Goal: Information Seeking & Learning: Learn about a topic

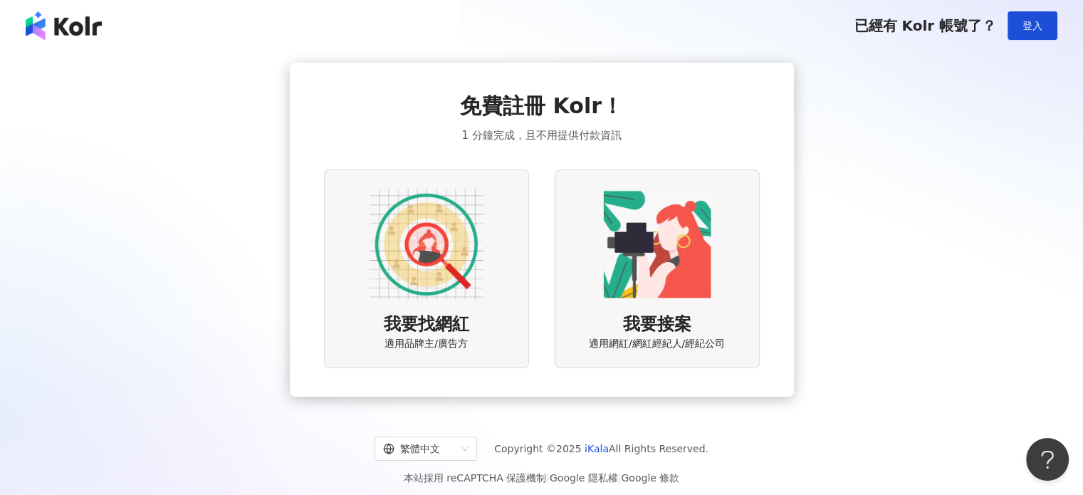
click at [439, 273] on img at bounding box center [426, 244] width 114 height 114
click at [435, 263] on img at bounding box center [426, 244] width 114 height 114
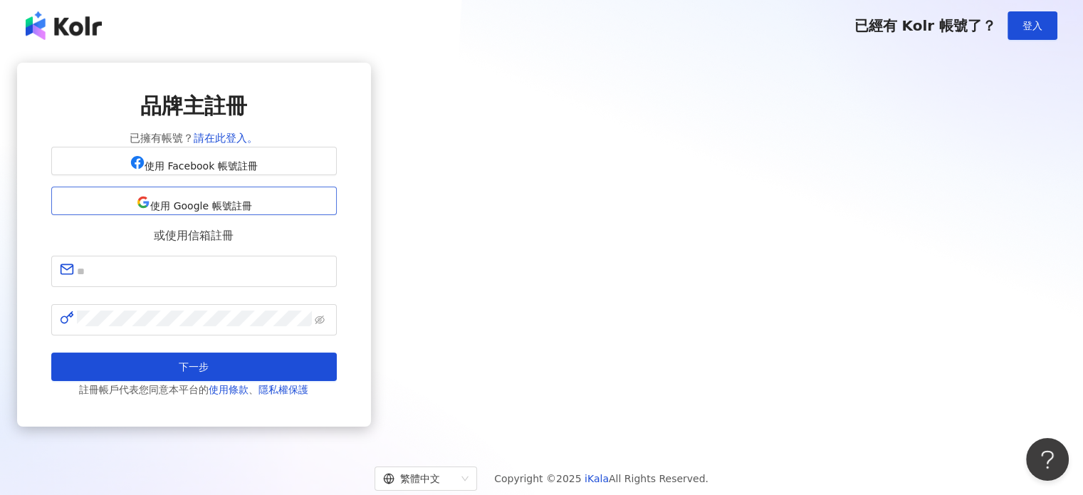
click at [337, 215] on button "使用 Google 帳號註冊" at bounding box center [193, 201] width 285 height 28
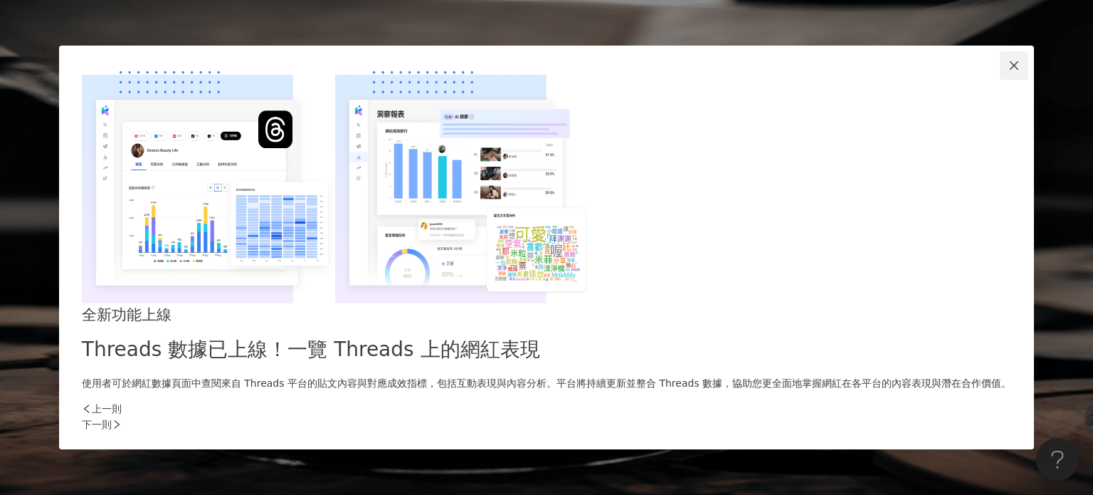
click at [1000, 71] on span "Close" at bounding box center [1014, 65] width 28 height 11
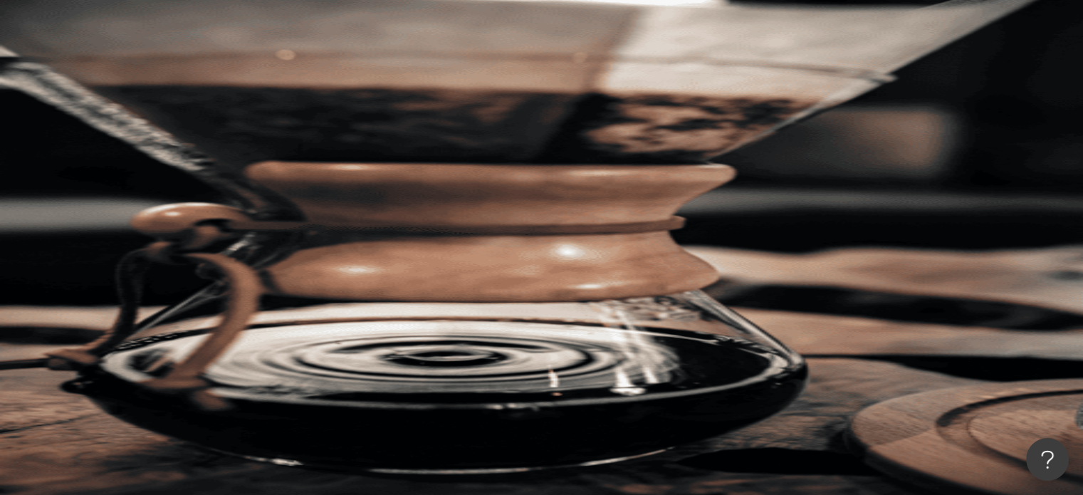
click at [226, 80] on div "不分平台" at bounding box center [202, 69] width 50 height 23
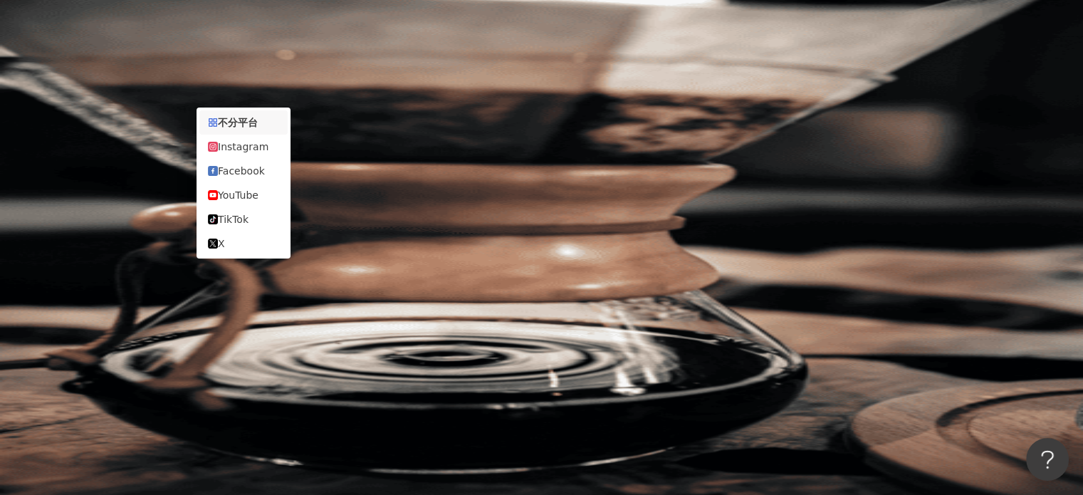
click at [375, 78] on input "search" at bounding box center [317, 70] width 115 height 27
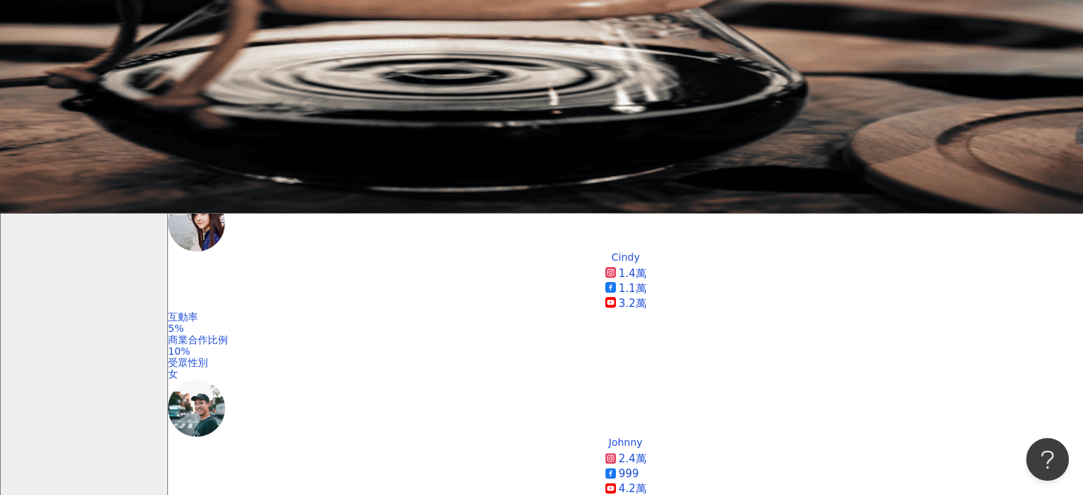
scroll to position [285, 0]
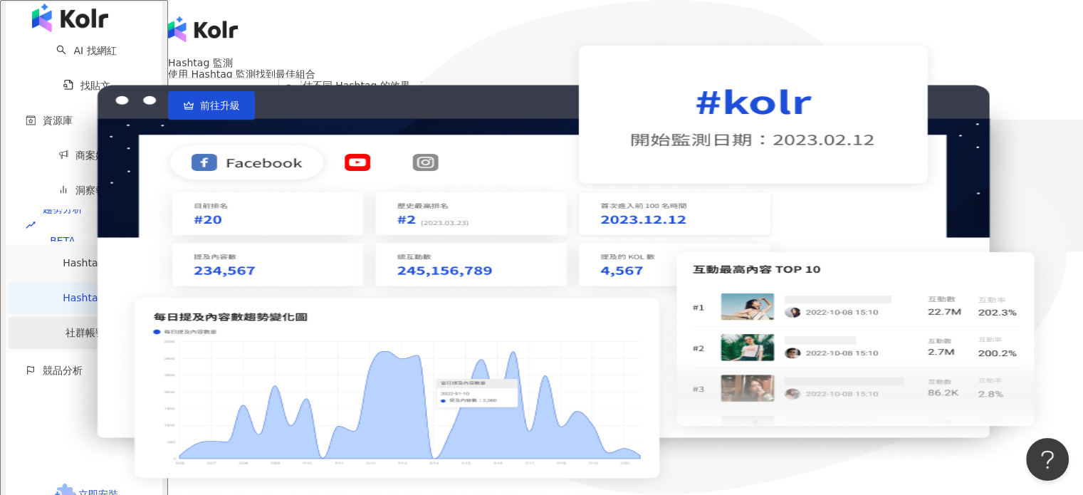
click at [65, 327] on link "社群帳號排行" at bounding box center [95, 332] width 60 height 11
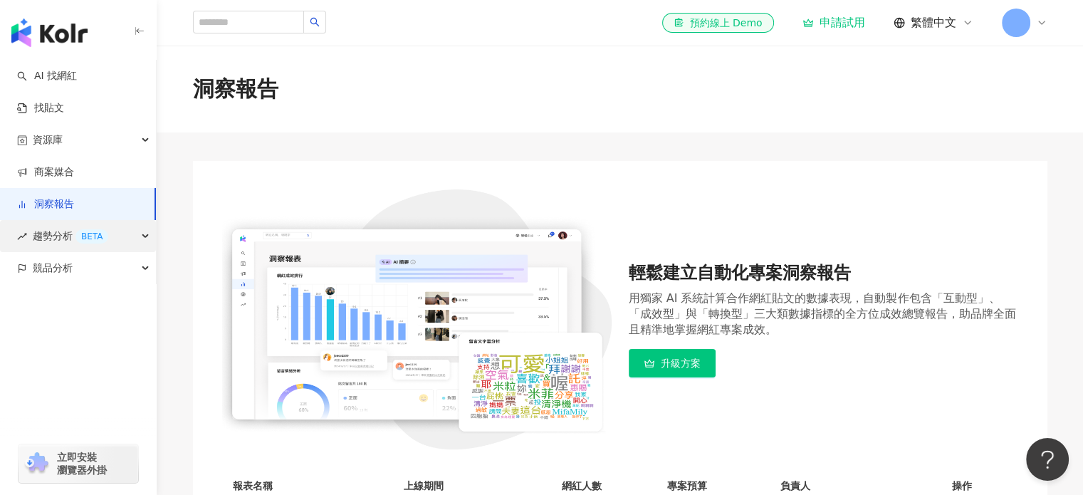
click at [61, 242] on span "趨勢分析 BETA" at bounding box center [70, 236] width 75 height 32
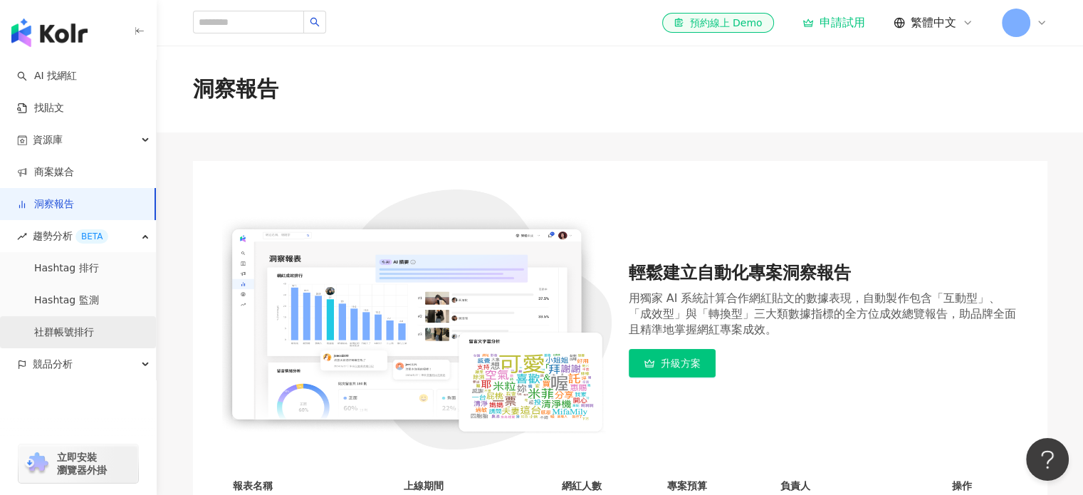
click at [70, 332] on link "社群帳號排行" at bounding box center [64, 332] width 60 height 14
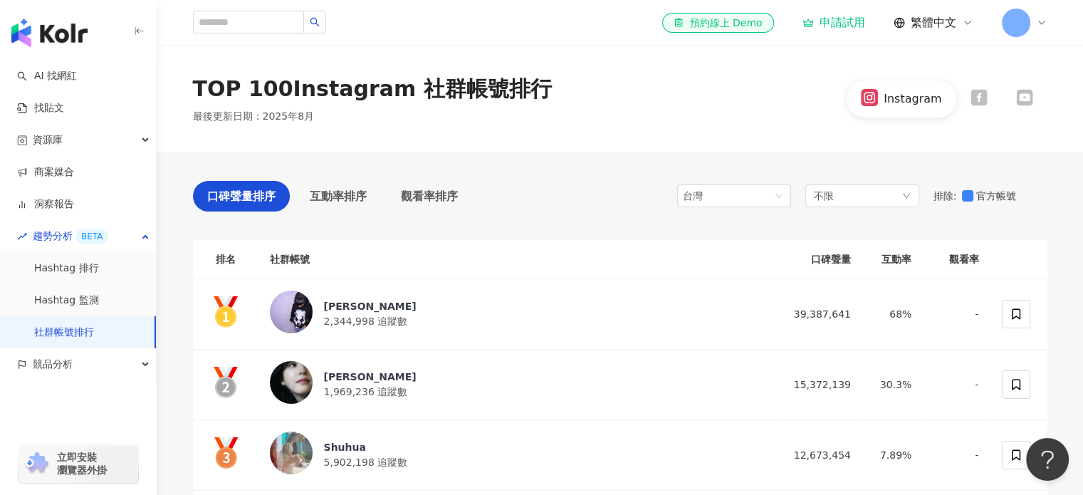
click at [979, 98] on icon at bounding box center [978, 97] width 17 height 17
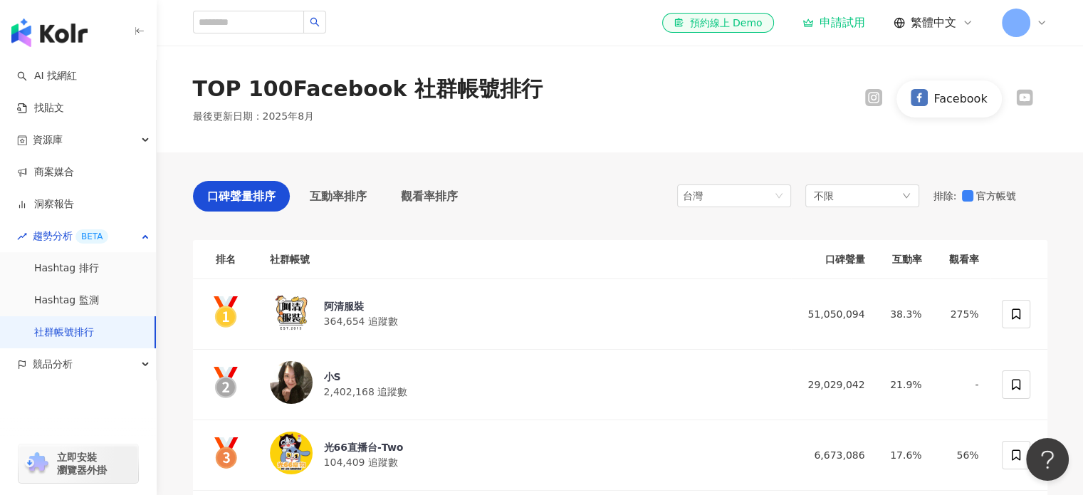
click at [1018, 98] on icon at bounding box center [1024, 98] width 16 height 16
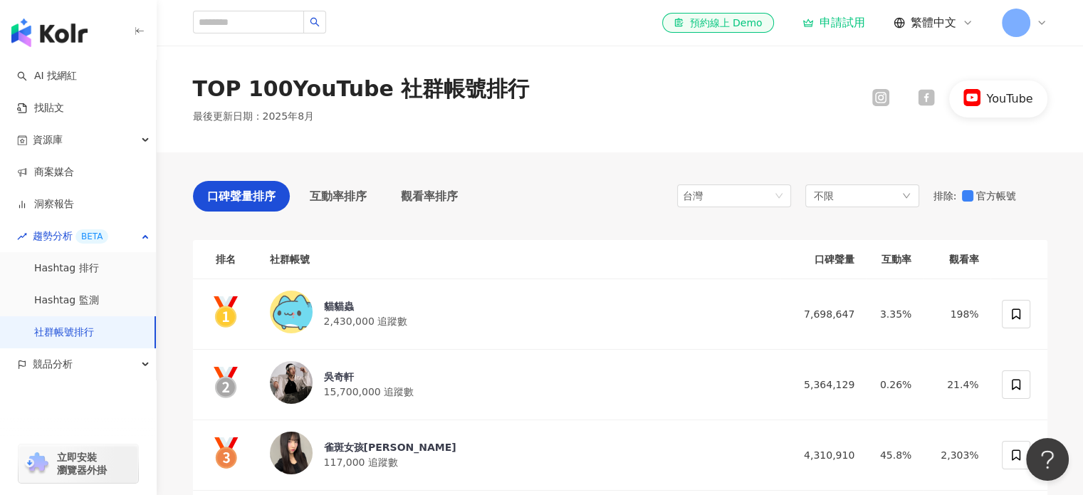
click at [925, 97] on icon at bounding box center [926, 97] width 17 height 17
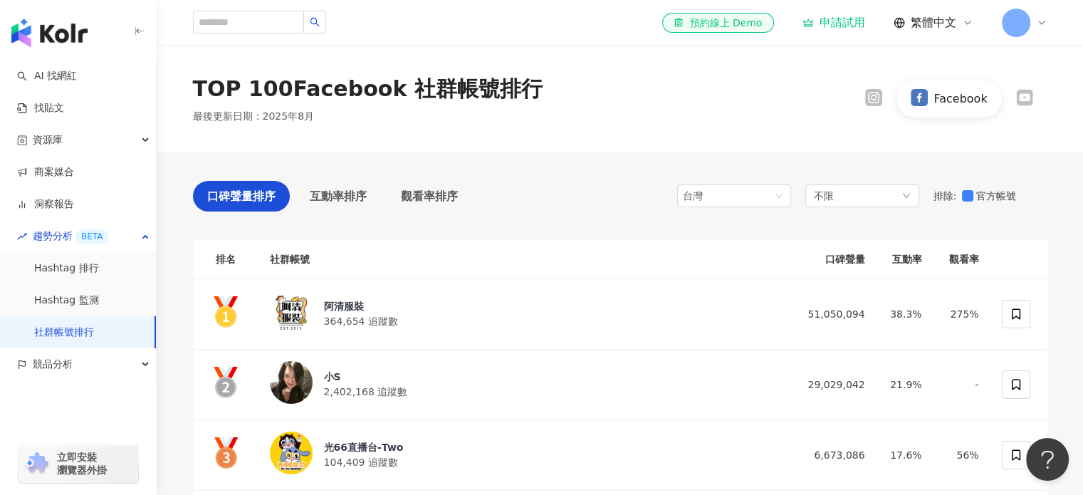
click at [874, 98] on icon at bounding box center [874, 98] width 4 height 4
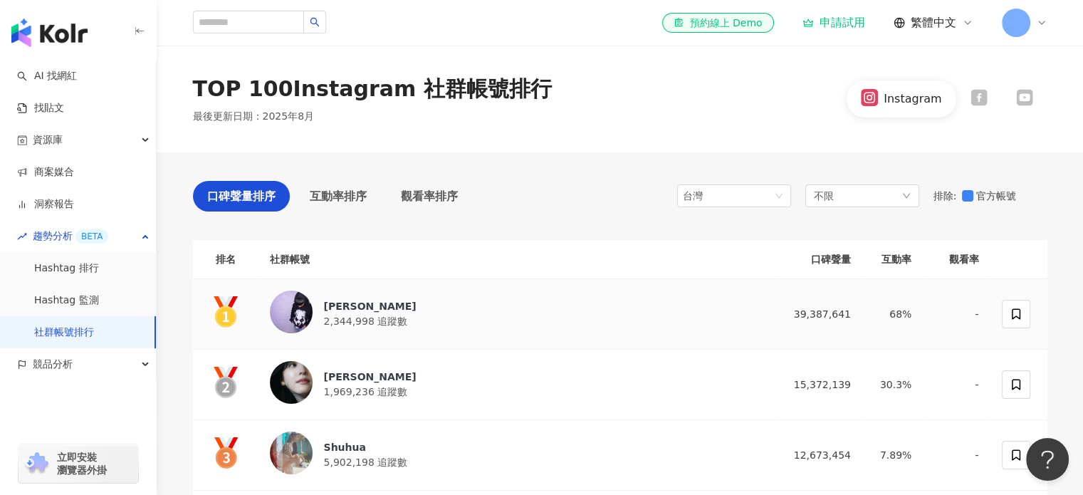
click at [349, 322] on span "2,344,998 追蹤數" at bounding box center [366, 320] width 84 height 11
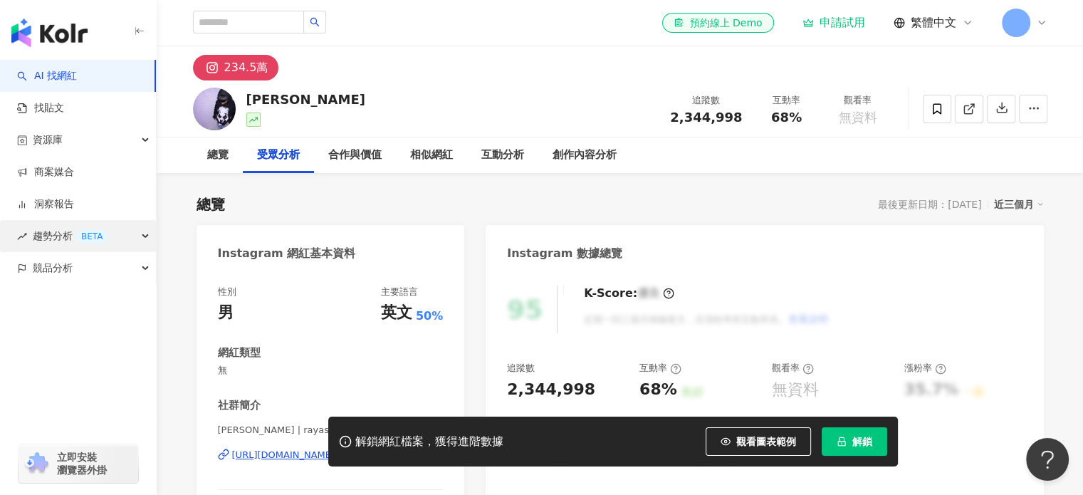
click at [37, 237] on span "趨勢分析 BETA" at bounding box center [70, 236] width 75 height 32
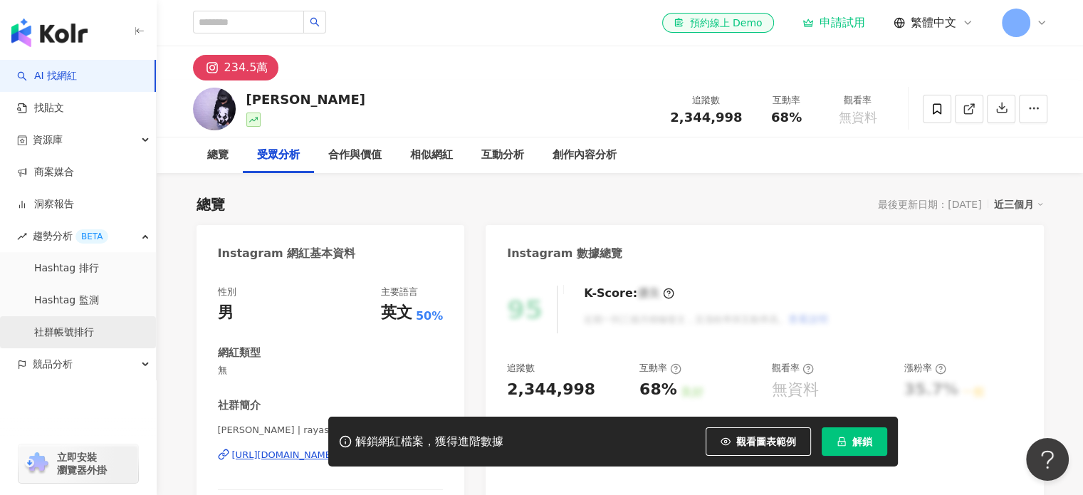
click at [65, 337] on link "社群帳號排行" at bounding box center [64, 332] width 60 height 14
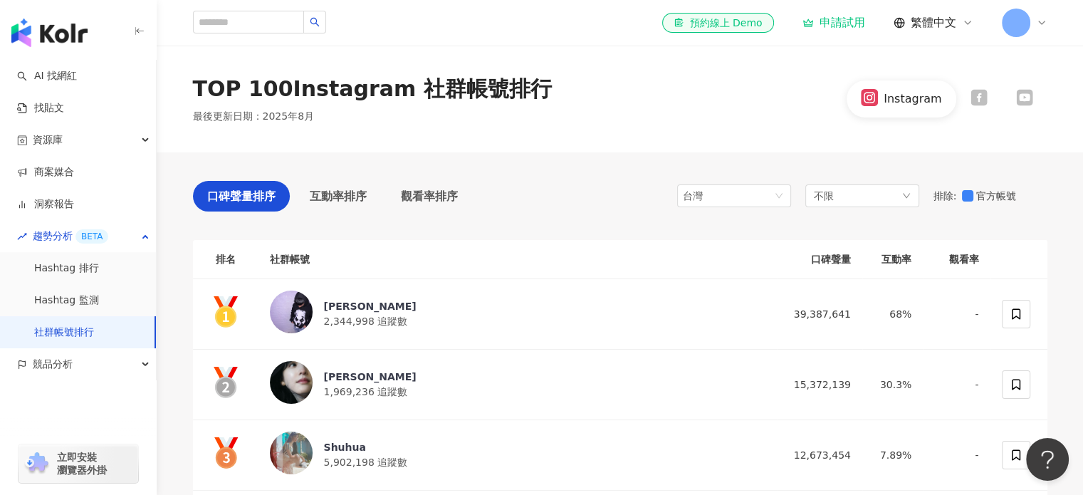
drag, startPoint x: 967, startPoint y: 103, endPoint x: 980, endPoint y: 103, distance: 12.1
click at [967, 103] on div at bounding box center [979, 98] width 46 height 19
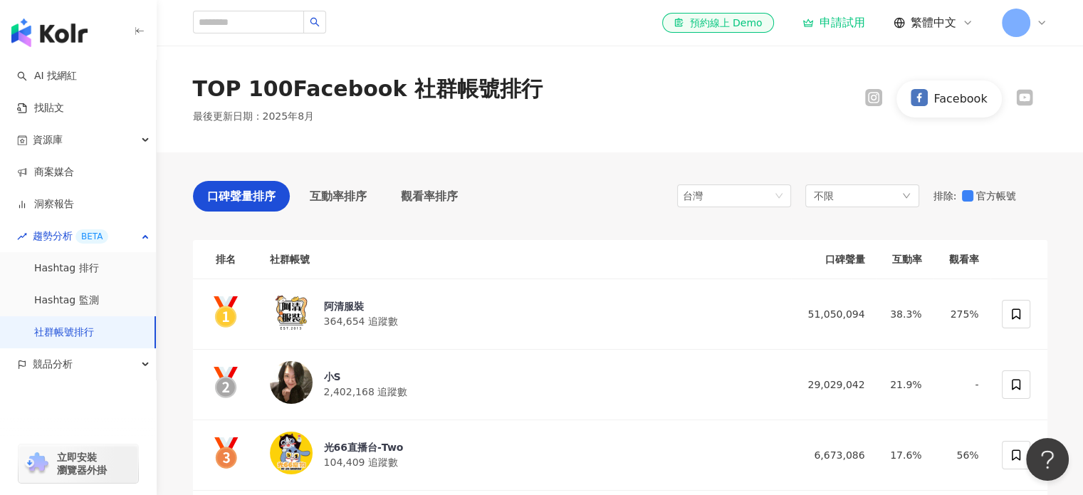
click at [1016, 102] on icon at bounding box center [1024, 97] width 17 height 17
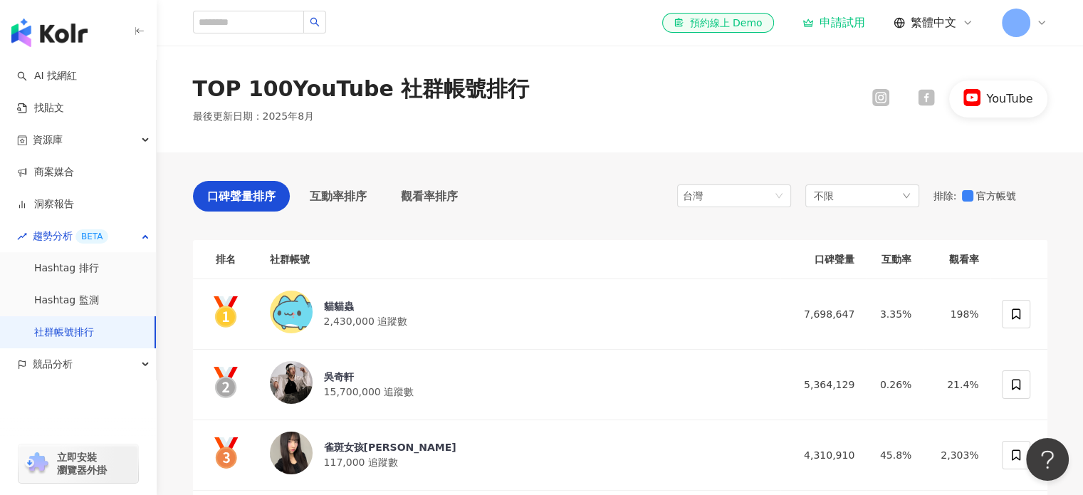
click at [875, 96] on icon at bounding box center [880, 97] width 17 height 17
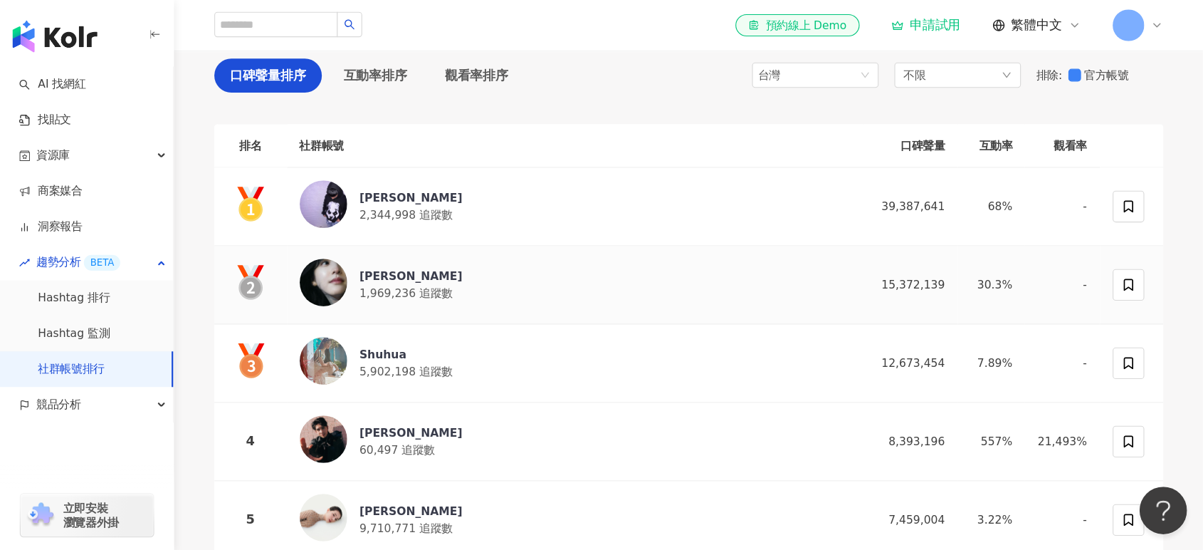
scroll to position [128, 0]
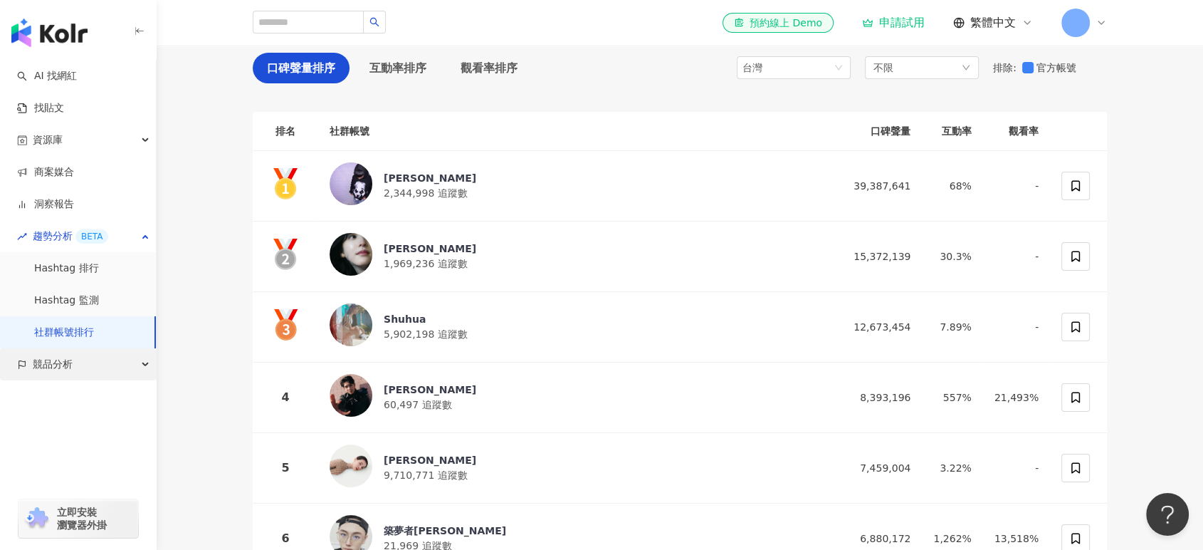
click at [140, 363] on div "競品分析" at bounding box center [78, 364] width 156 height 32
click at [94, 389] on link "品牌帳號分析" at bounding box center [64, 396] width 60 height 14
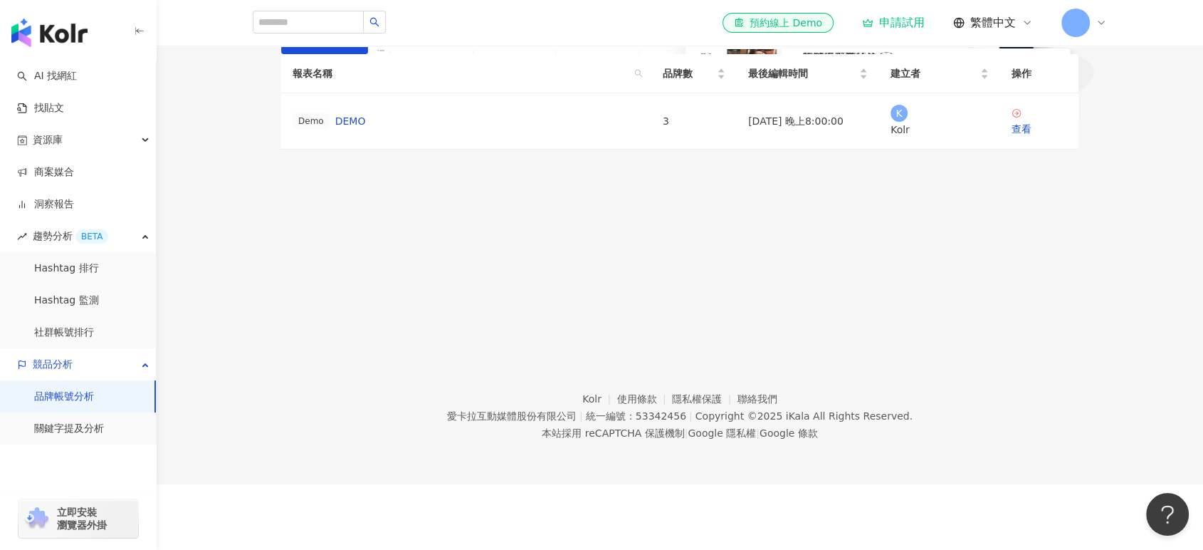
scroll to position [187, 0]
click at [67, 335] on link "社群帳號排行" at bounding box center [64, 332] width 60 height 14
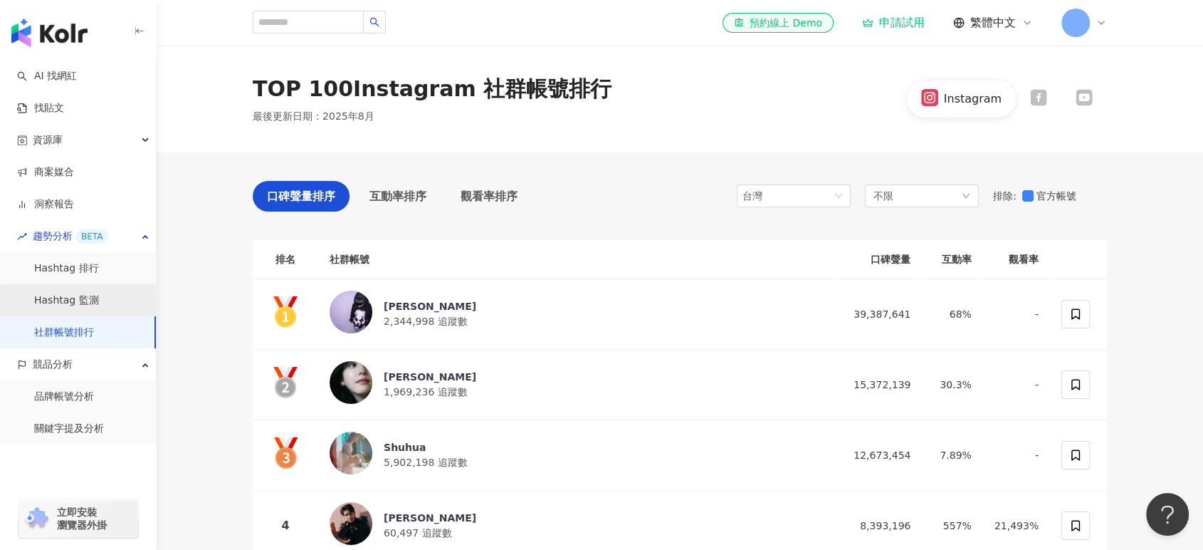
click at [75, 308] on link "Hashtag 監測" at bounding box center [66, 300] width 65 height 14
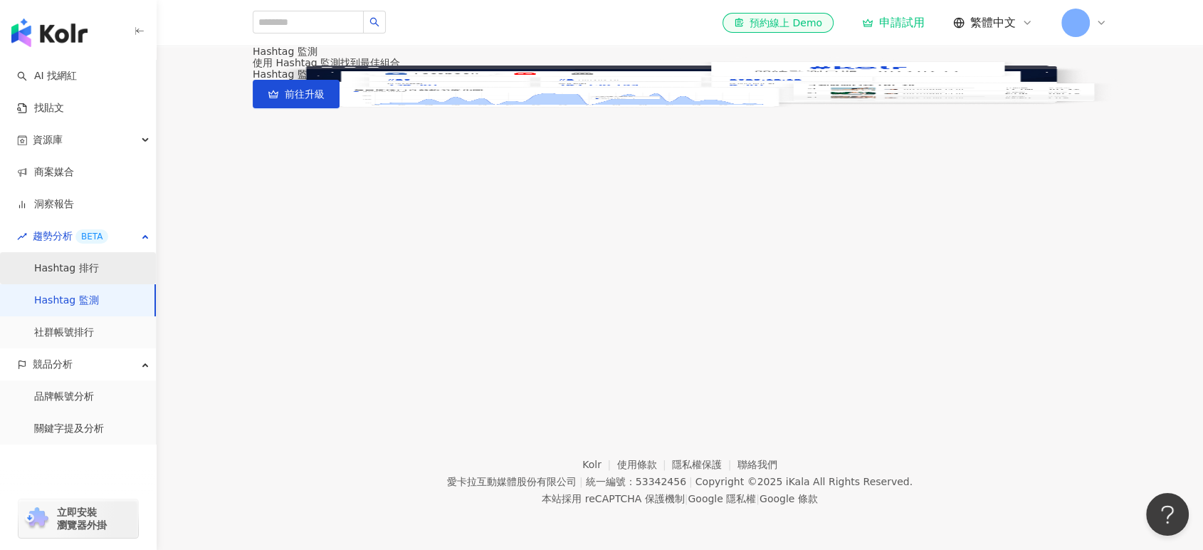
click at [48, 276] on link "Hashtag 排行" at bounding box center [66, 268] width 65 height 14
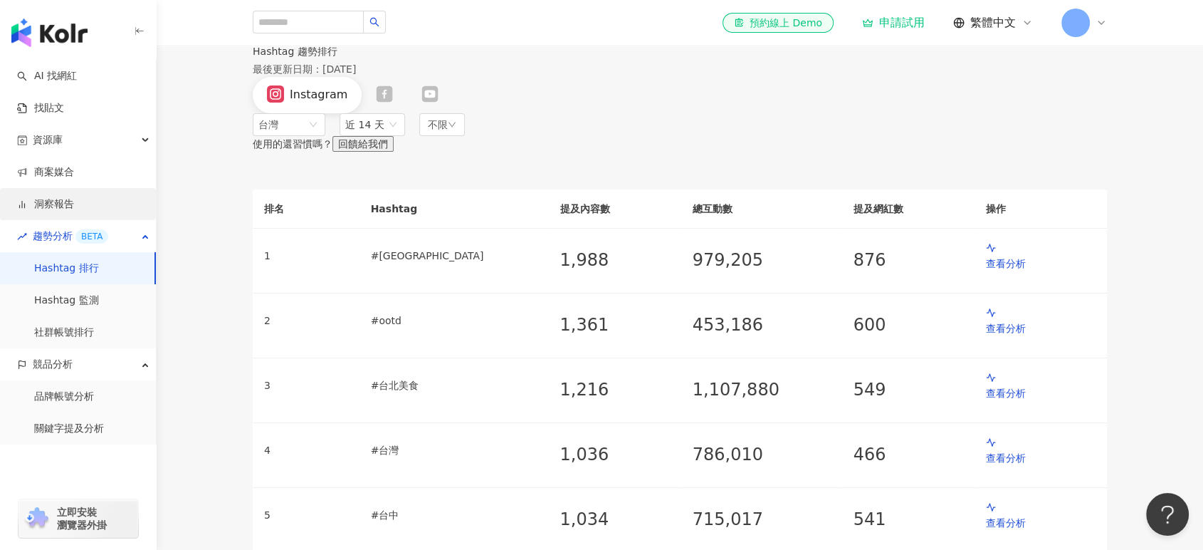
click at [51, 211] on link "洞察報告" at bounding box center [45, 204] width 57 height 14
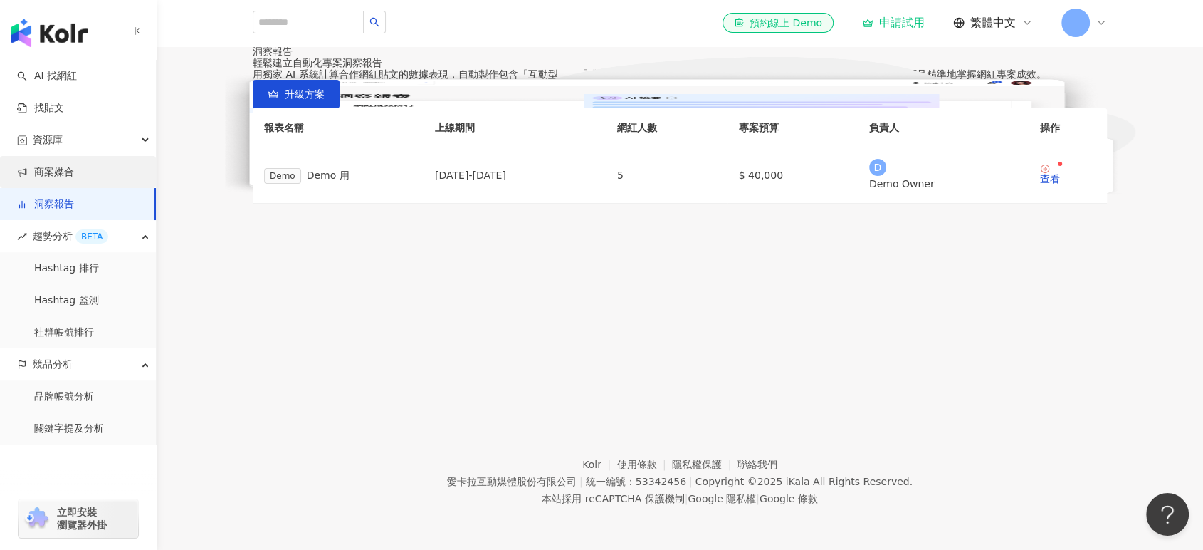
click at [64, 179] on link "商案媒合" at bounding box center [45, 172] width 57 height 14
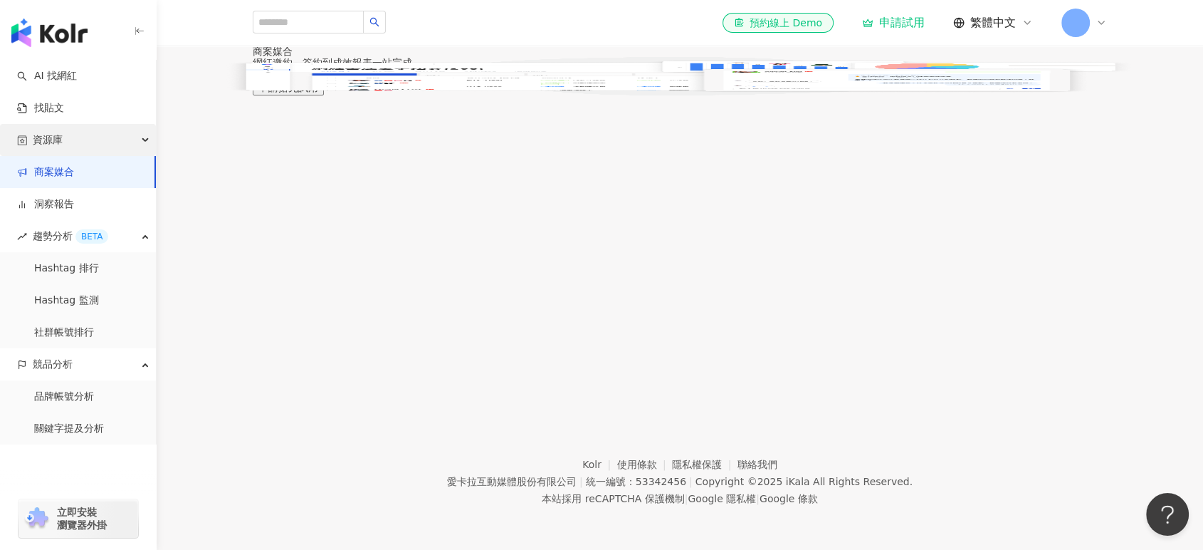
click at [31, 144] on div "資源庫" at bounding box center [78, 140] width 156 height 32
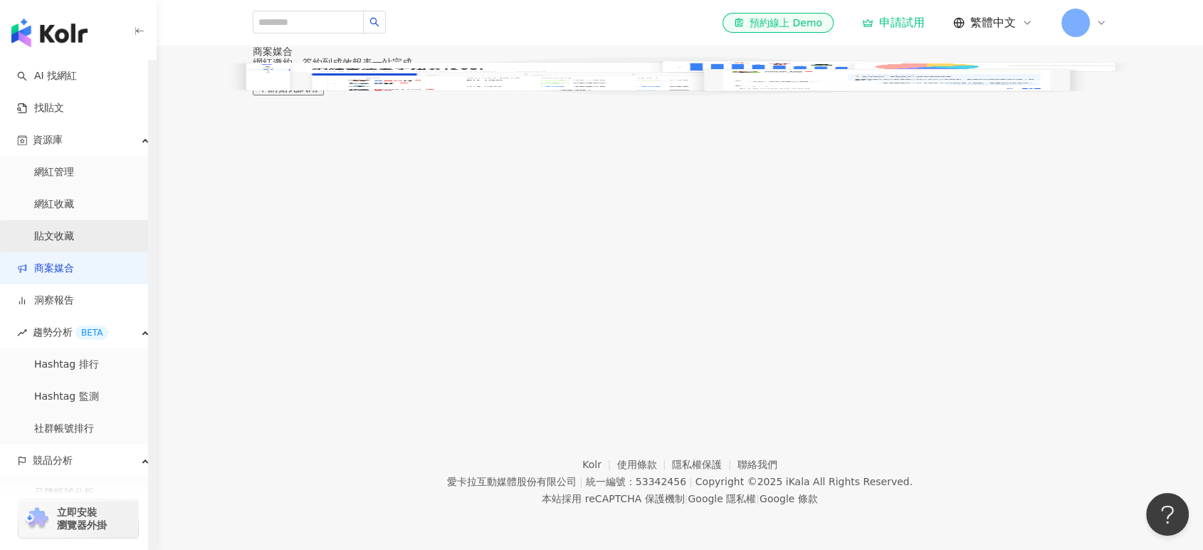
click at [54, 234] on link "貼文收藏" at bounding box center [54, 236] width 40 height 14
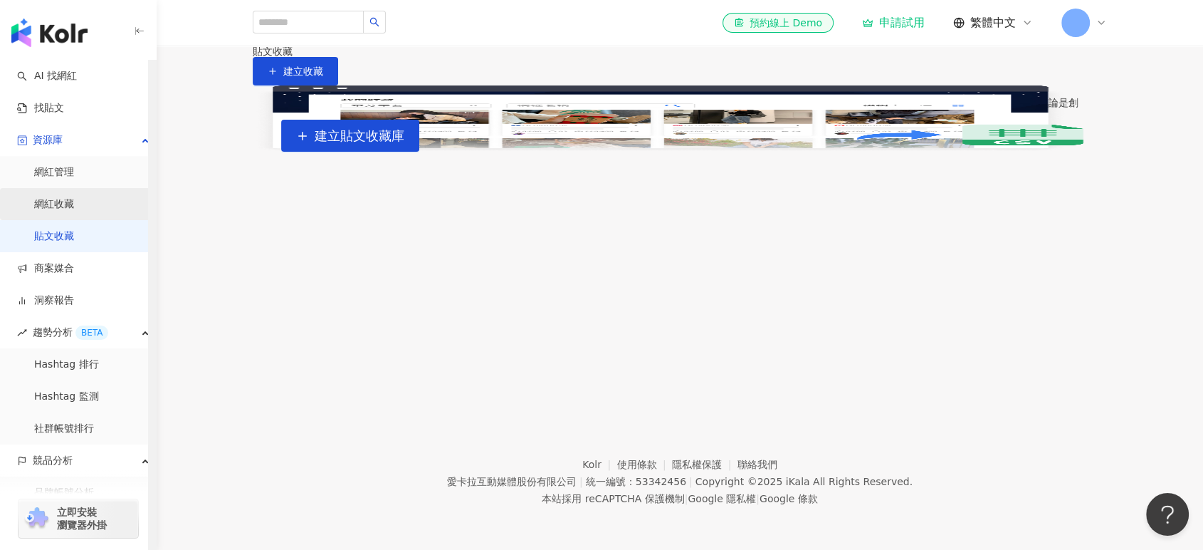
click at [56, 211] on link "網紅收藏" at bounding box center [54, 204] width 40 height 14
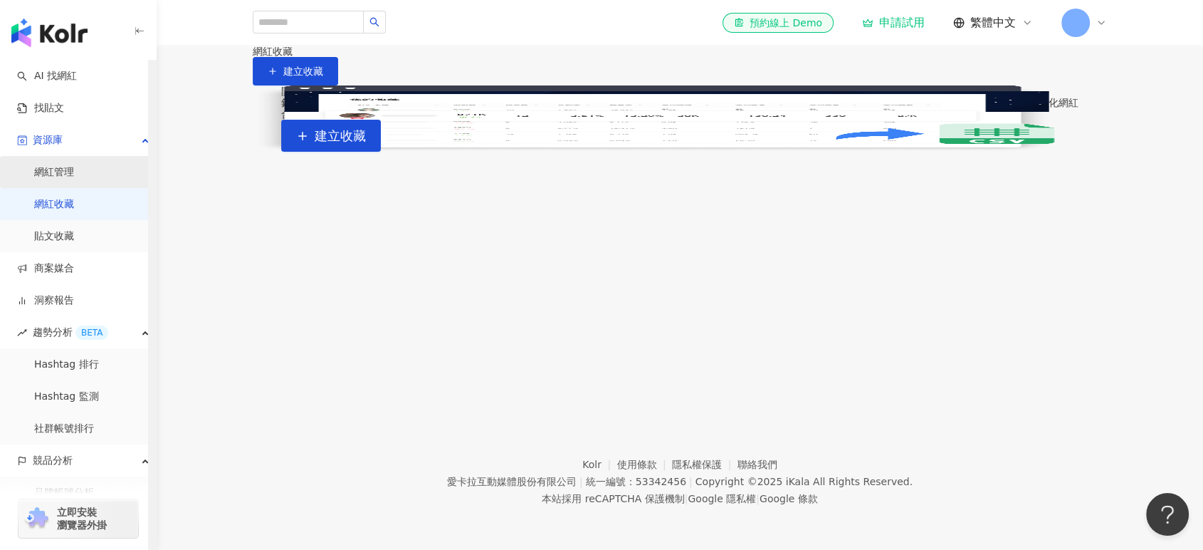
click at [63, 169] on link "網紅管理" at bounding box center [54, 172] width 40 height 14
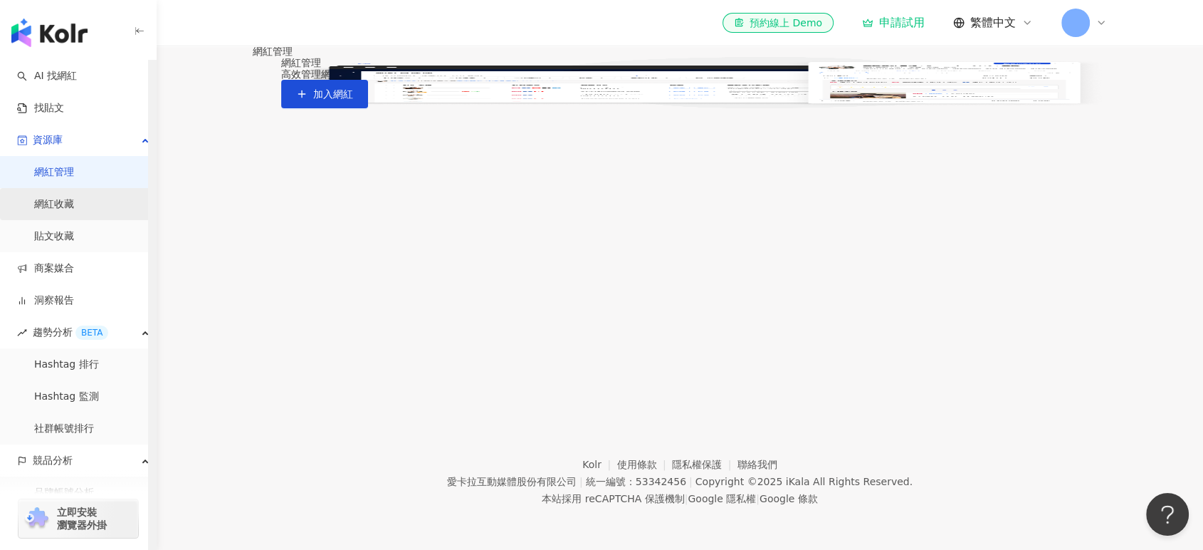
click at [63, 199] on link "網紅收藏" at bounding box center [54, 204] width 40 height 14
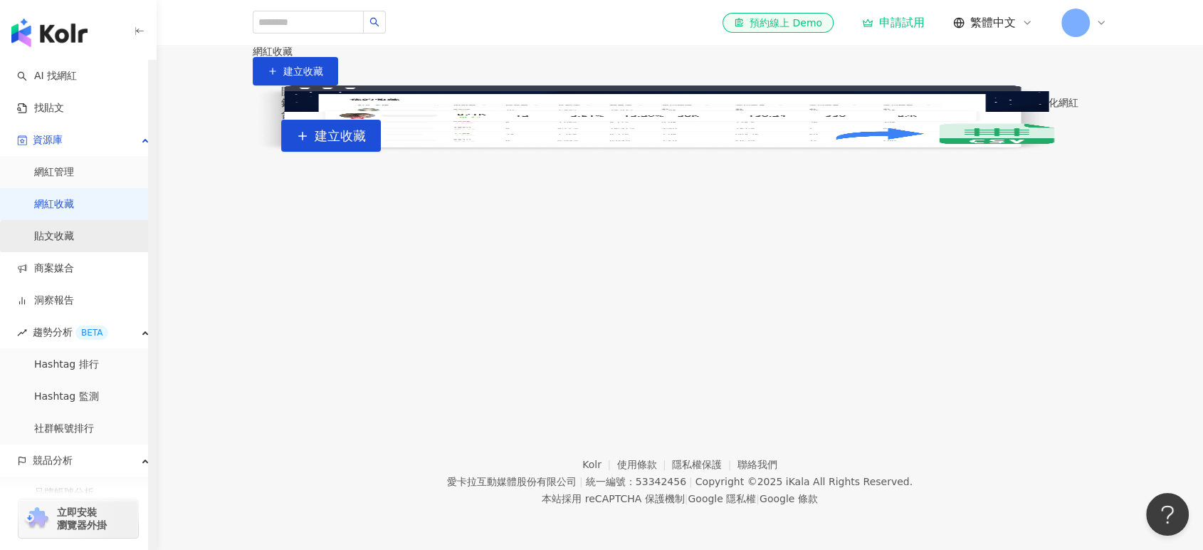
click at [55, 238] on link "貼文收藏" at bounding box center [54, 236] width 40 height 14
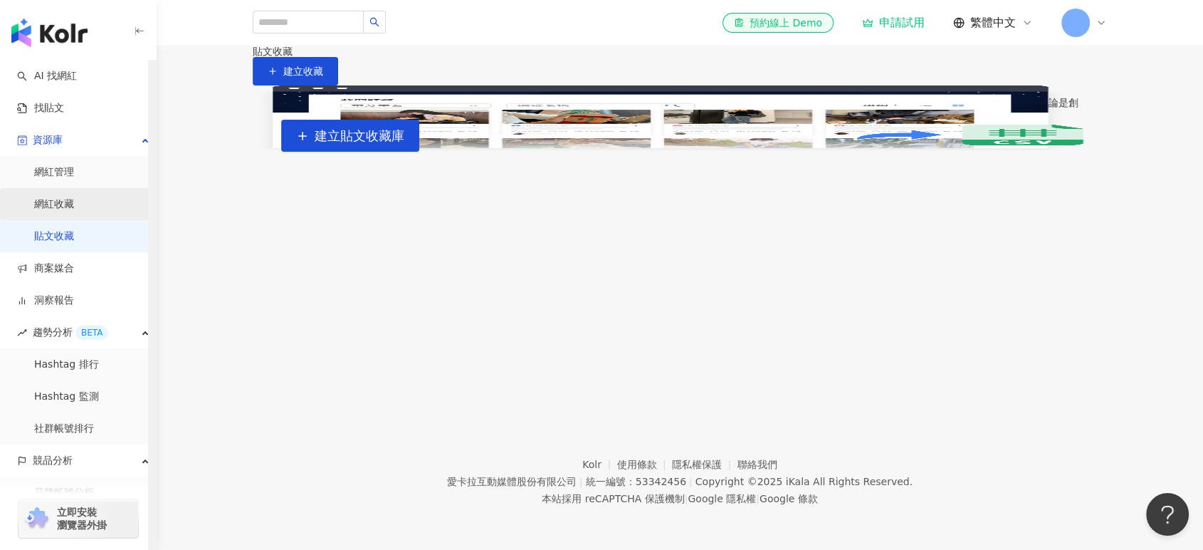
drag, startPoint x: 54, startPoint y: 215, endPoint x: 50, endPoint y: 189, distance: 26.0
click at [53, 211] on link "網紅收藏" at bounding box center [54, 204] width 40 height 14
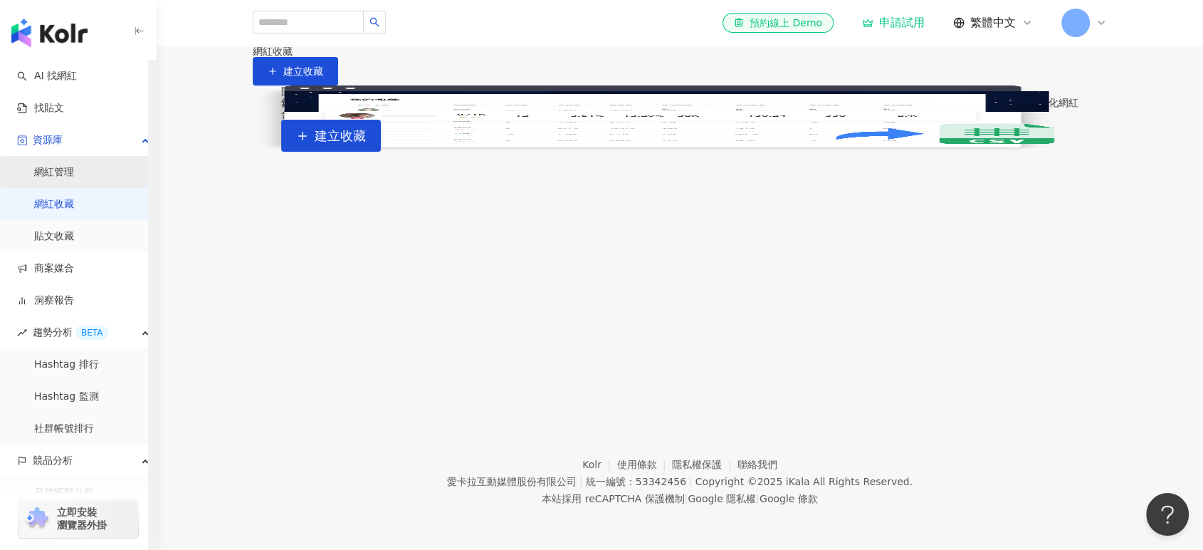
click at [53, 178] on link "網紅管理" at bounding box center [54, 172] width 40 height 14
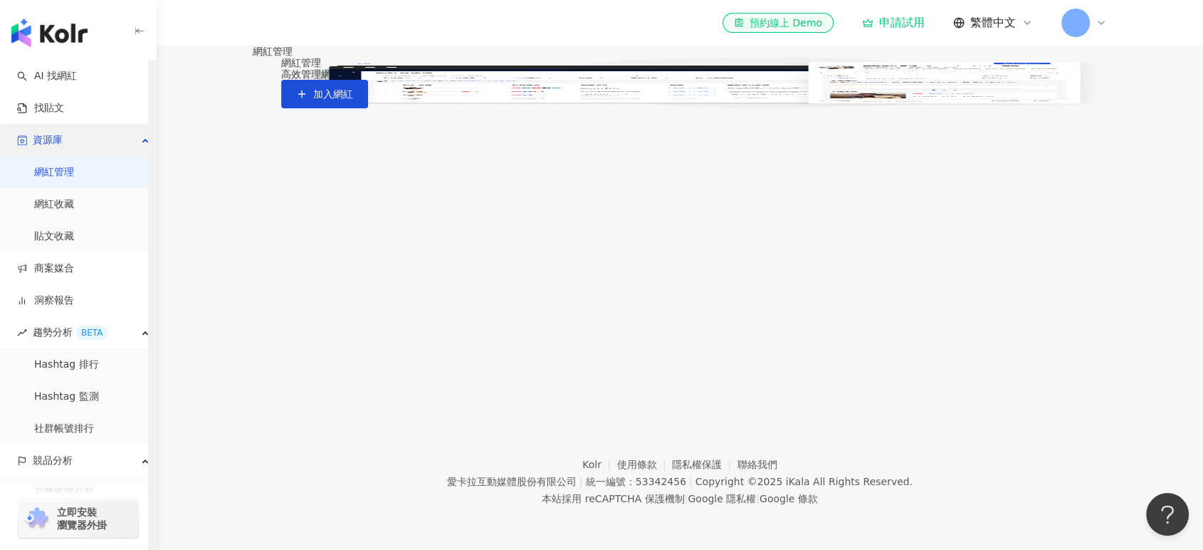
click at [140, 142] on div "資源庫" at bounding box center [78, 140] width 156 height 32
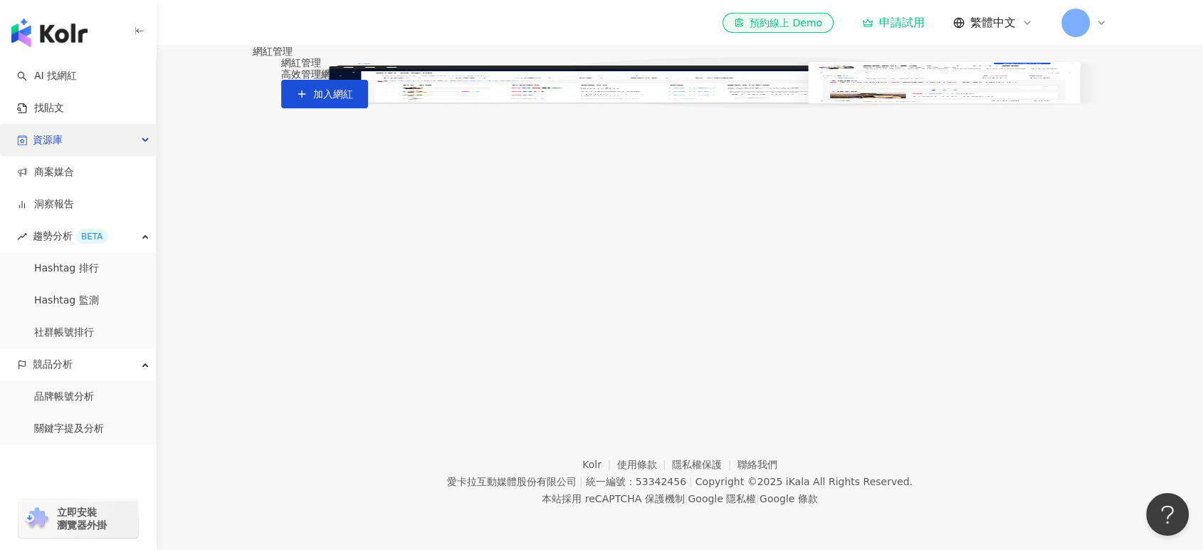
click at [140, 142] on div "資源庫" at bounding box center [78, 140] width 156 height 32
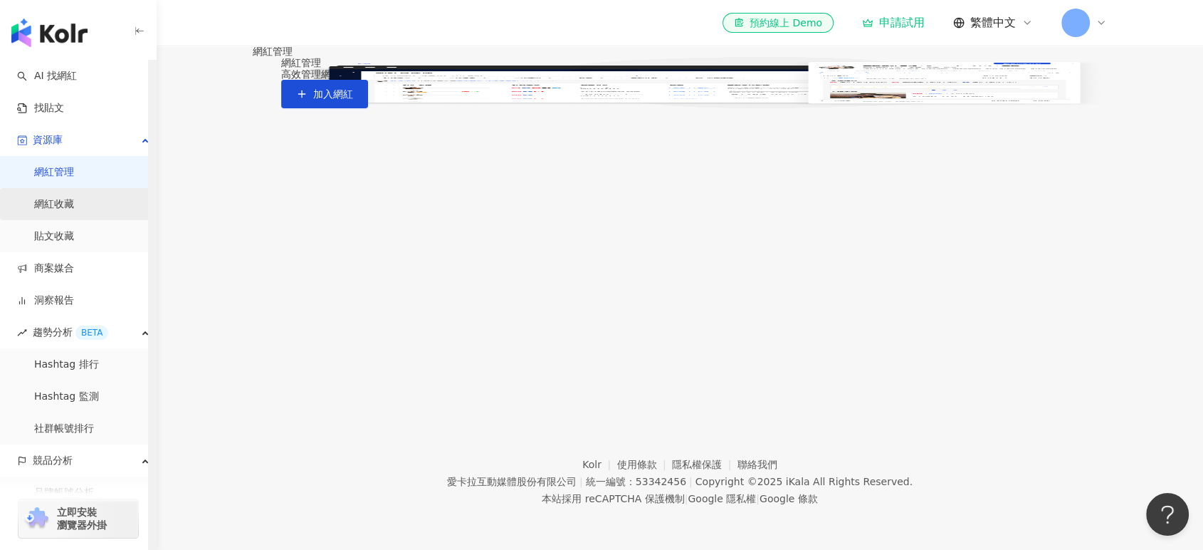
click at [59, 207] on link "網紅收藏" at bounding box center [54, 204] width 40 height 14
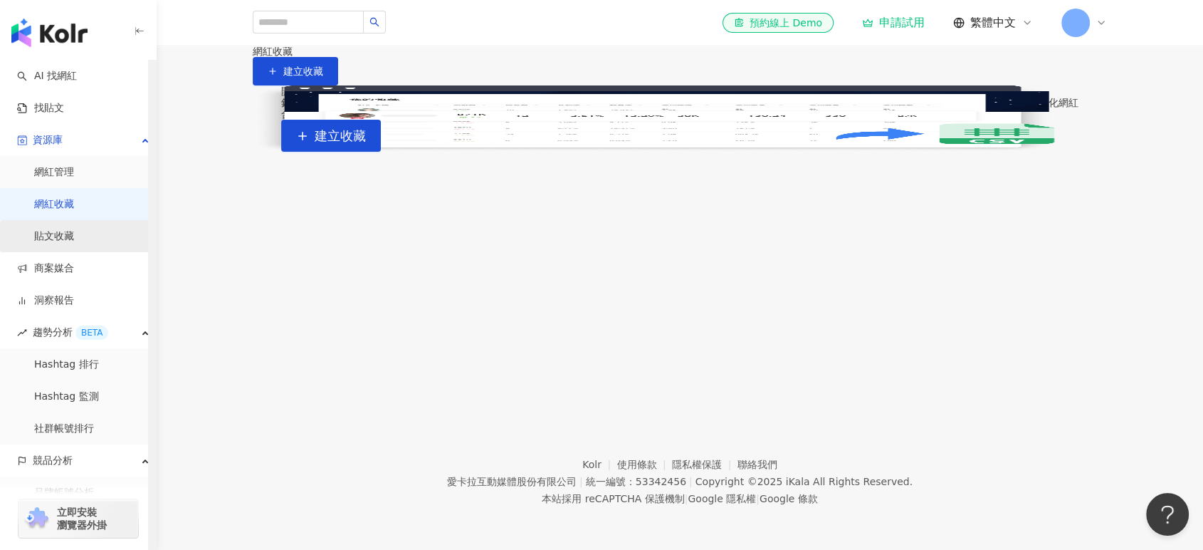
click at [51, 234] on link "貼文收藏" at bounding box center [54, 236] width 40 height 14
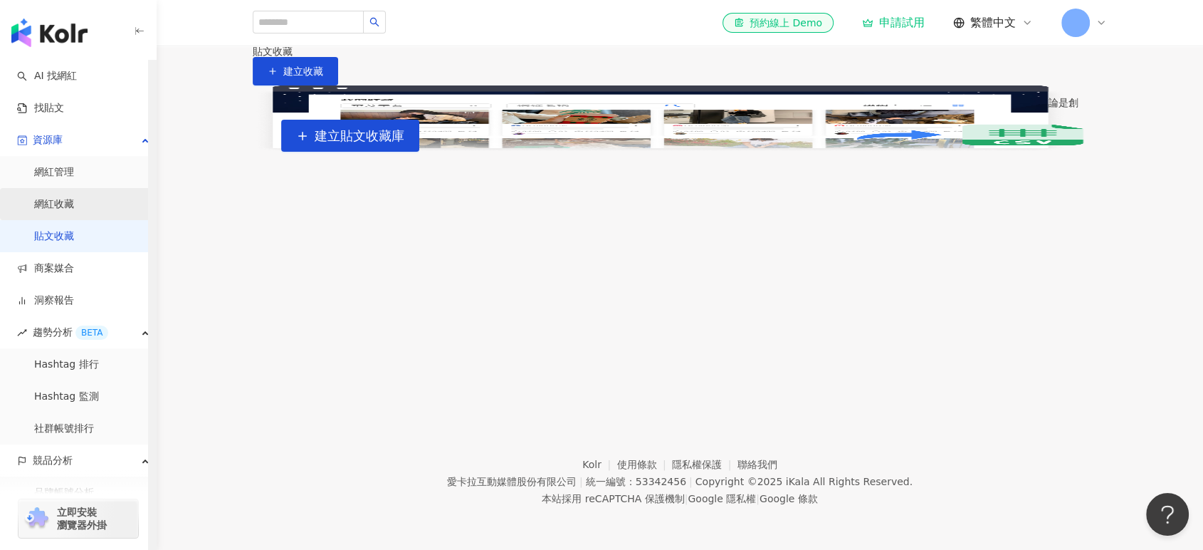
click at [54, 197] on link "網紅收藏" at bounding box center [54, 204] width 40 height 14
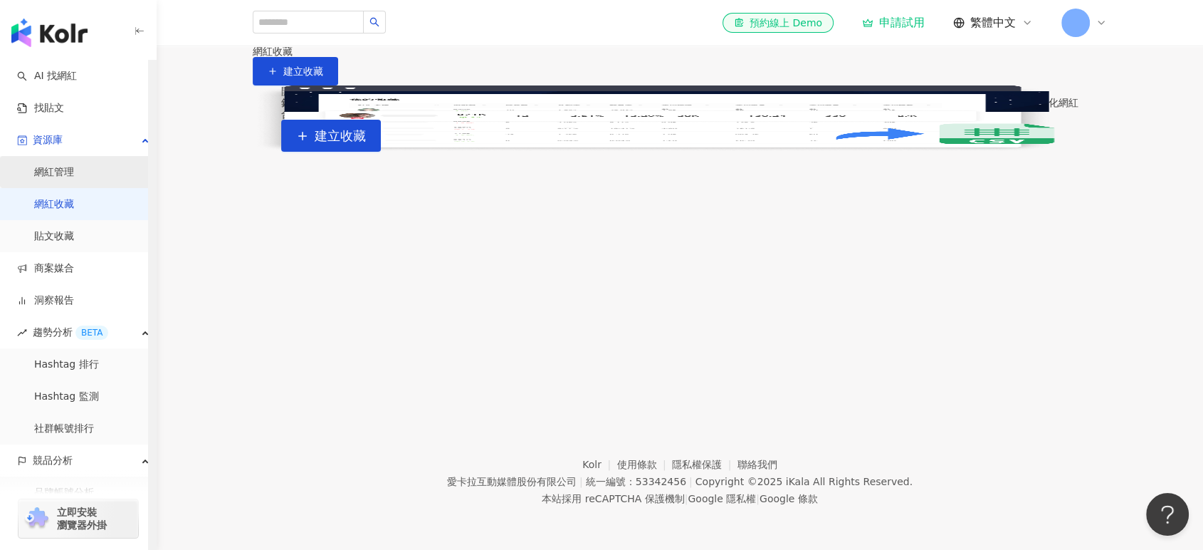
click at [57, 177] on link "網紅管理" at bounding box center [54, 172] width 40 height 14
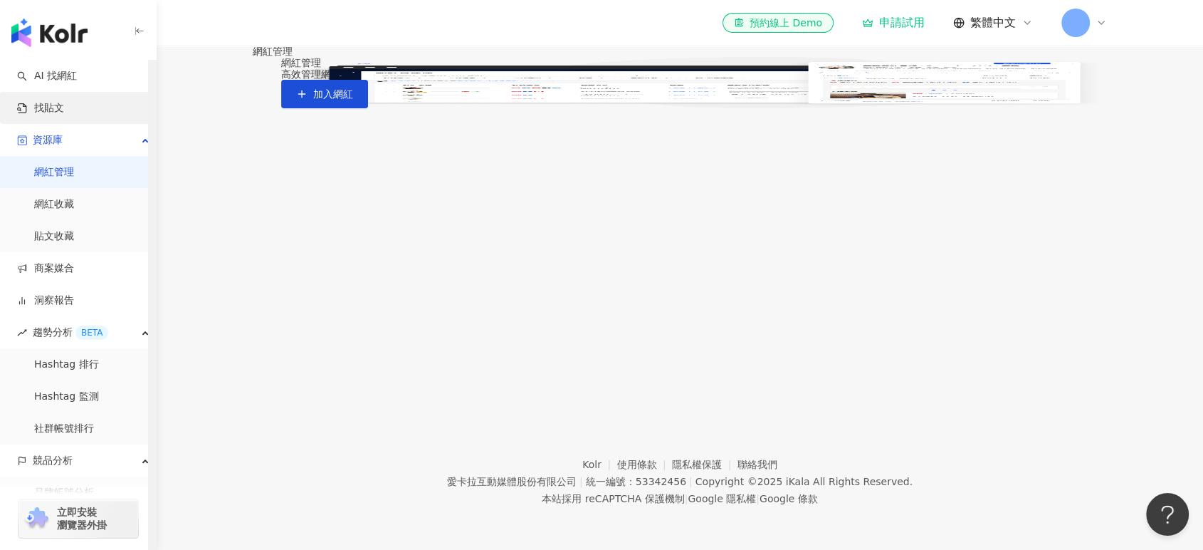
click at [46, 106] on link "找貼文" at bounding box center [40, 108] width 47 height 14
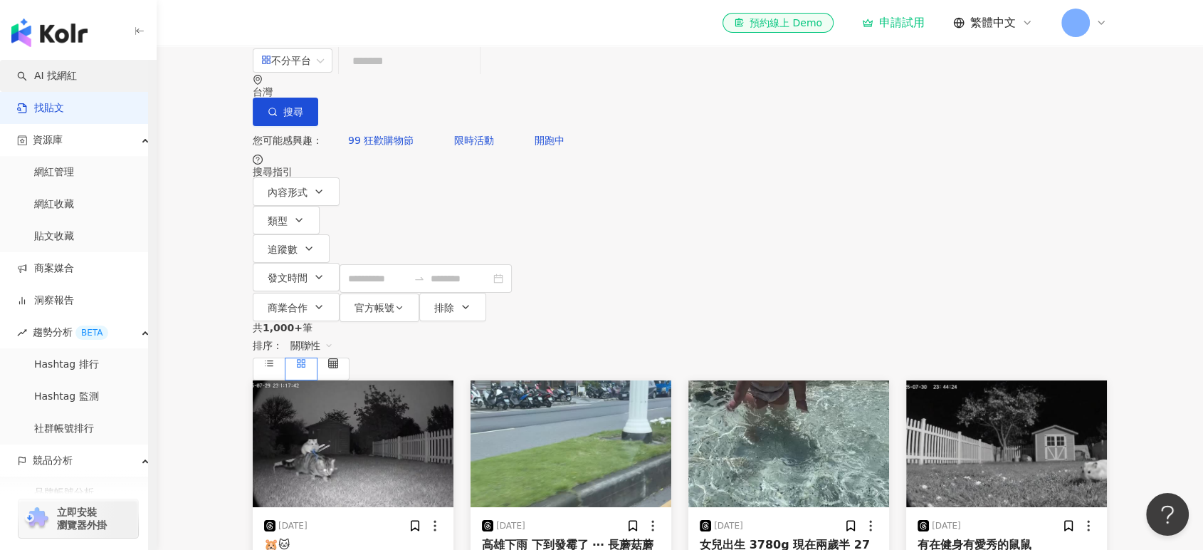
click at [70, 80] on link "AI 找網紅" at bounding box center [47, 76] width 60 height 14
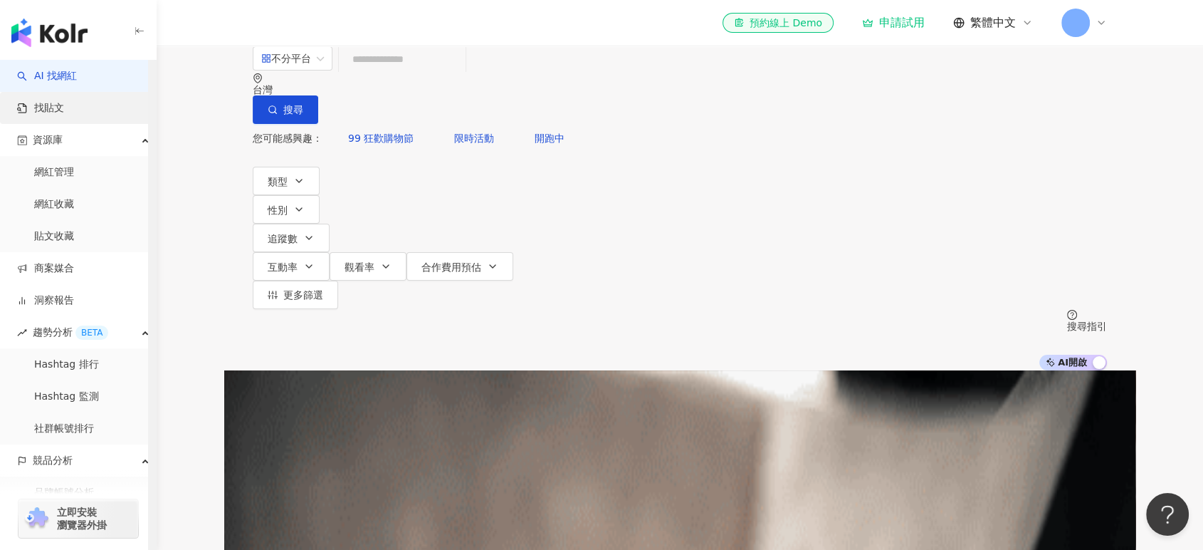
click at [63, 111] on link "找貼文" at bounding box center [40, 108] width 47 height 14
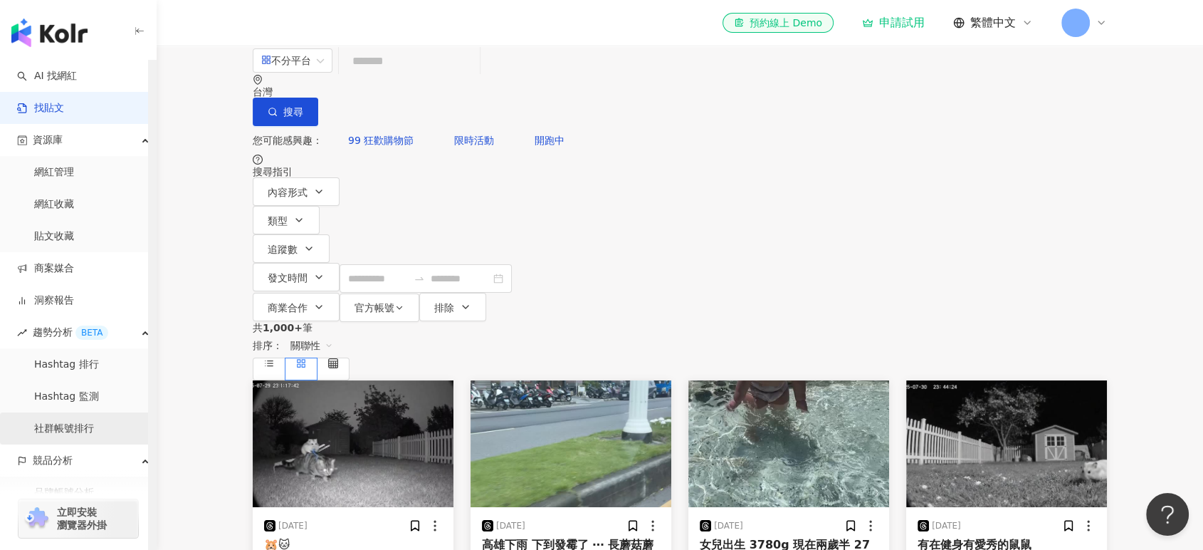
click at [70, 430] on link "社群帳號排行" at bounding box center [64, 428] width 60 height 14
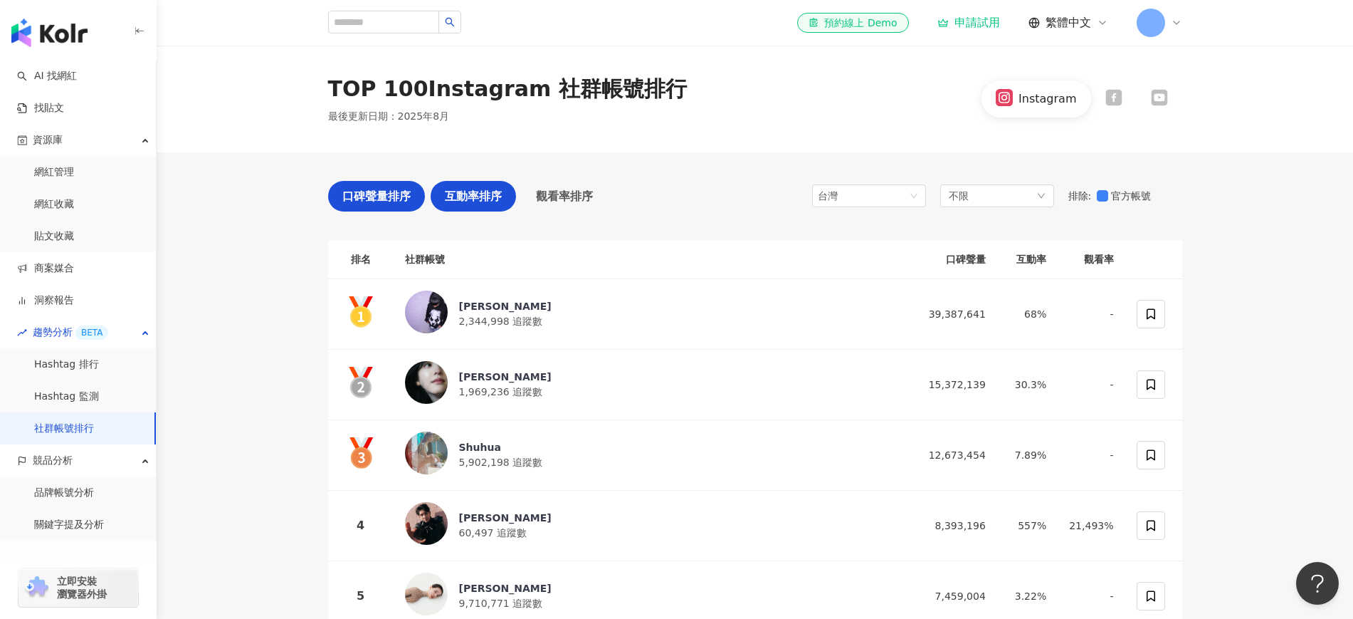
click at [469, 205] on div "互動率排序" at bounding box center [473, 196] width 85 height 31
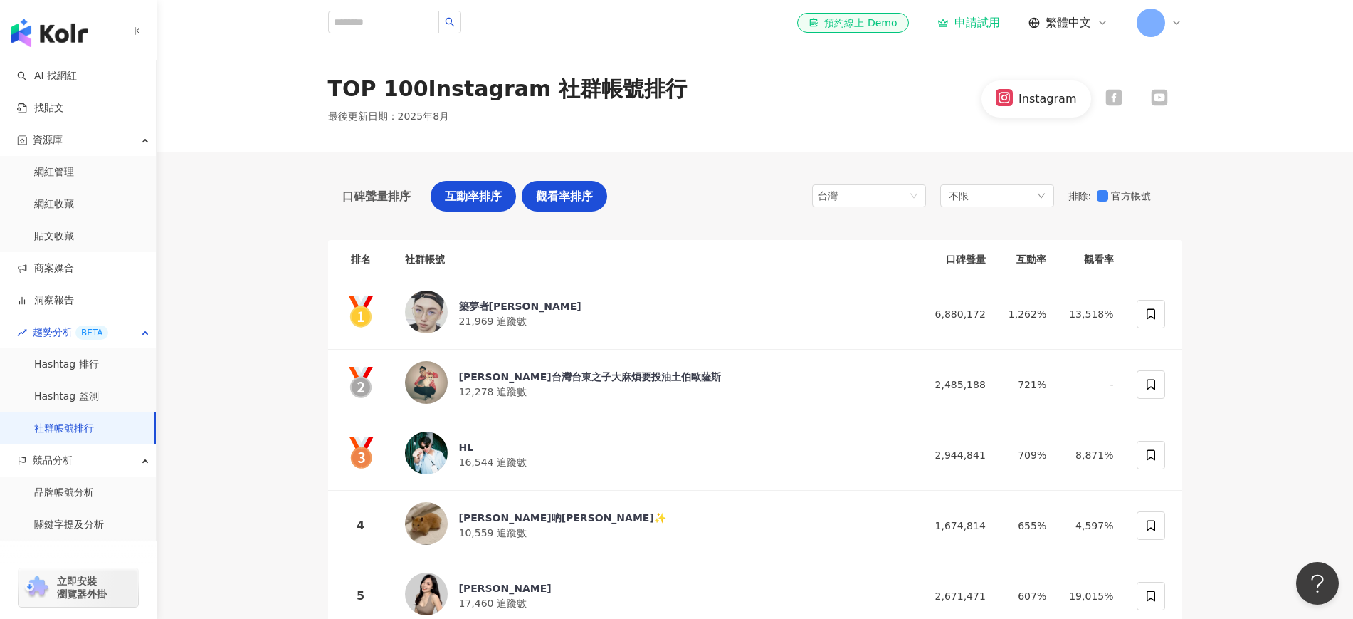
click at [545, 204] on span "觀看率排序" at bounding box center [564, 196] width 57 height 18
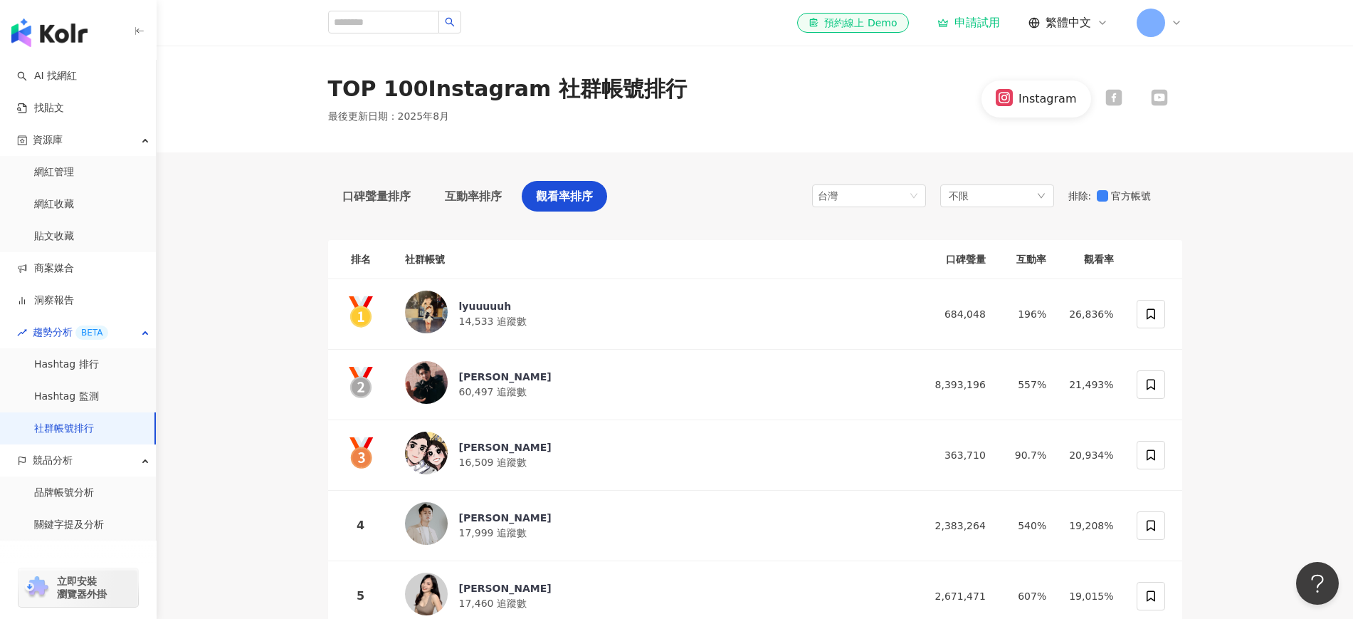
click at [1082, 105] on div at bounding box center [1114, 98] width 46 height 19
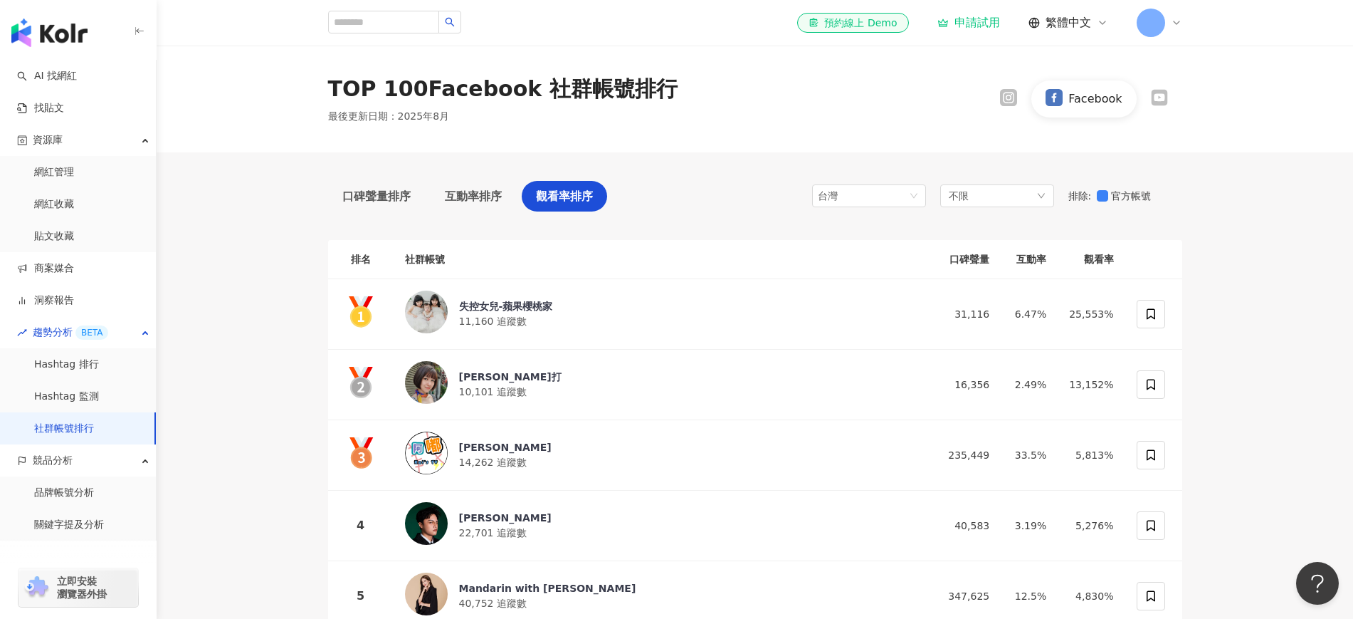
click at [1082, 106] on icon at bounding box center [1159, 97] width 17 height 17
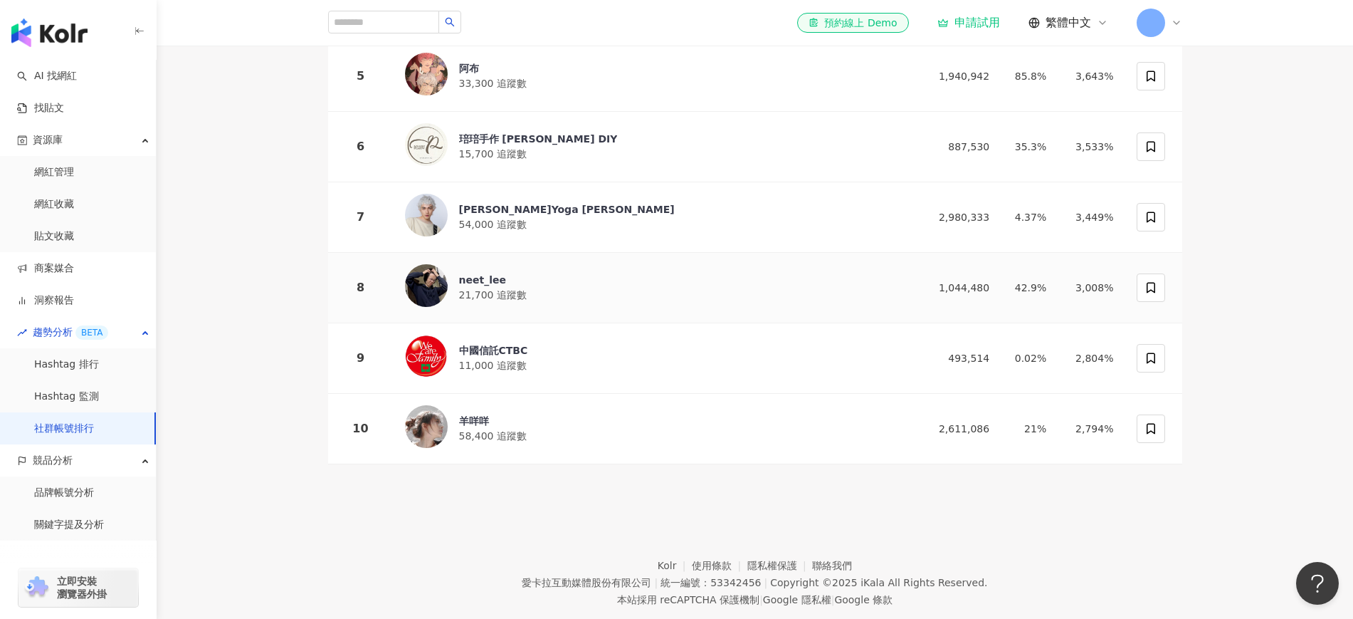
scroll to position [545, 0]
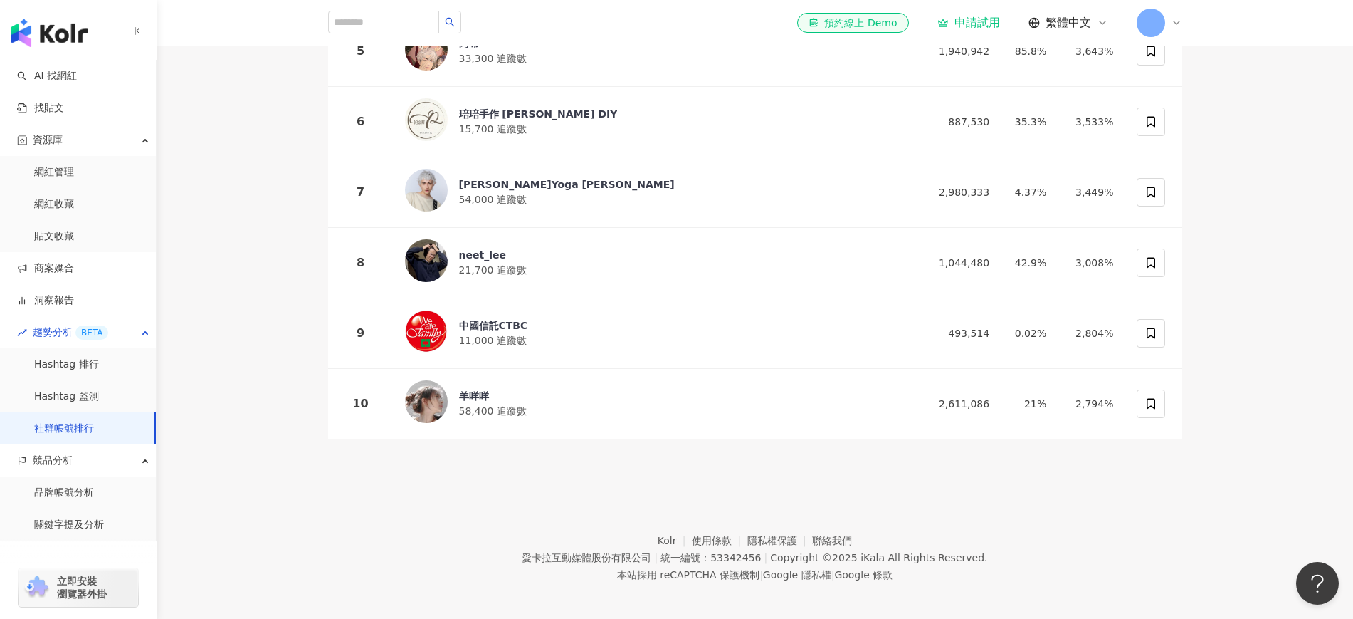
click at [600, 459] on div "口碑聲量排序 互動率排序 觀看率排序 台灣 不限 排除 : 官方帳號 排名 社群帳號 口碑聲量 互動率 觀看率 富邦人壽FUBON LIFE 13,100 追…" at bounding box center [755, 38] width 854 height 860
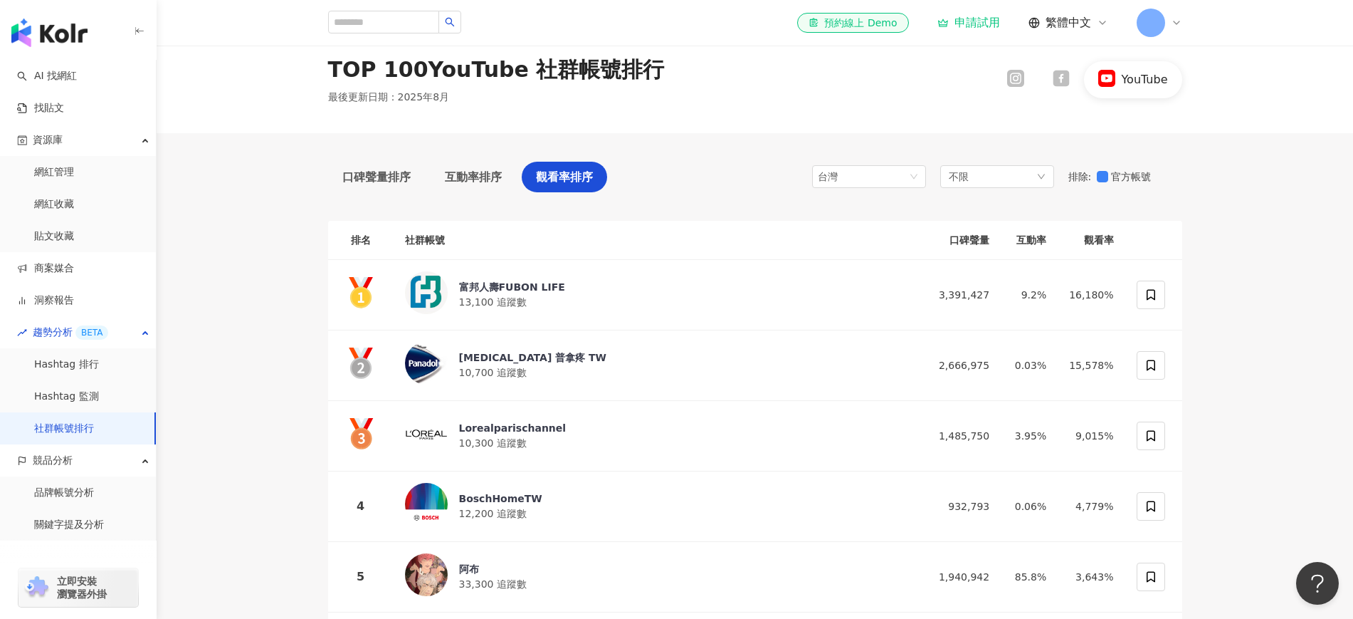
scroll to position [0, 0]
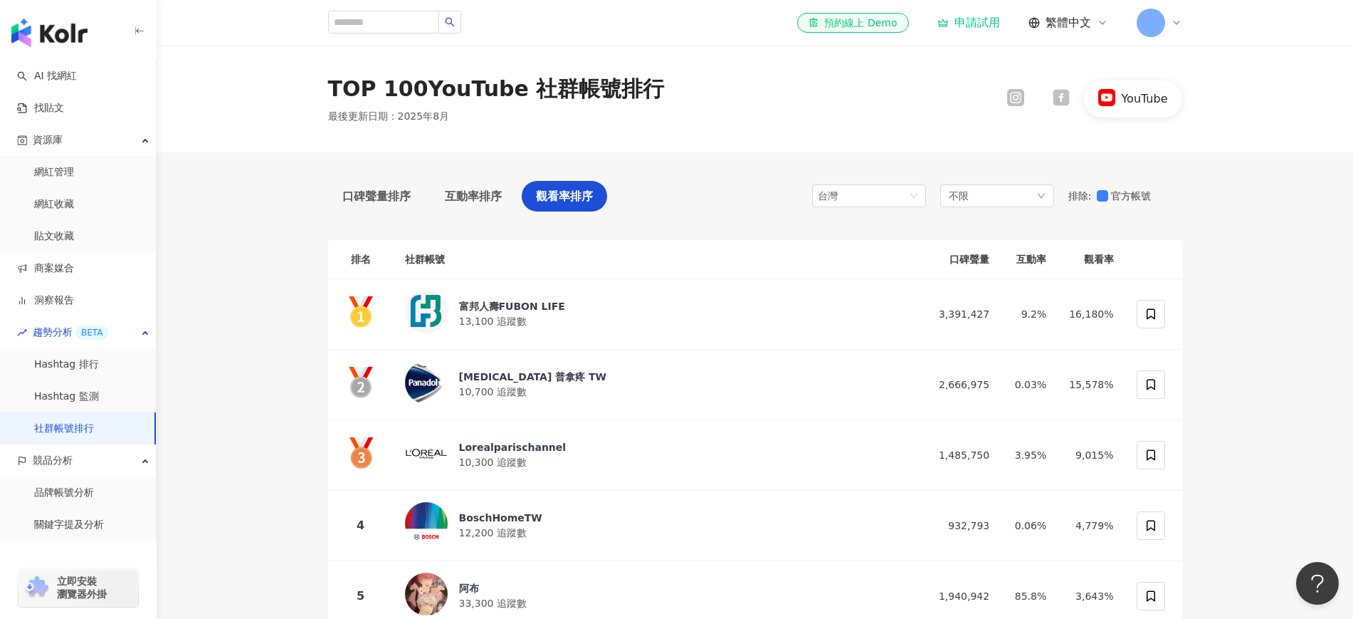
click at [1059, 107] on div at bounding box center [1061, 98] width 17 height 19
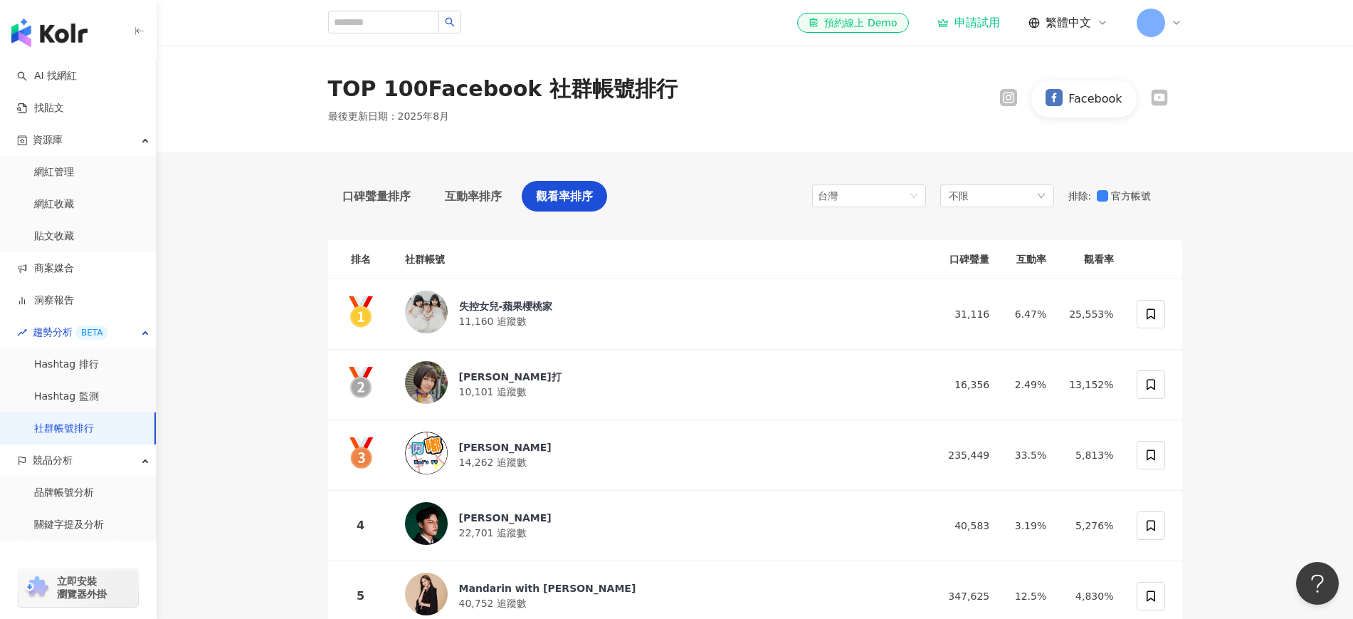
click at [1005, 98] on icon at bounding box center [1008, 97] width 17 height 17
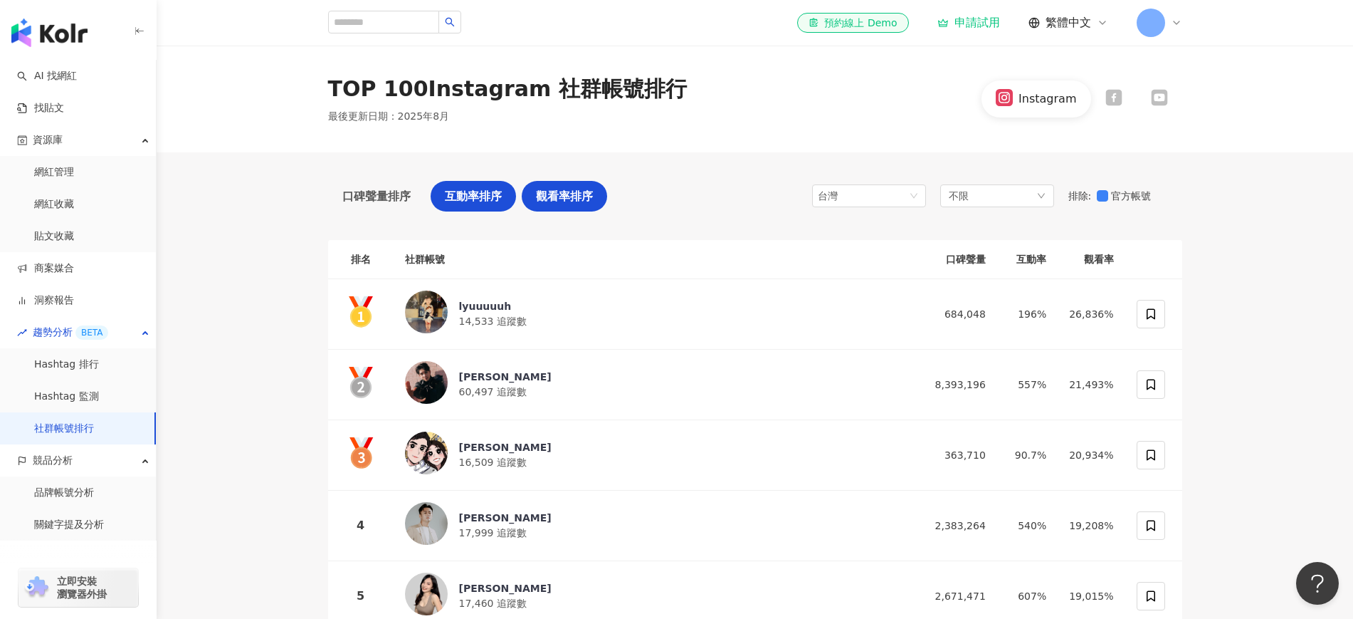
click at [450, 204] on span "互動率排序" at bounding box center [473, 196] width 57 height 18
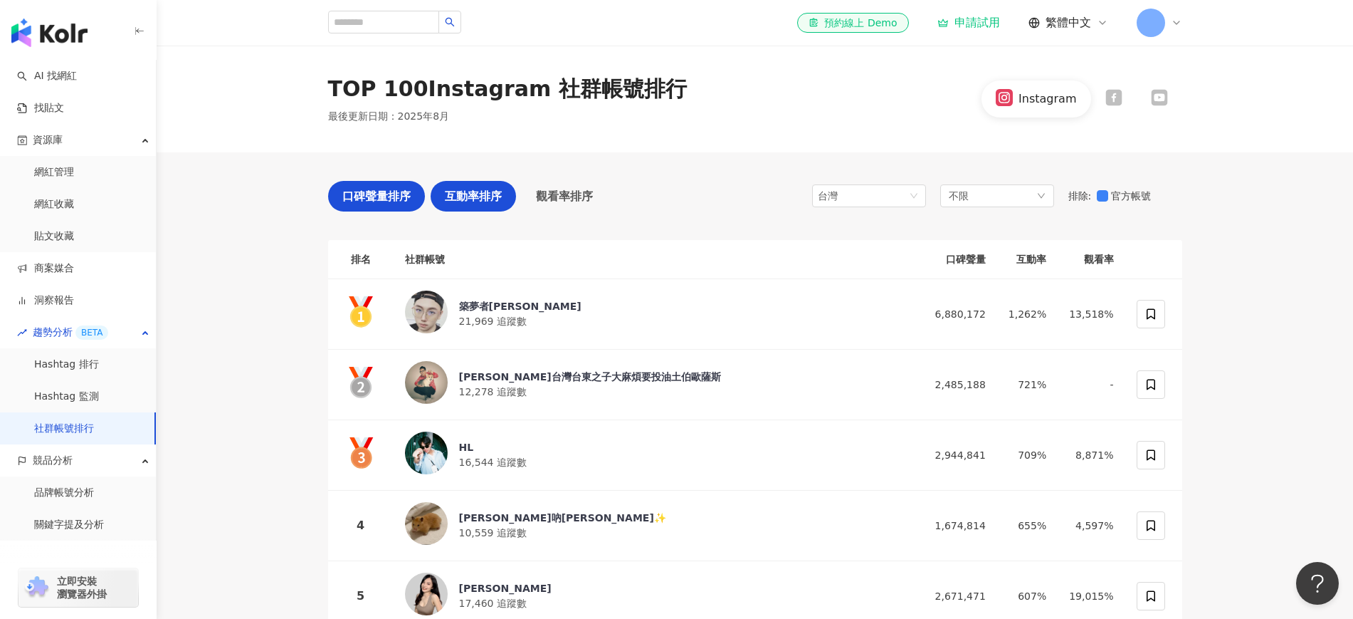
click at [372, 197] on span "口碑聲量排序" at bounding box center [376, 196] width 68 height 18
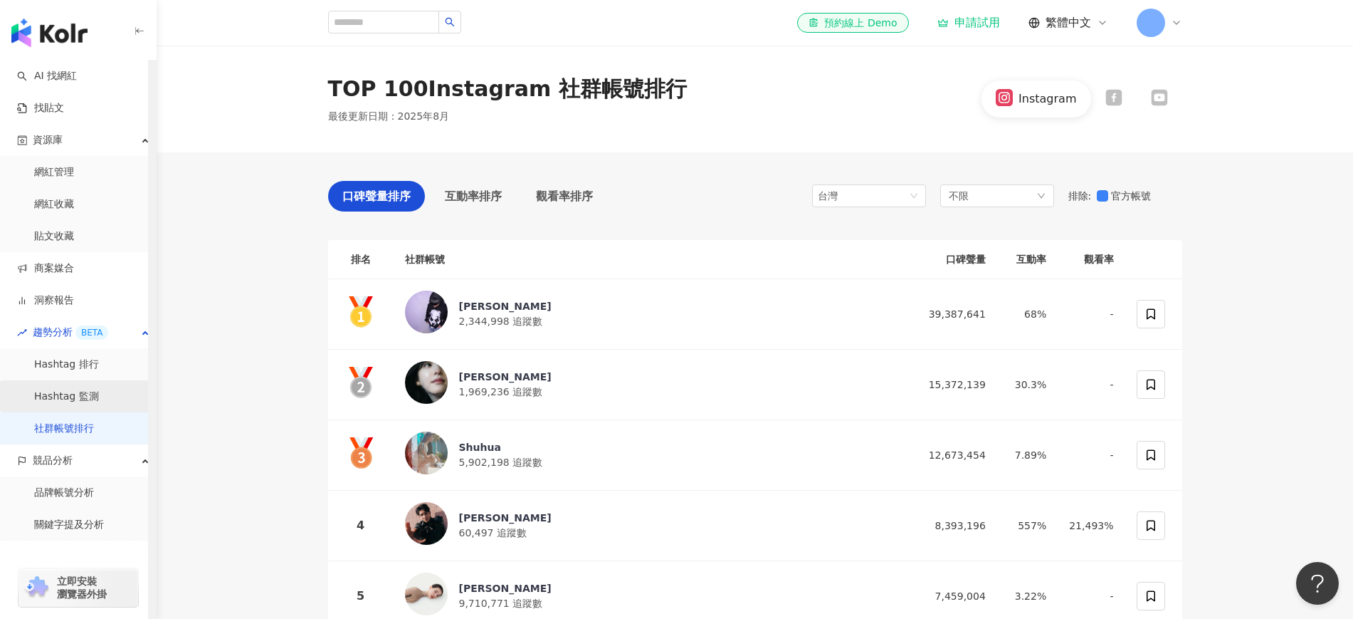
click at [95, 404] on link "Hashtag 監測" at bounding box center [66, 396] width 65 height 14
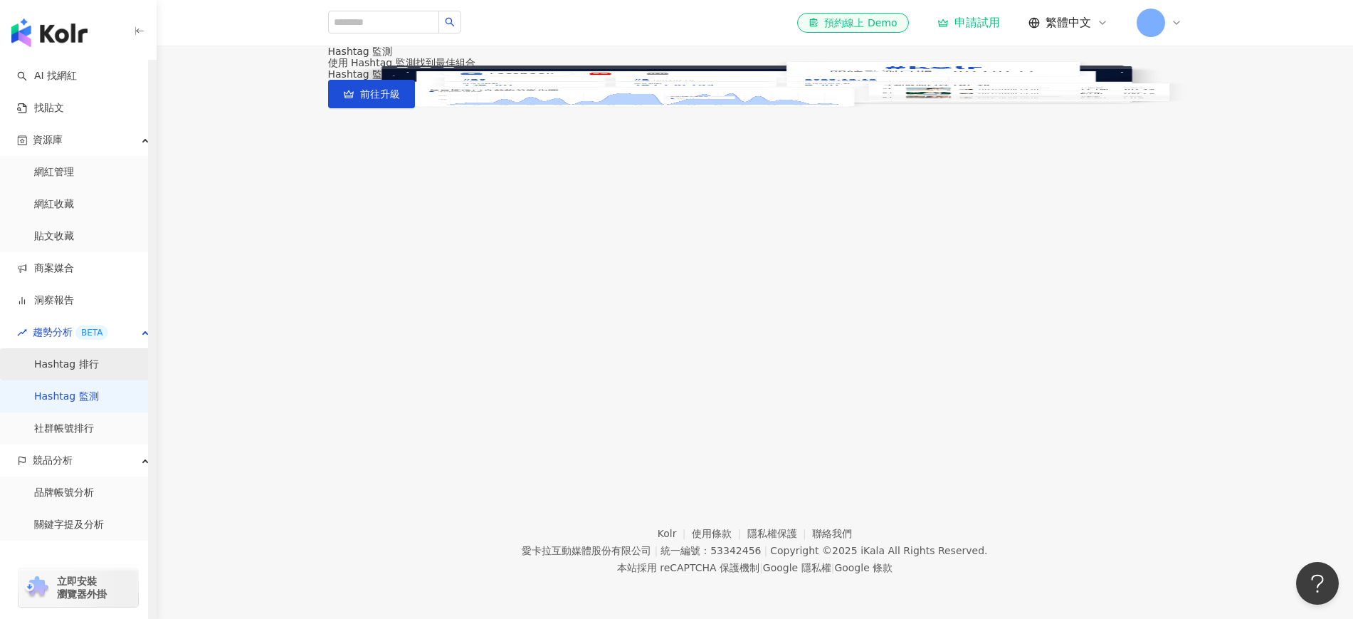
click at [99, 368] on link "Hashtag 排行" at bounding box center [66, 364] width 65 height 14
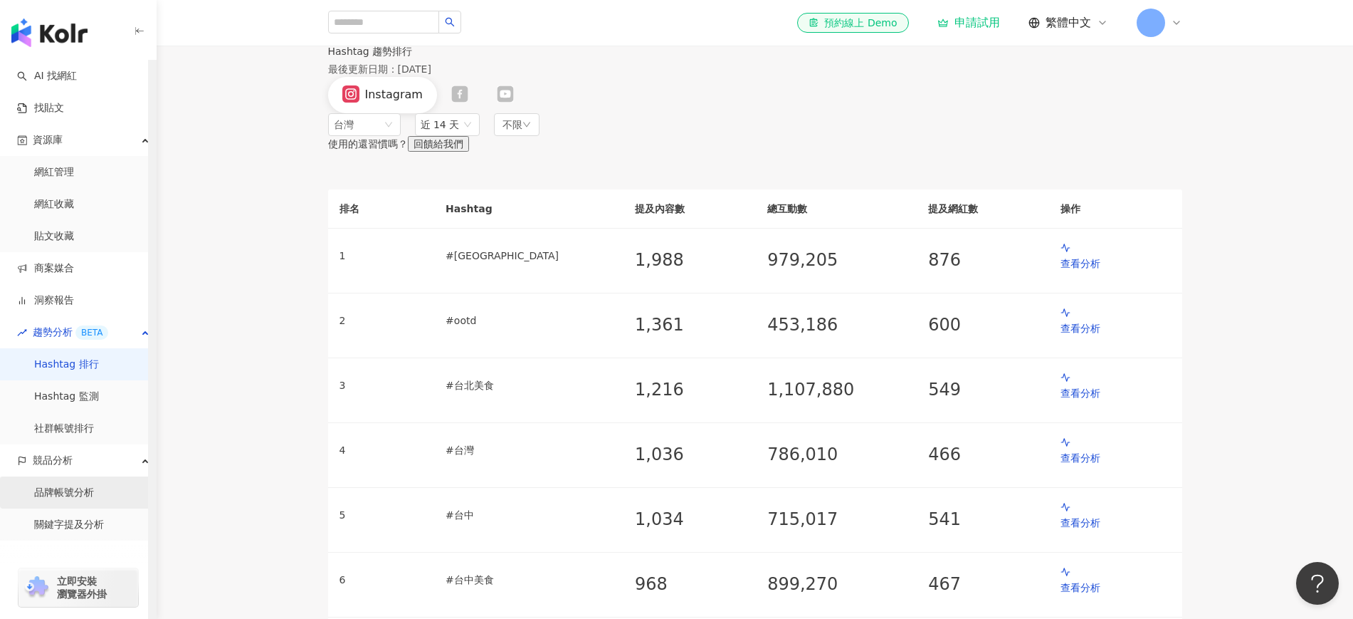
click at [71, 483] on link "品牌帳號分析" at bounding box center [64, 493] width 60 height 14
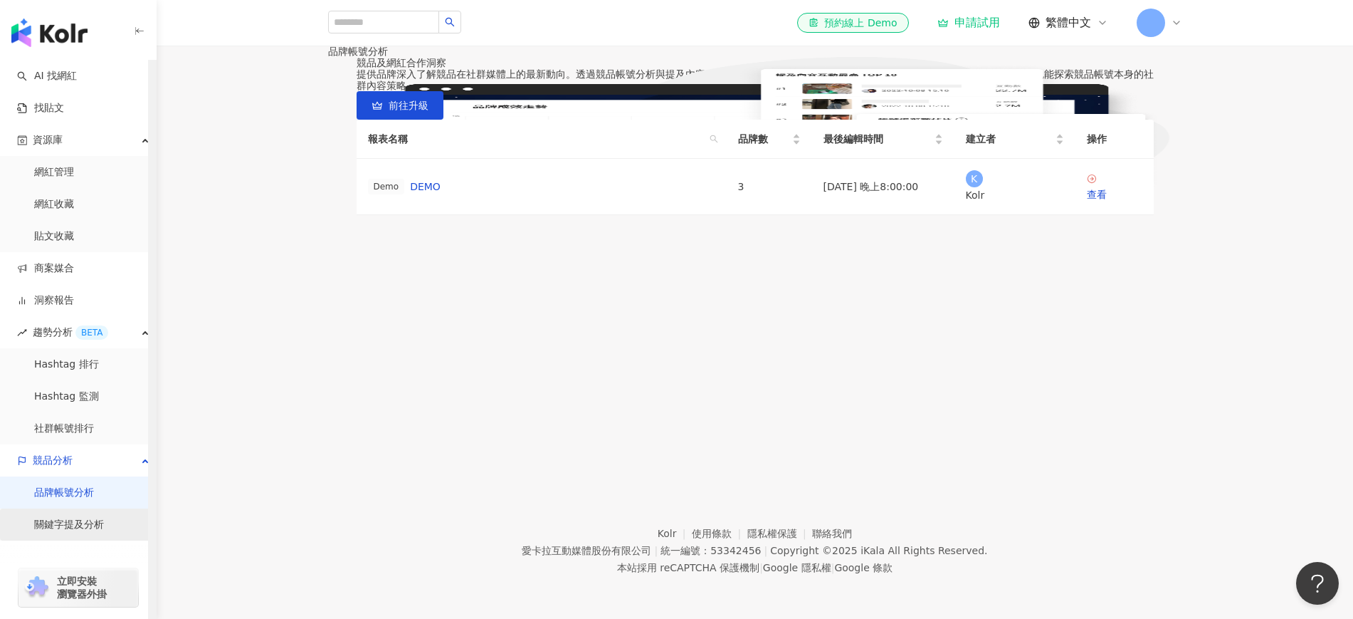
click at [72, 483] on link "關鍵字提及分析" at bounding box center [69, 525] width 70 height 14
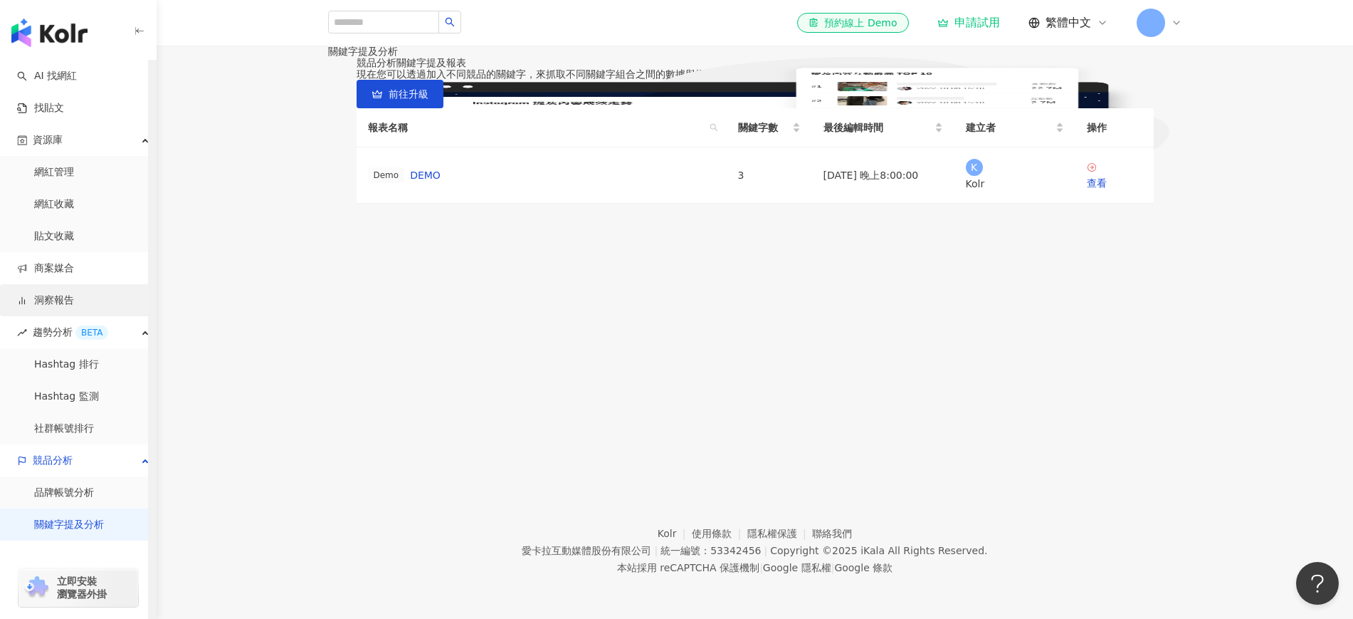
click at [74, 308] on link "洞察報告" at bounding box center [45, 300] width 57 height 14
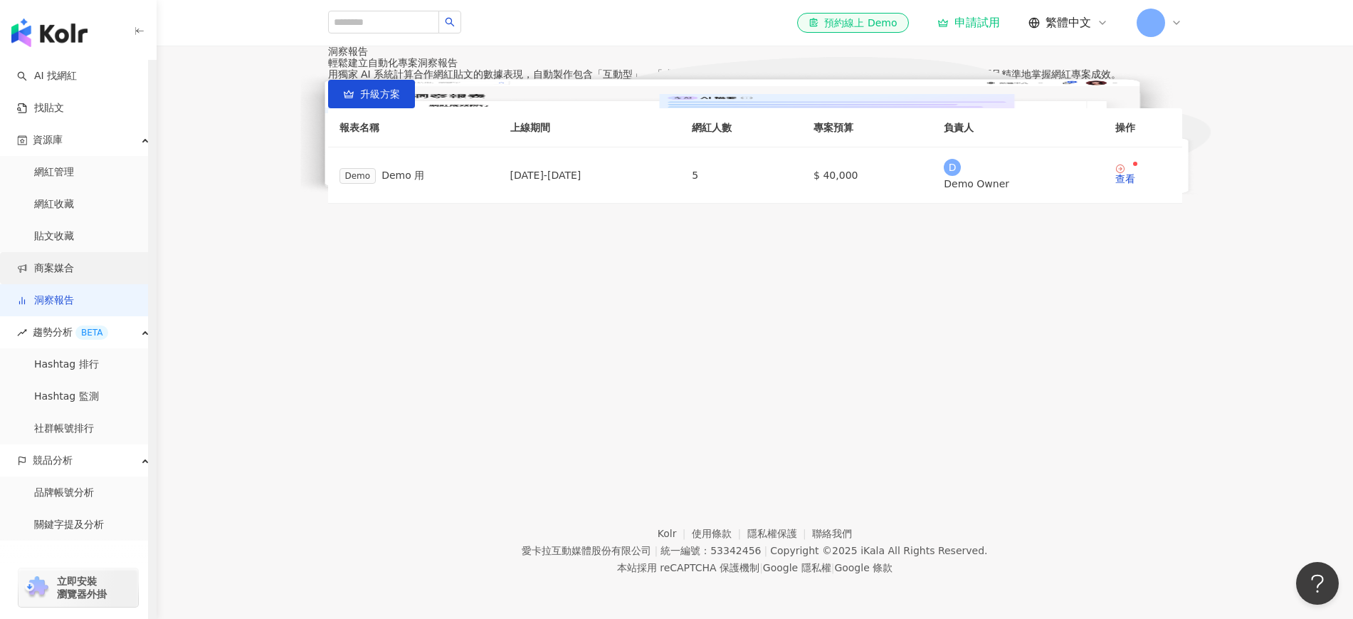
click at [74, 271] on link "商案媒合" at bounding box center [45, 268] width 57 height 14
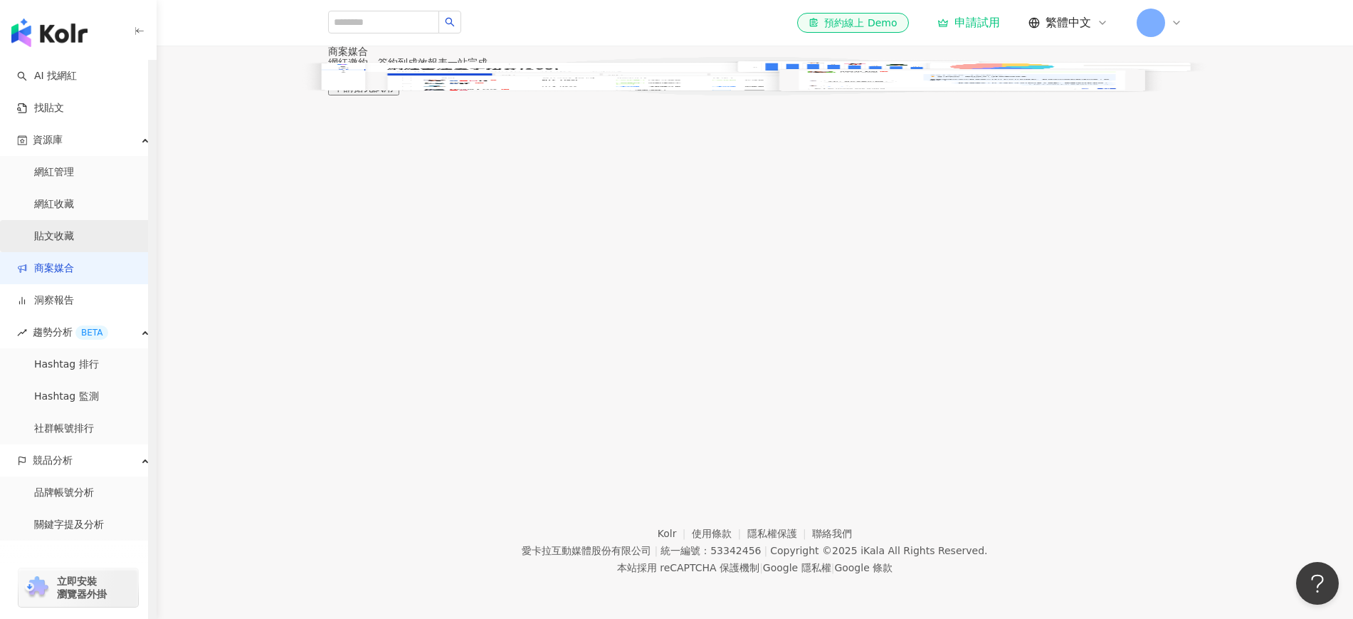
click at [74, 236] on link "貼文收藏" at bounding box center [54, 236] width 40 height 14
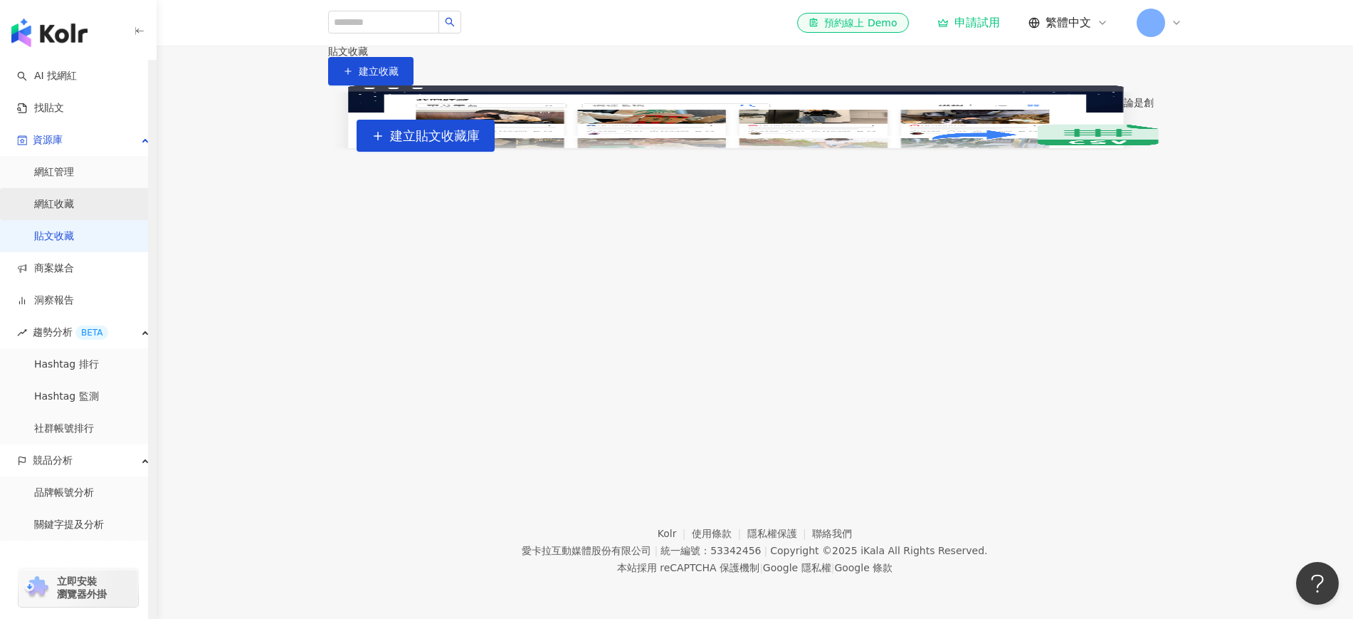
click at [74, 205] on link "網紅收藏" at bounding box center [54, 204] width 40 height 14
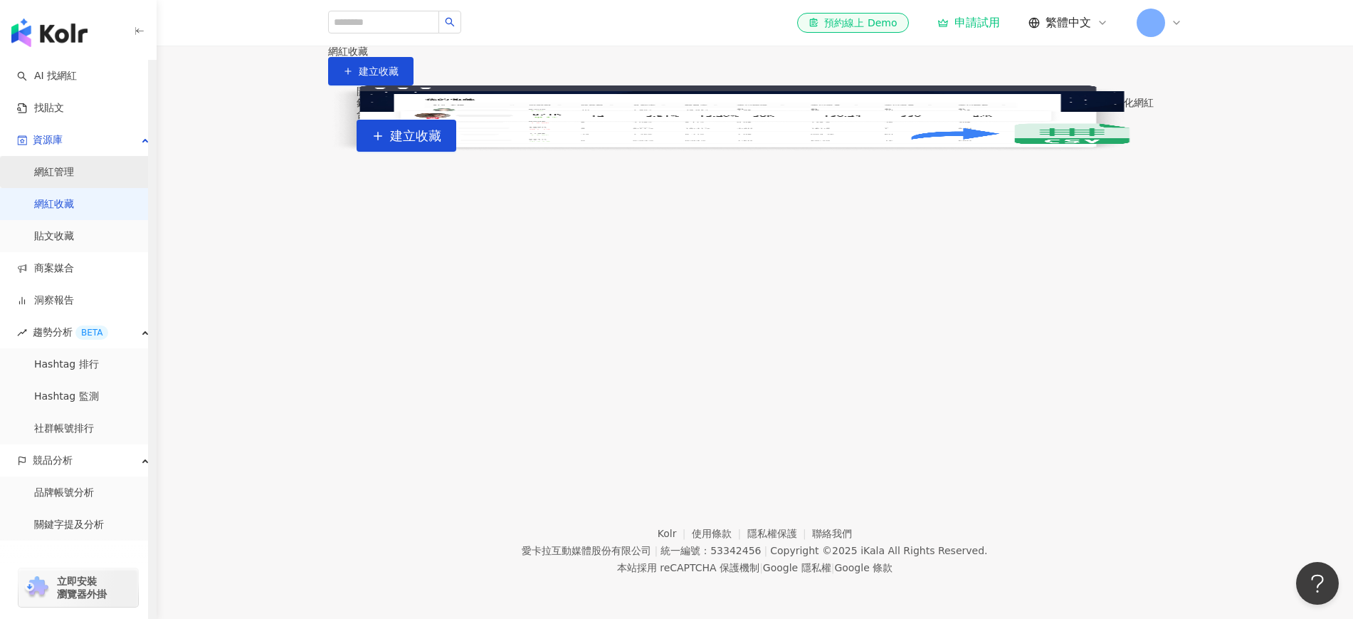
click at [74, 170] on link "網紅管理" at bounding box center [54, 172] width 40 height 14
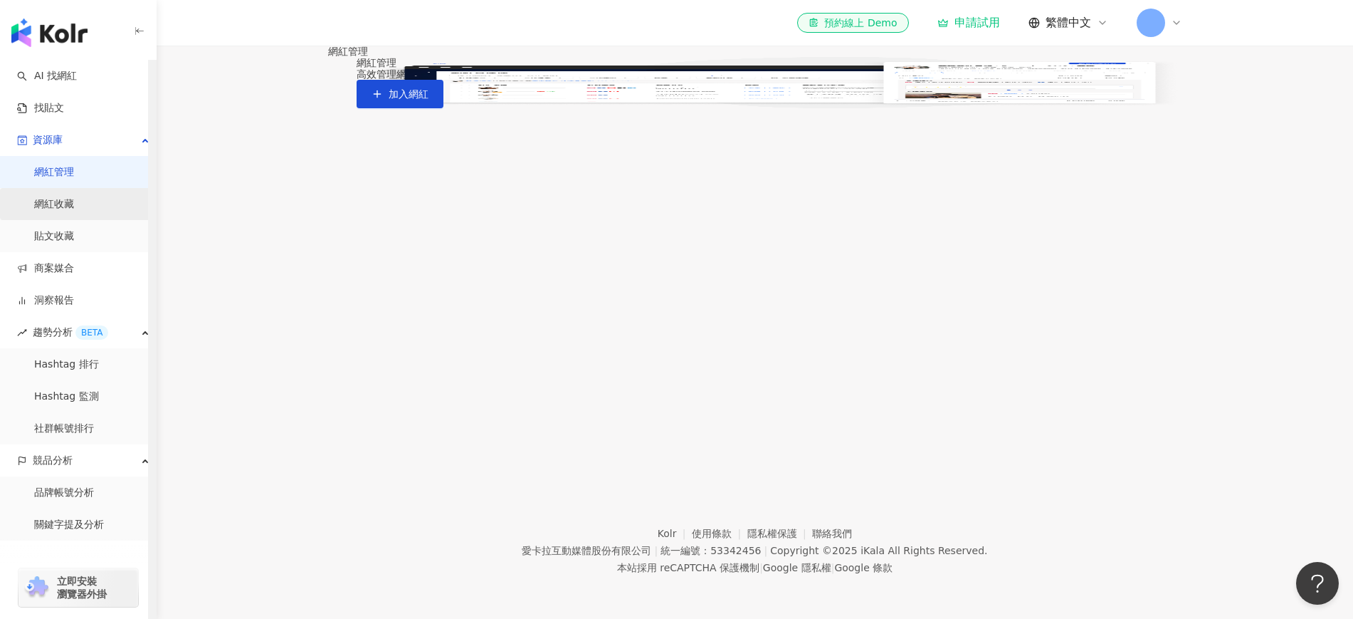
click at [74, 197] on link "網紅收藏" at bounding box center [54, 204] width 40 height 14
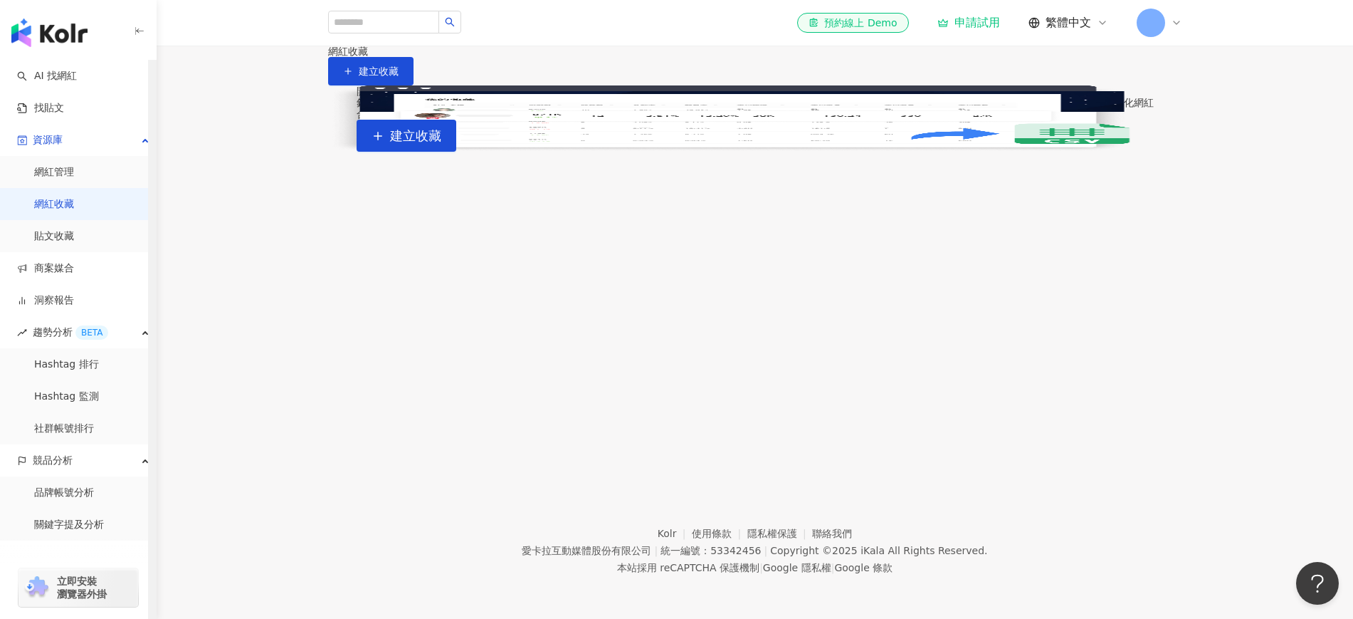
click at [74, 211] on link "網紅收藏" at bounding box center [54, 204] width 40 height 14
click at [74, 233] on link "貼文收藏" at bounding box center [54, 236] width 40 height 14
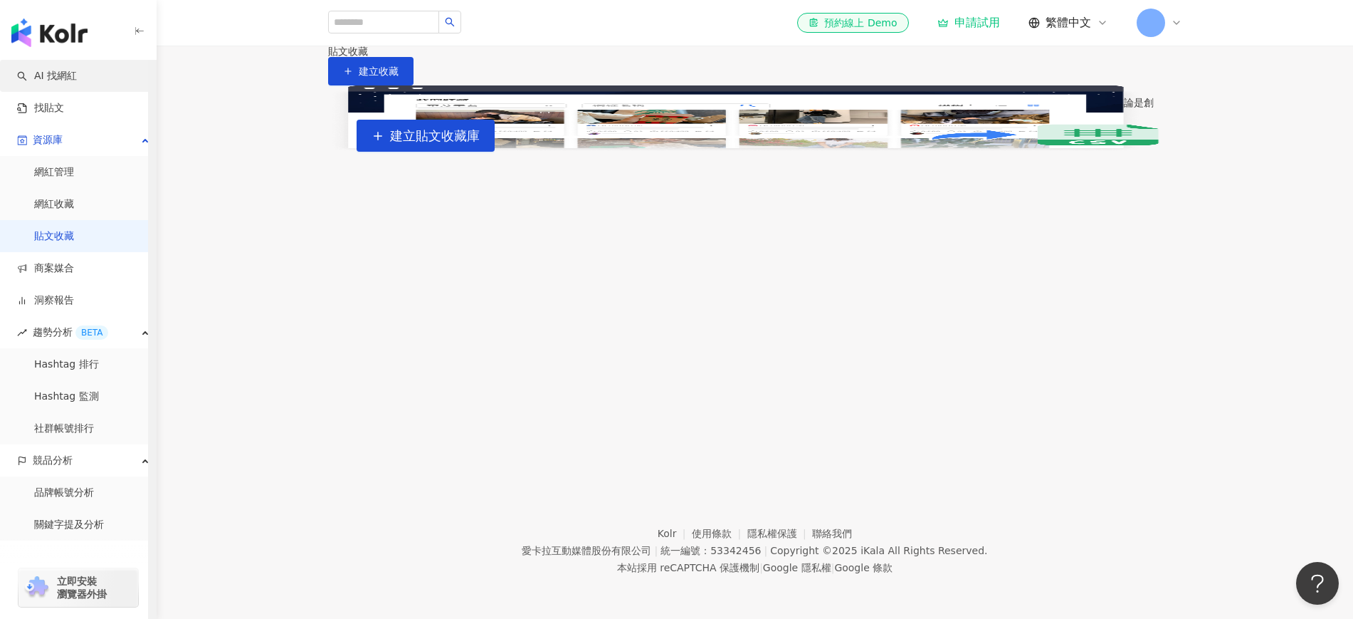
click at [76, 78] on link "AI 找網紅" at bounding box center [47, 76] width 60 height 14
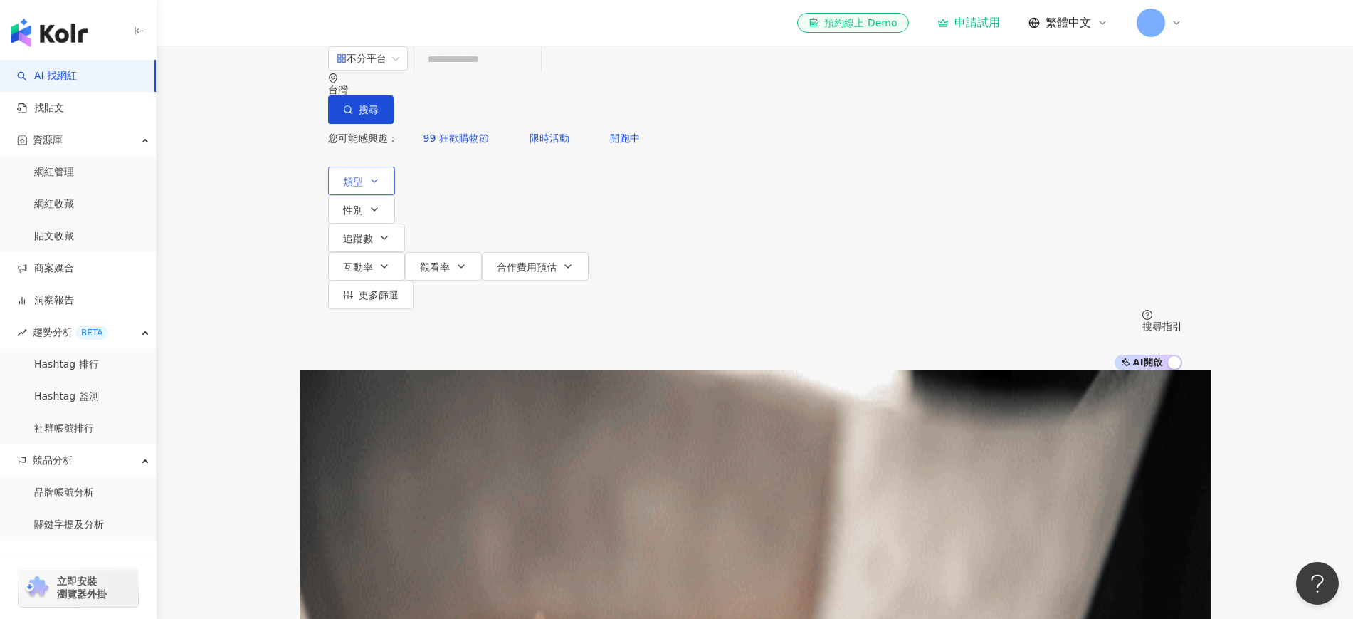
click at [359, 176] on span "類型" at bounding box center [353, 181] width 20 height 11
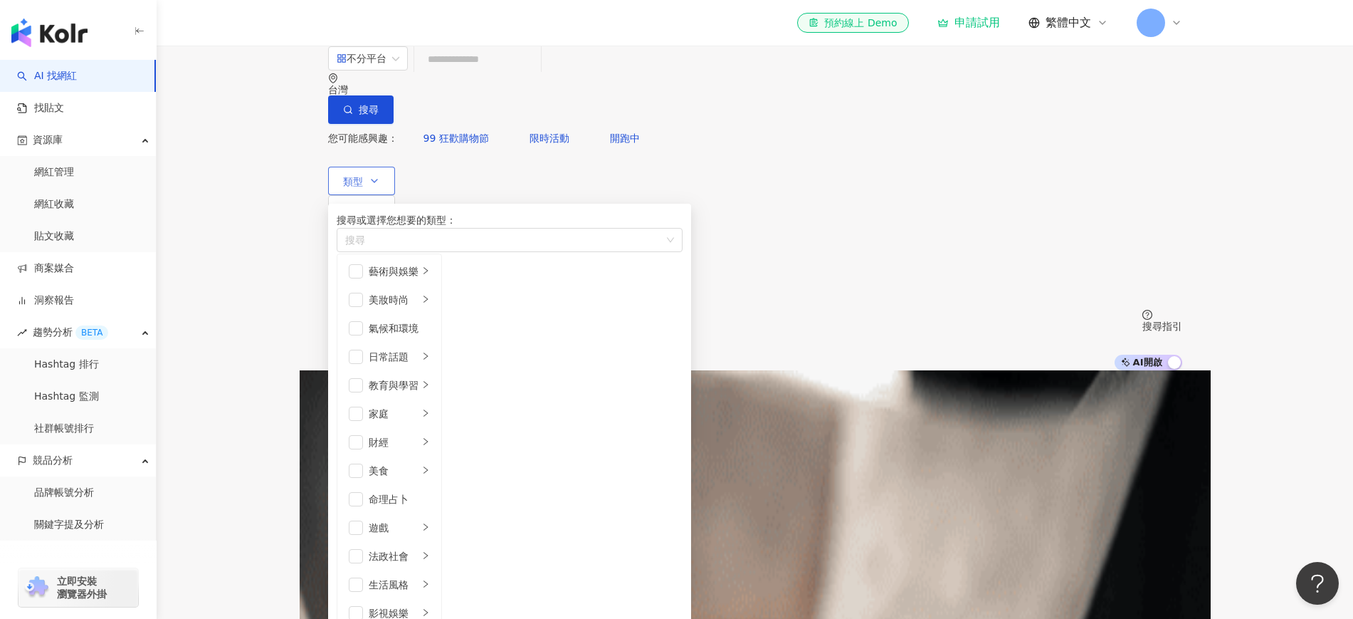
click at [359, 176] on span "類型" at bounding box center [353, 181] width 20 height 11
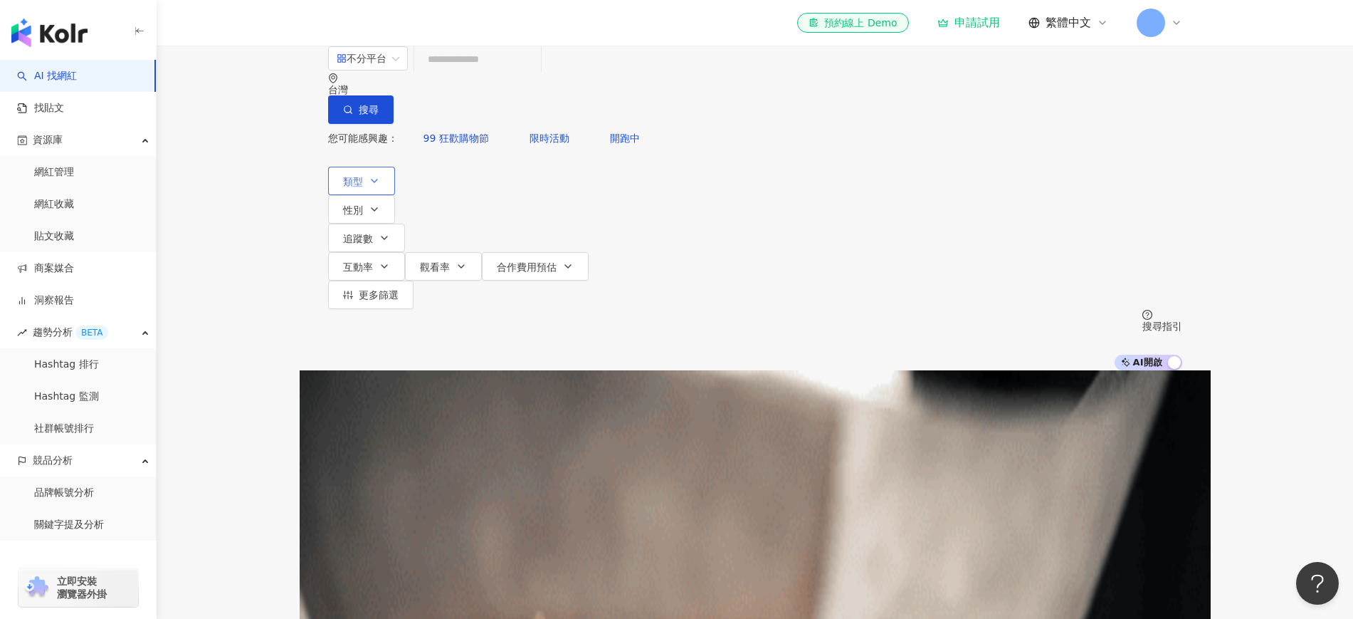
click at [351, 167] on button "類型" at bounding box center [361, 181] width 67 height 28
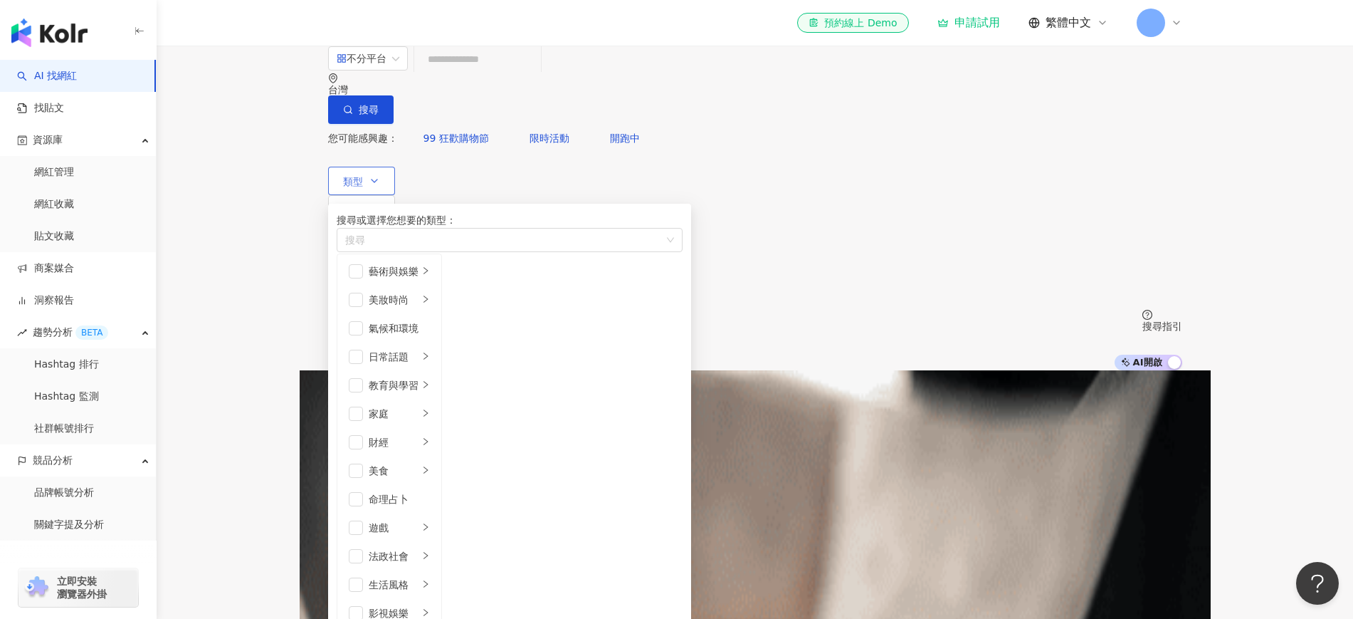
click at [351, 167] on button "類型 搜尋或選擇您想要的類型： 搜尋 藝術與娛樂 美妝時尚 氣候和環境 日常話題 教育與學習 家庭 財經 美食 命理占卜 遊戲 法政社會 生活風格 影視娛樂 …" at bounding box center [361, 181] width 67 height 28
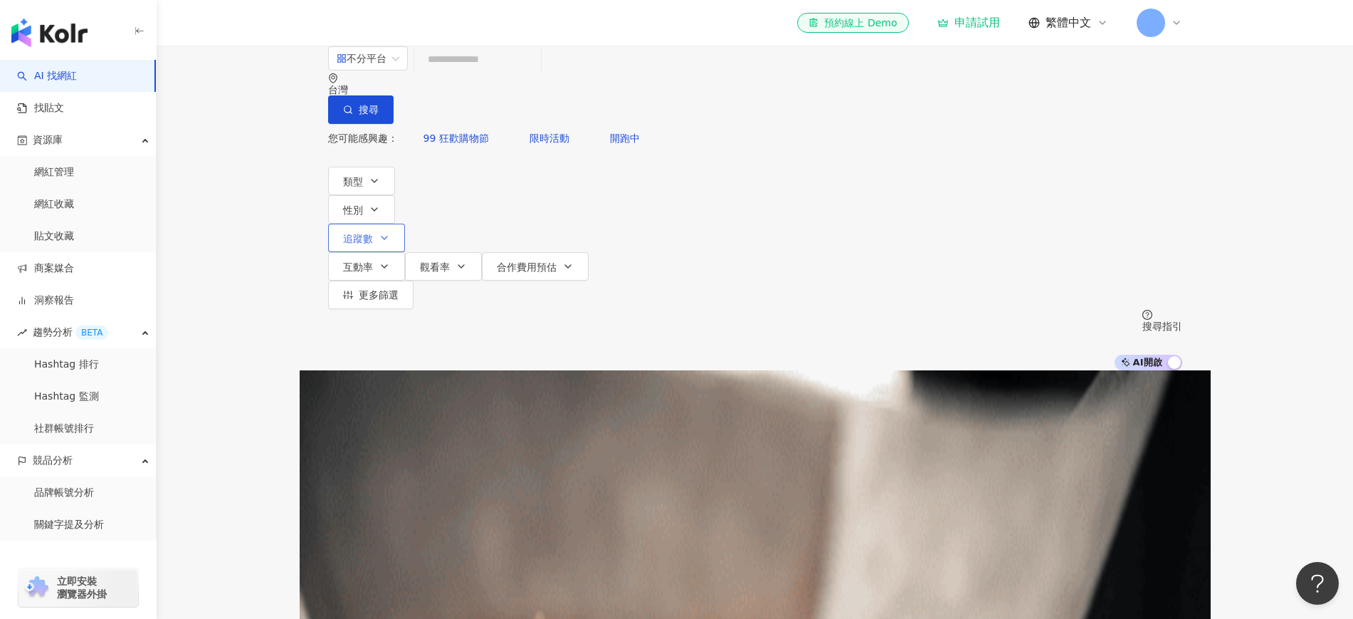
click at [373, 233] on span "追蹤數" at bounding box center [358, 238] width 30 height 11
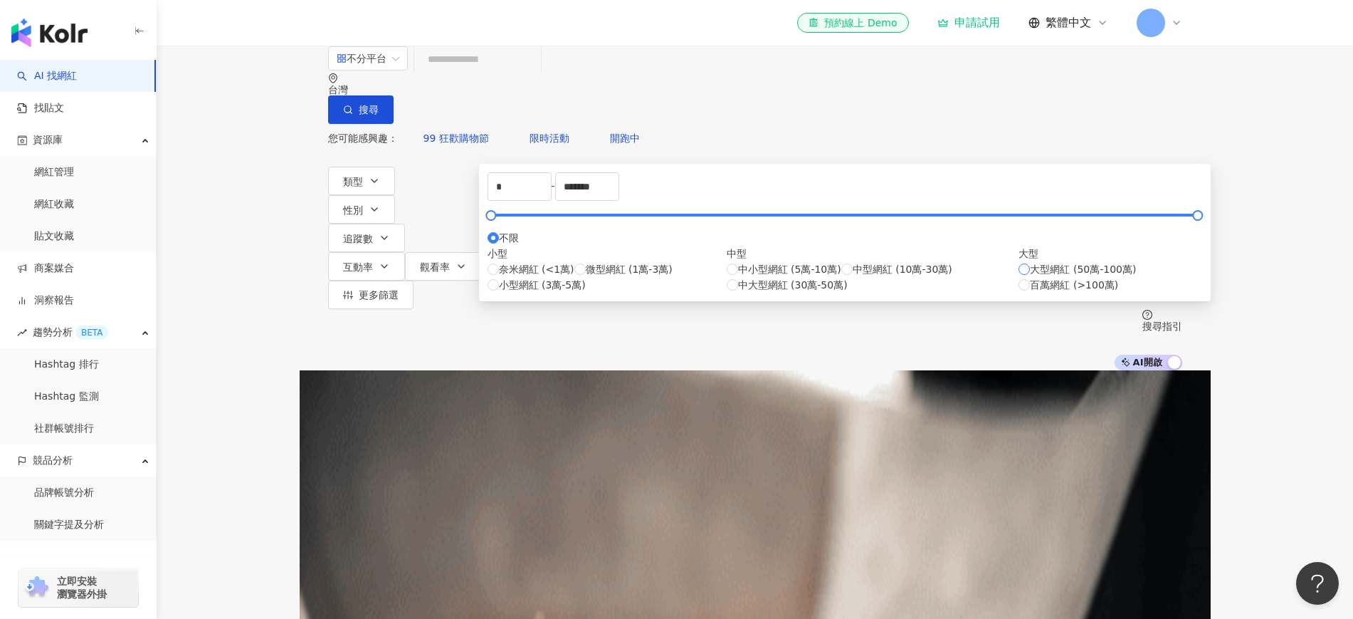
click at [1030, 277] on span "大型網紅 (50萬-100萬)" at bounding box center [1083, 269] width 106 height 16
type input "******"
click at [1019, 293] on div "大型 大型網紅 (50萬-100萬) 百萬網紅 (>100萬)" at bounding box center [1110, 269] width 183 height 47
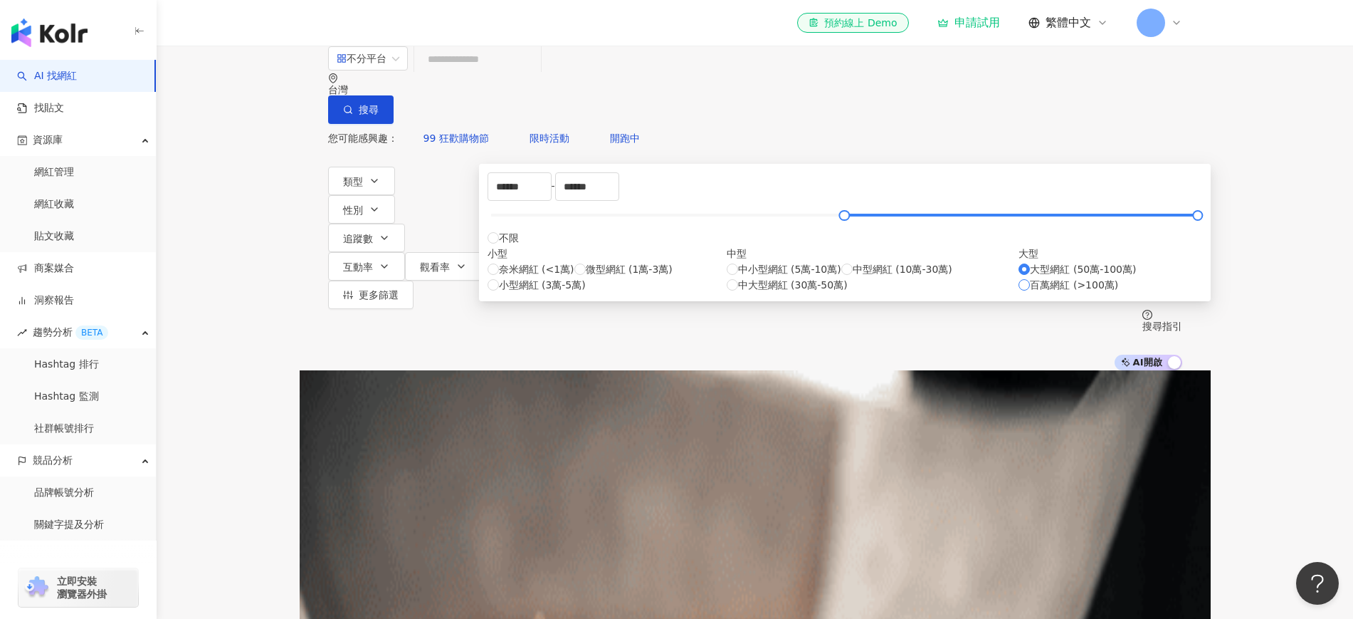
type input "*******"
type input "*********"
click at [738, 293] on span "中大型網紅 (30萬-50萬)" at bounding box center [793, 285] width 110 height 16
type input "******"
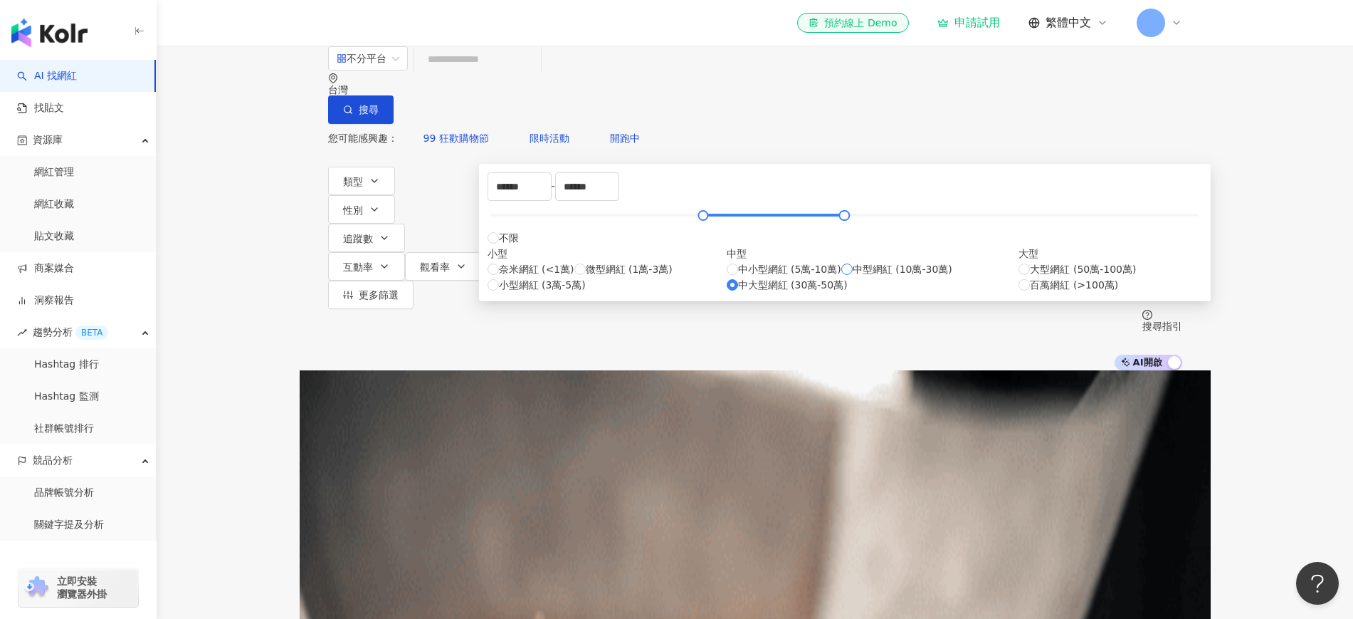
click at [853, 277] on span "中型網紅 (10萬-30萬)" at bounding box center [903, 269] width 100 height 16
type input "******"
click at [1019, 293] on label "百萬網紅 (>100萬)" at bounding box center [1069, 285] width 100 height 16
type input "******"
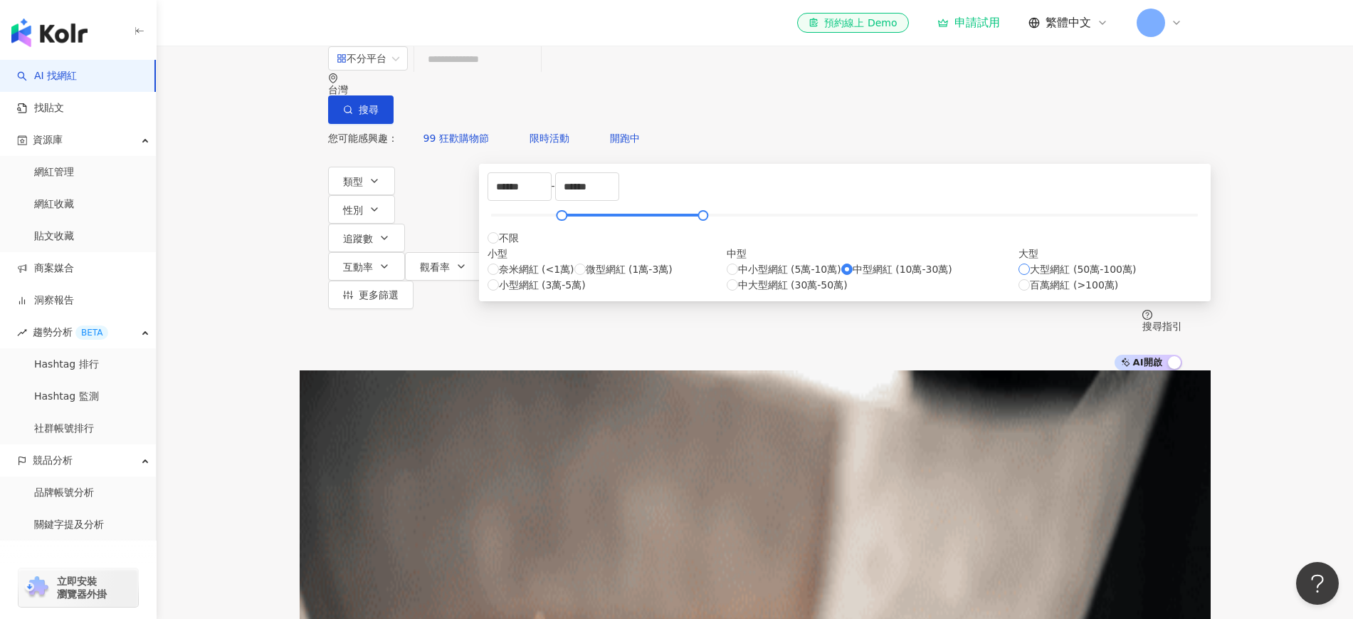
type input "******"
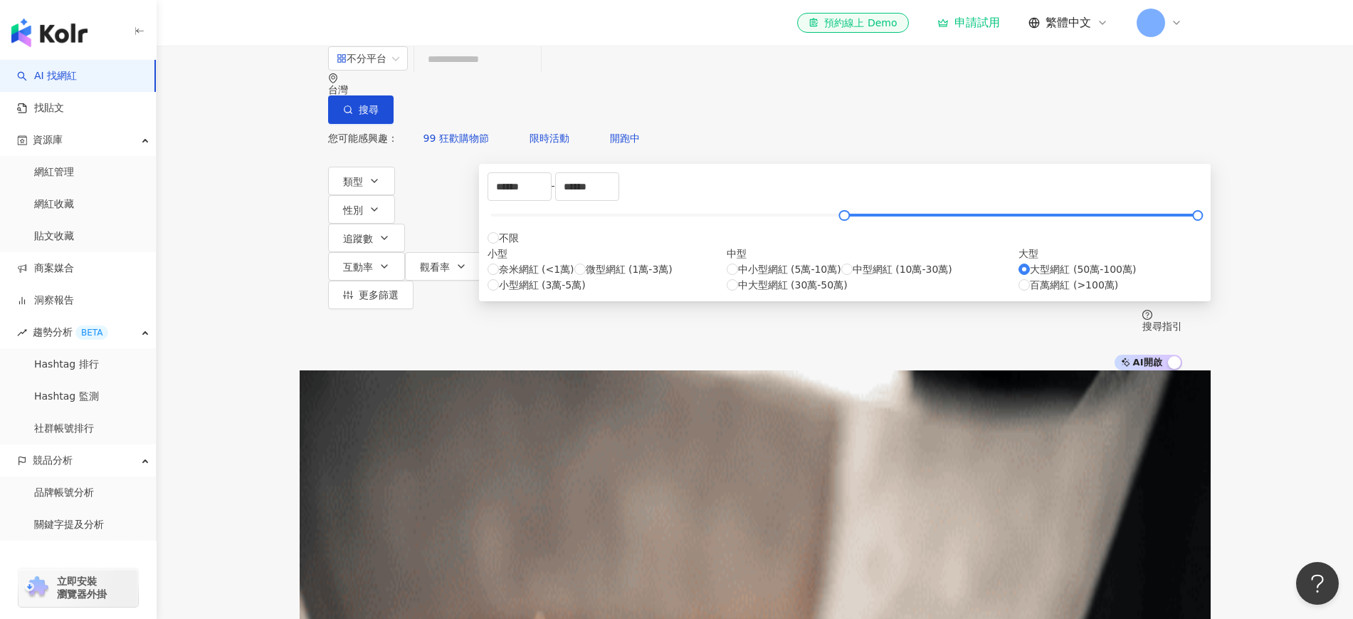
click at [1019, 293] on div "大型 大型網紅 (50萬-100萬) 百萬網紅 (>100萬)" at bounding box center [1110, 269] width 183 height 47
click at [1019, 293] on div "大型網紅 (50萬-100萬) 百萬網紅 (>100萬)" at bounding box center [1110, 276] width 183 height 31
click at [1030, 293] on span "百萬網紅 (>100萬)" at bounding box center [1074, 285] width 88 height 16
type input "*******"
type input "*********"
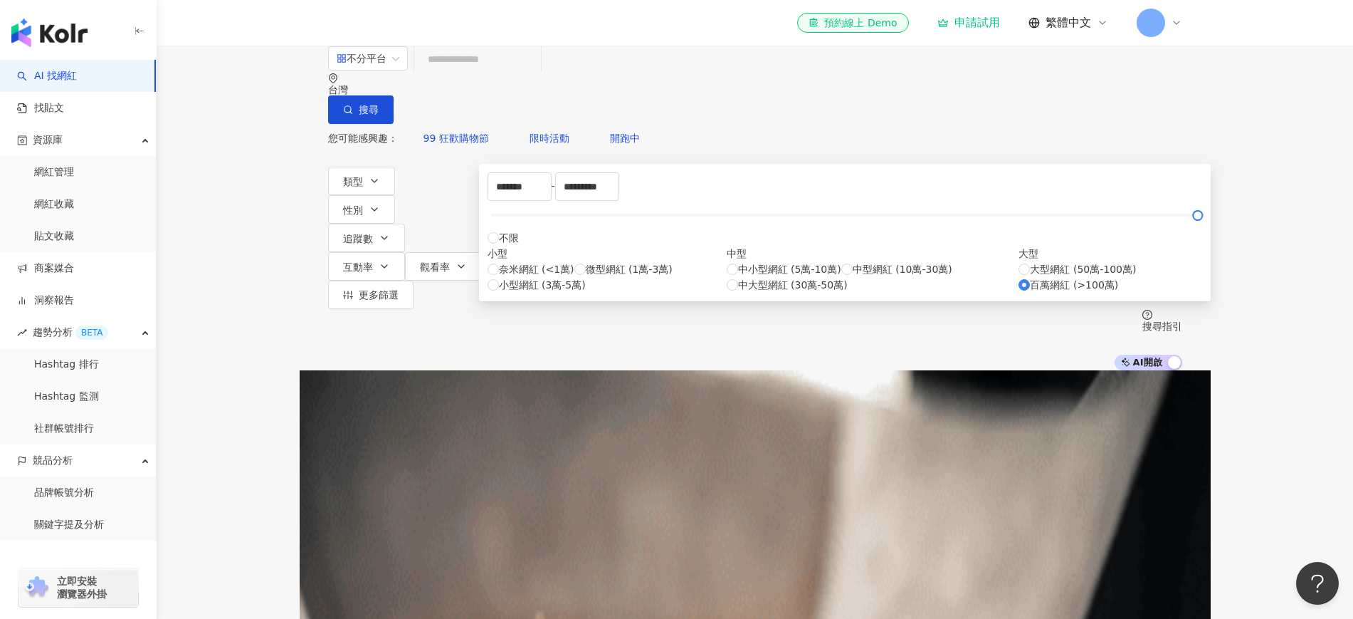
click at [968, 167] on div "您可能感興趣： 99 狂歡購物節 限時活動 開跑中 類型 性別 追蹤數 互動率 觀看率 合作費用預估 更多篩選 ******* - ********* 不限 …" at bounding box center [755, 247] width 854 height 246
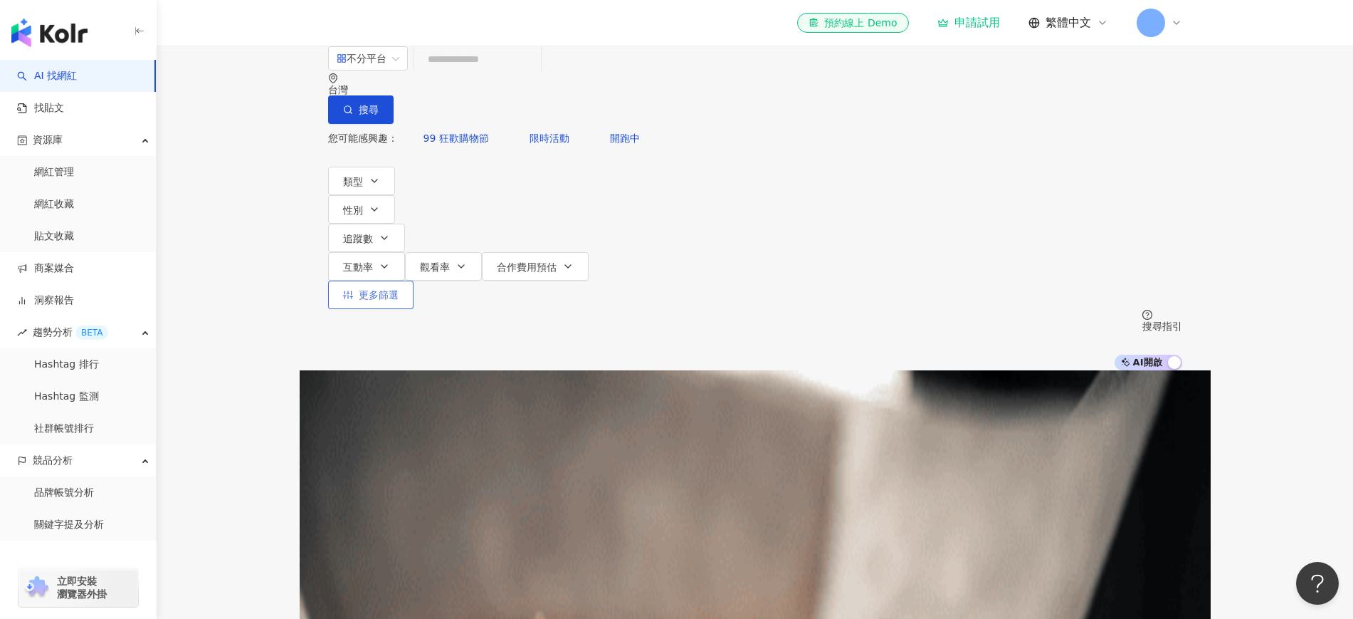
click at [399, 289] on span "更多篩選" at bounding box center [379, 294] width 40 height 11
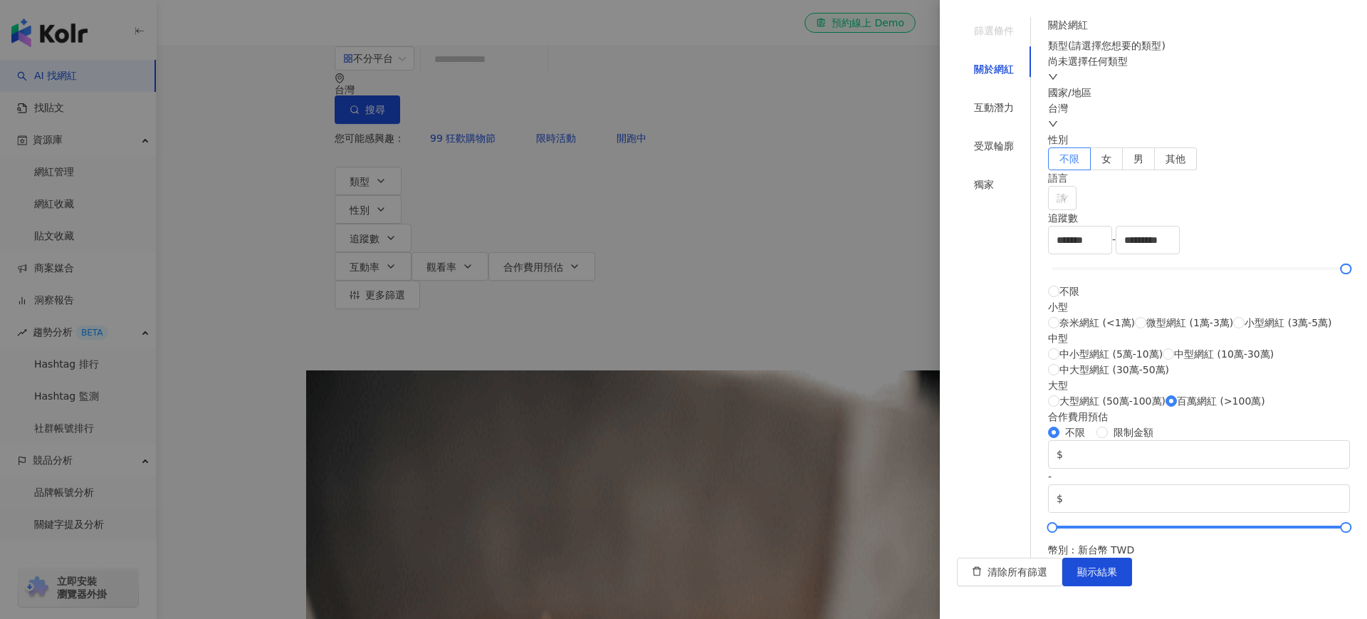
click at [1082, 69] on div "尚未選擇任何類型" at bounding box center [1199, 61] width 302 height 16
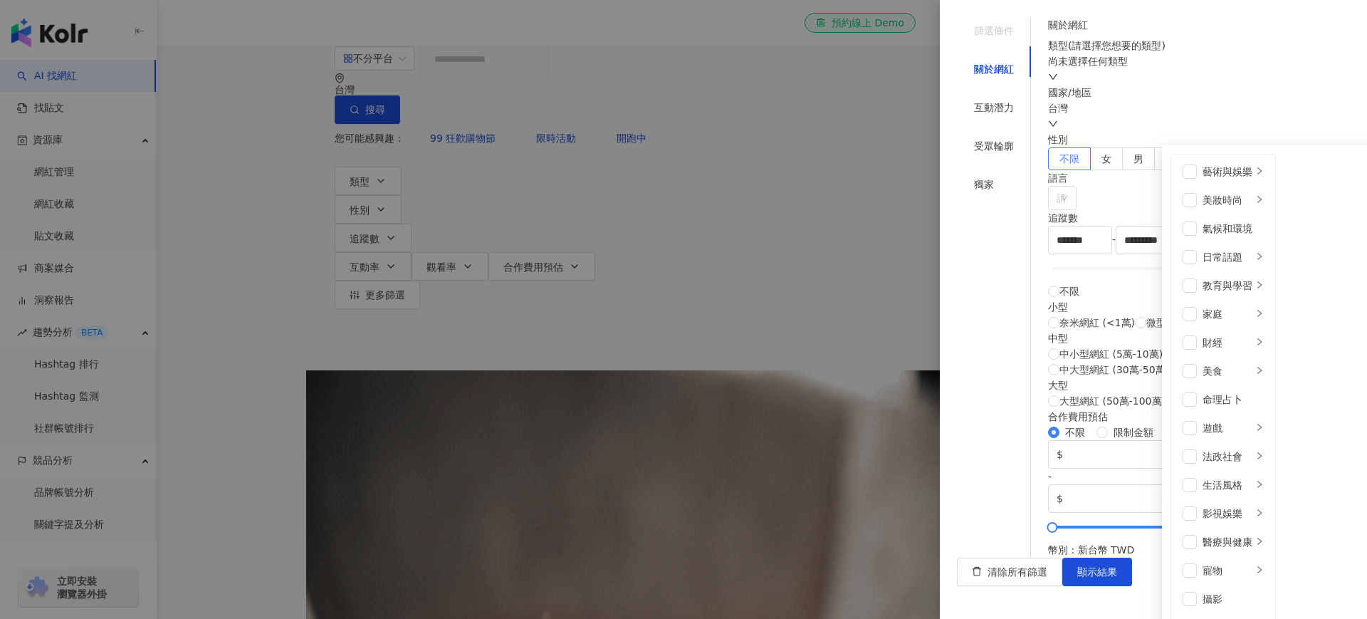
click at [1082, 69] on div "尚未選擇任何類型" at bounding box center [1199, 61] width 302 height 16
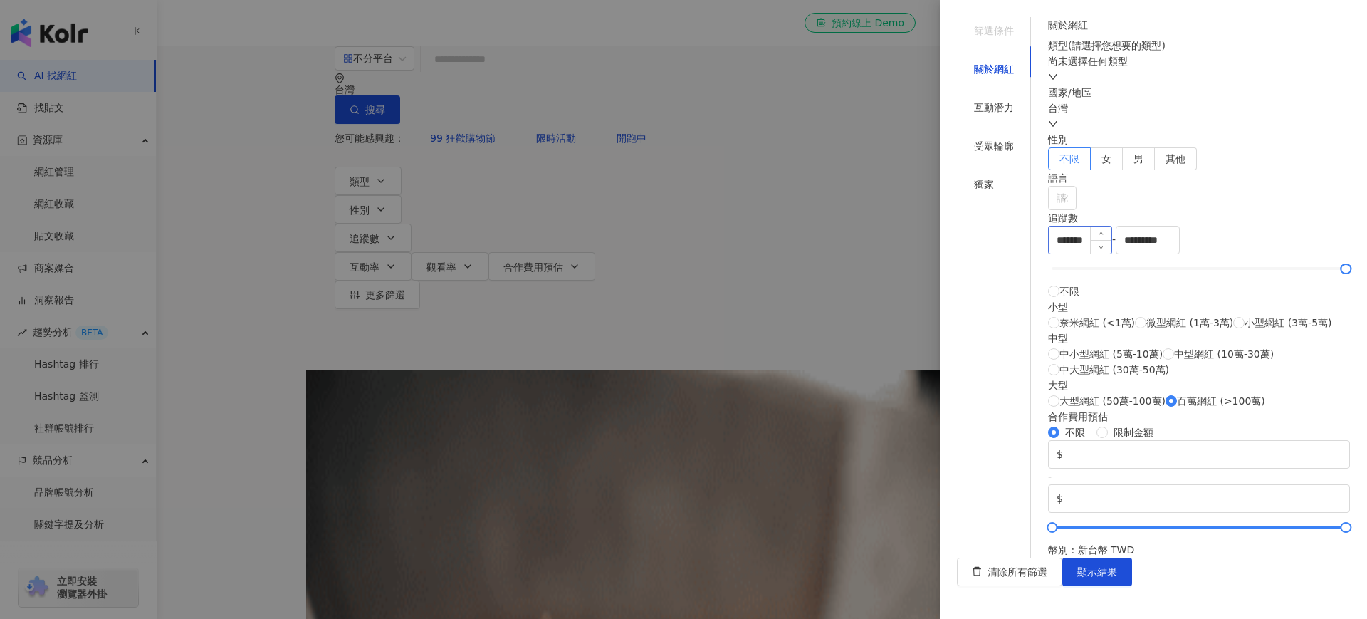
scroll to position [267, 0]
type input "*"
type input "*******"
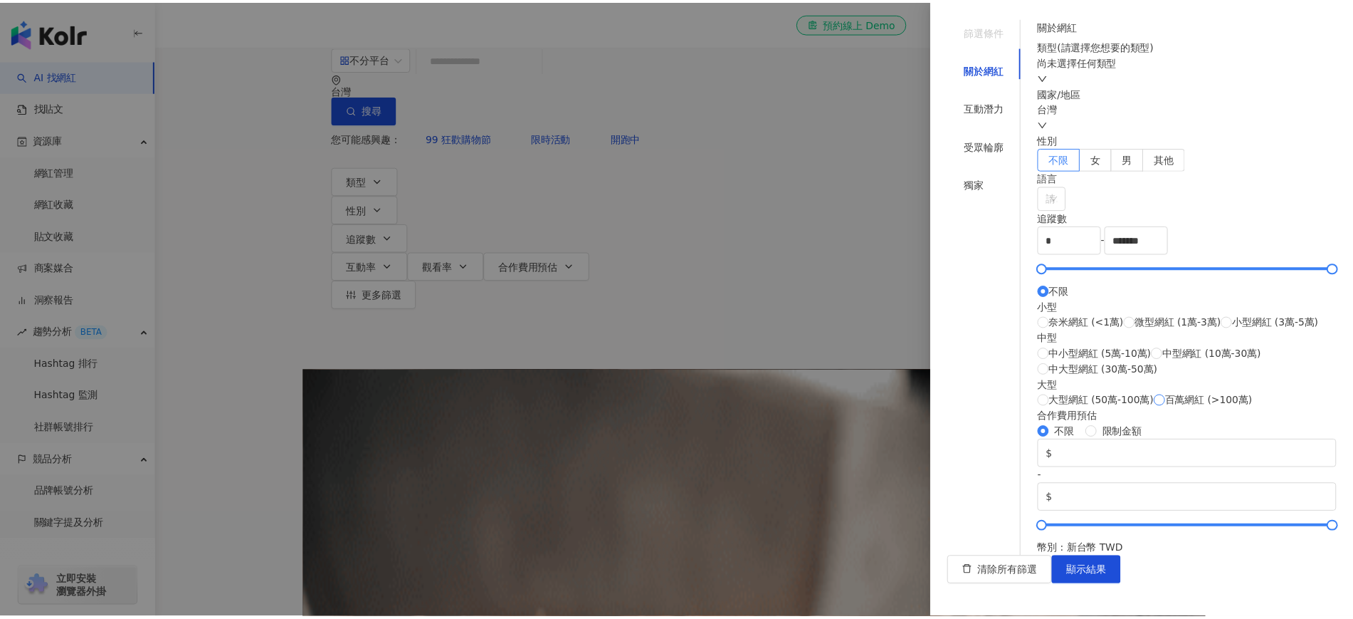
scroll to position [356, 0]
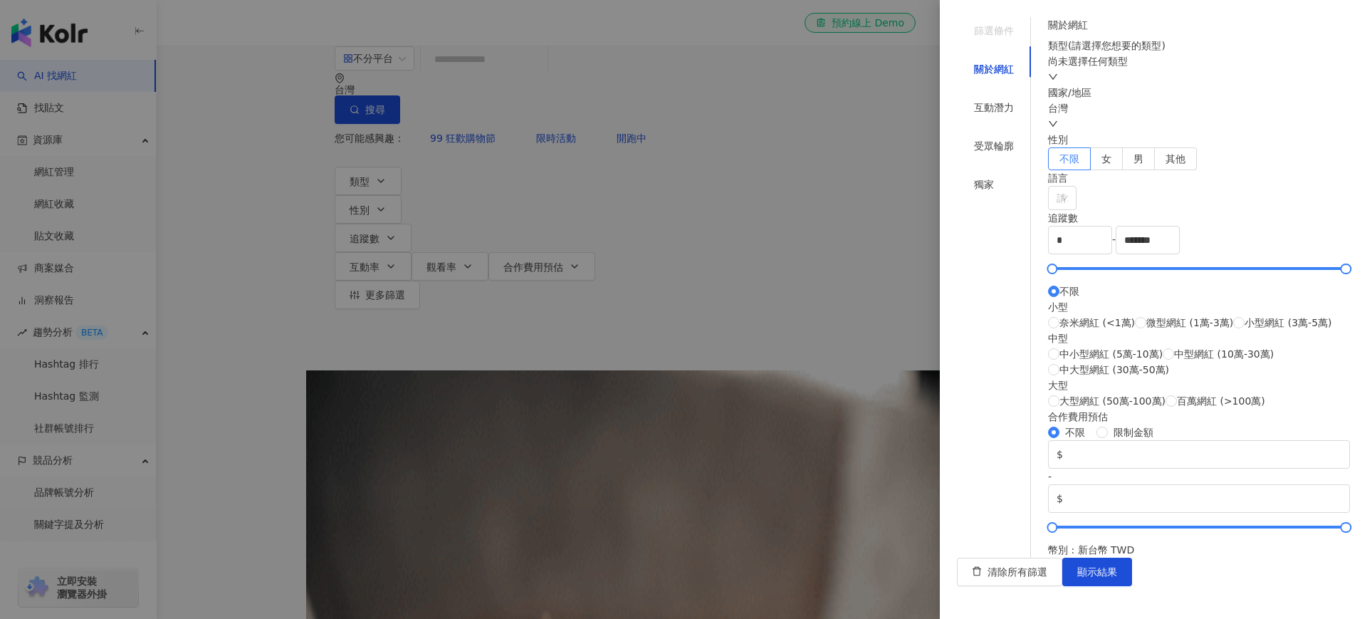
type input "*******"
type input "*********"
click at [1082, 483] on span "顯示結果" at bounding box center [1097, 571] width 40 height 11
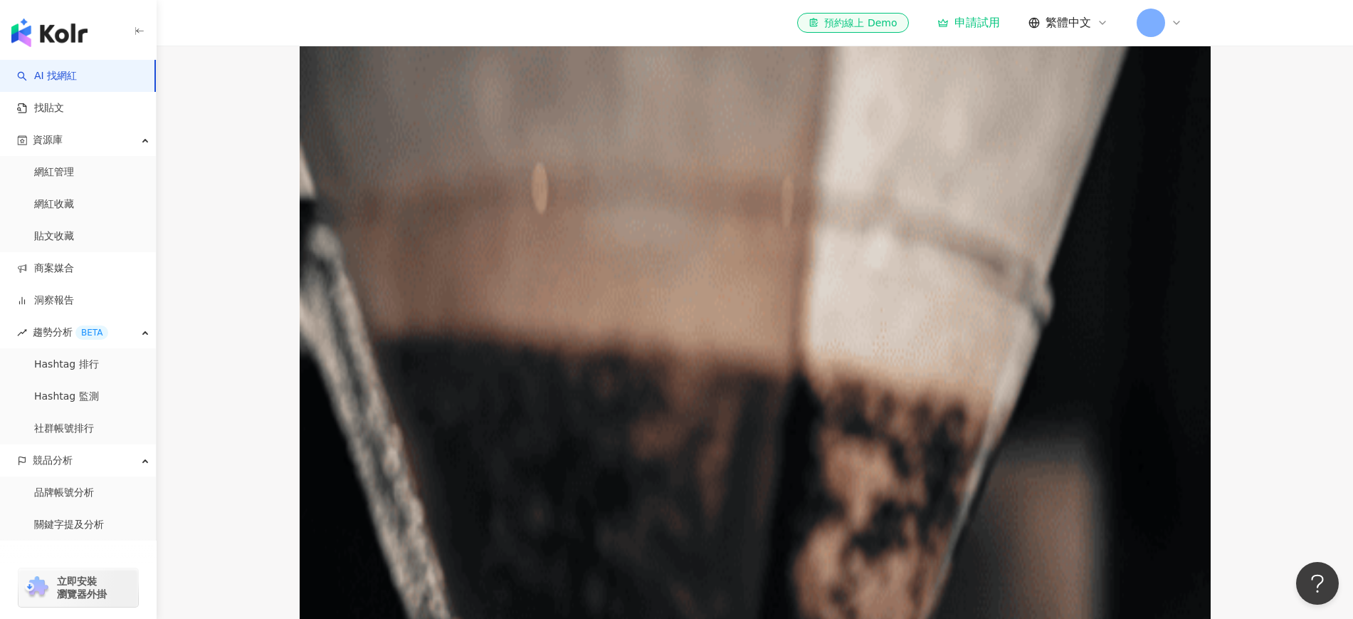
scroll to position [445, 0]
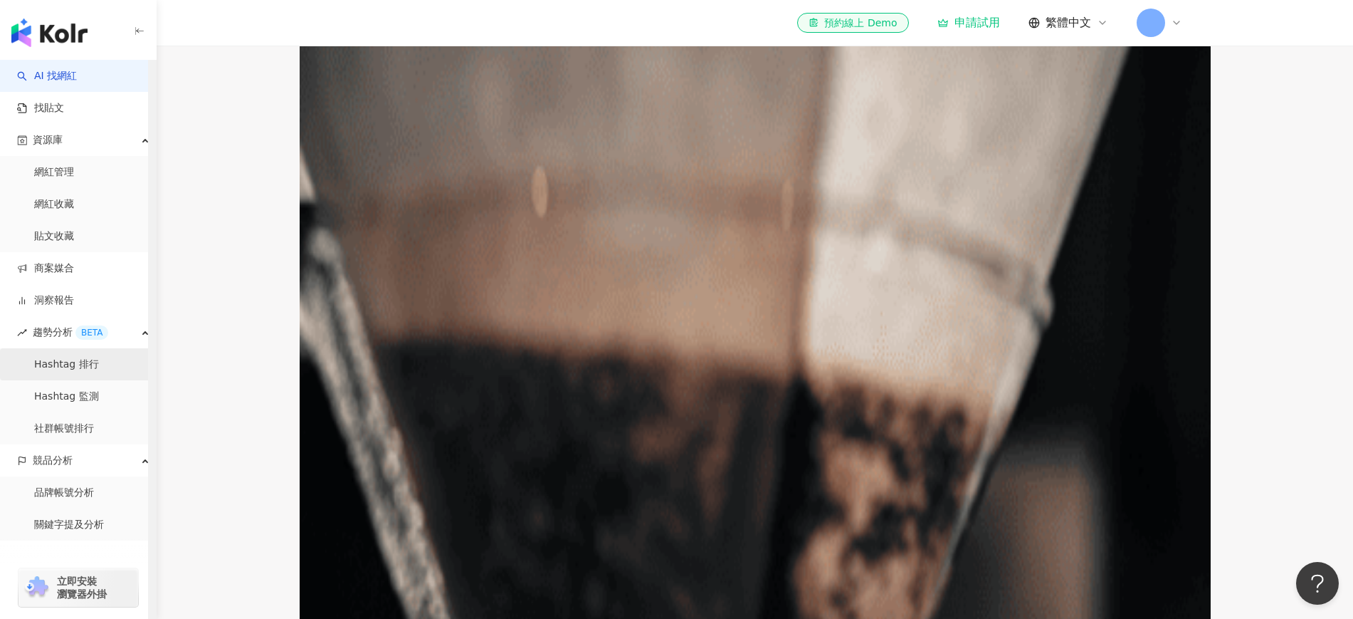
click at [95, 364] on link "Hashtag 排行" at bounding box center [66, 364] width 65 height 14
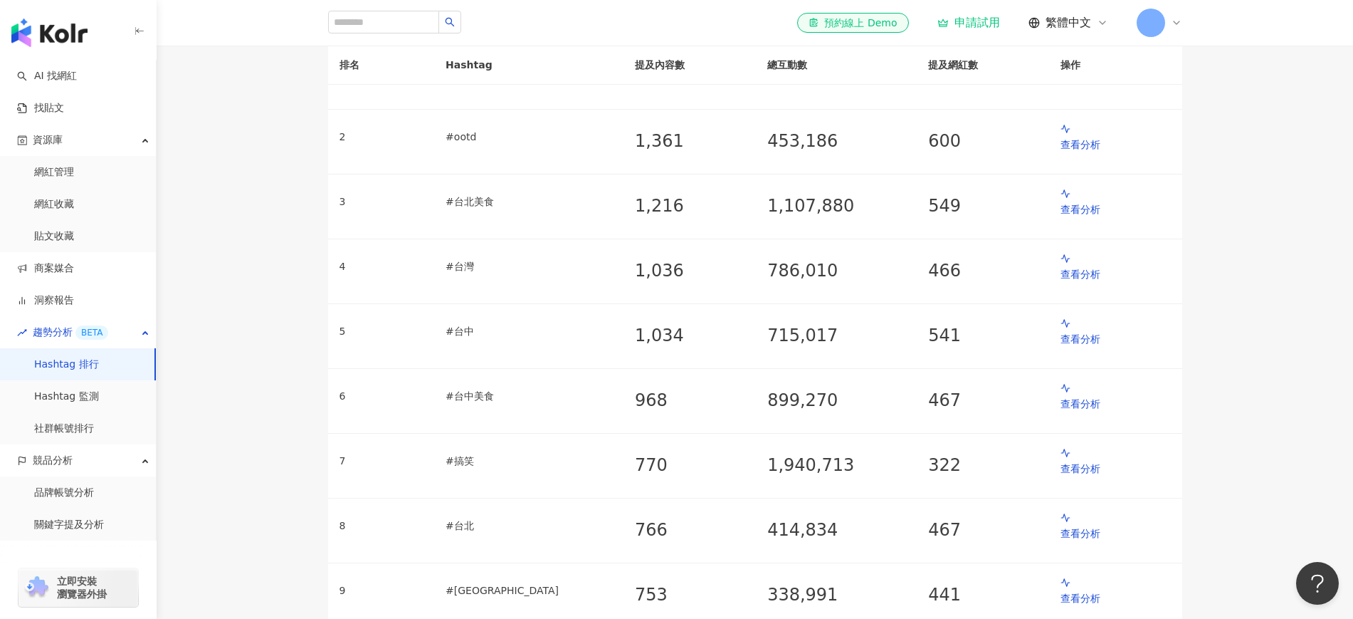
scroll to position [178, 0]
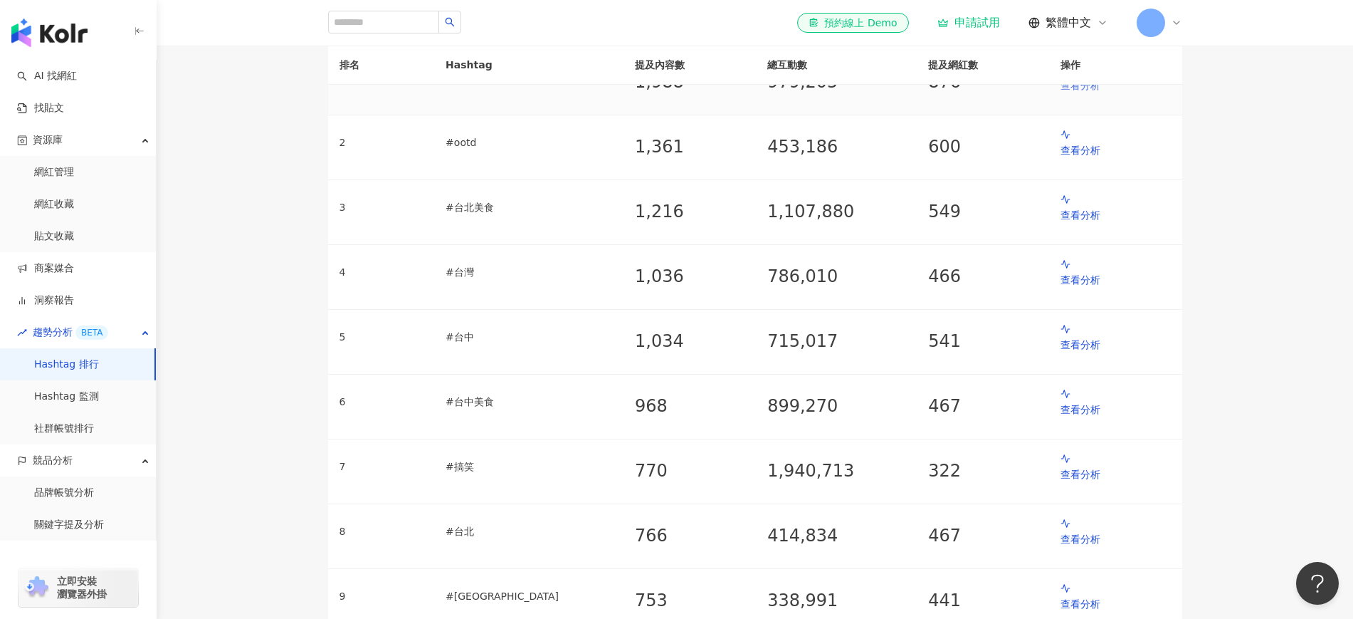
click at [1067, 93] on p "查看分析" at bounding box center [1116, 86] width 110 height 16
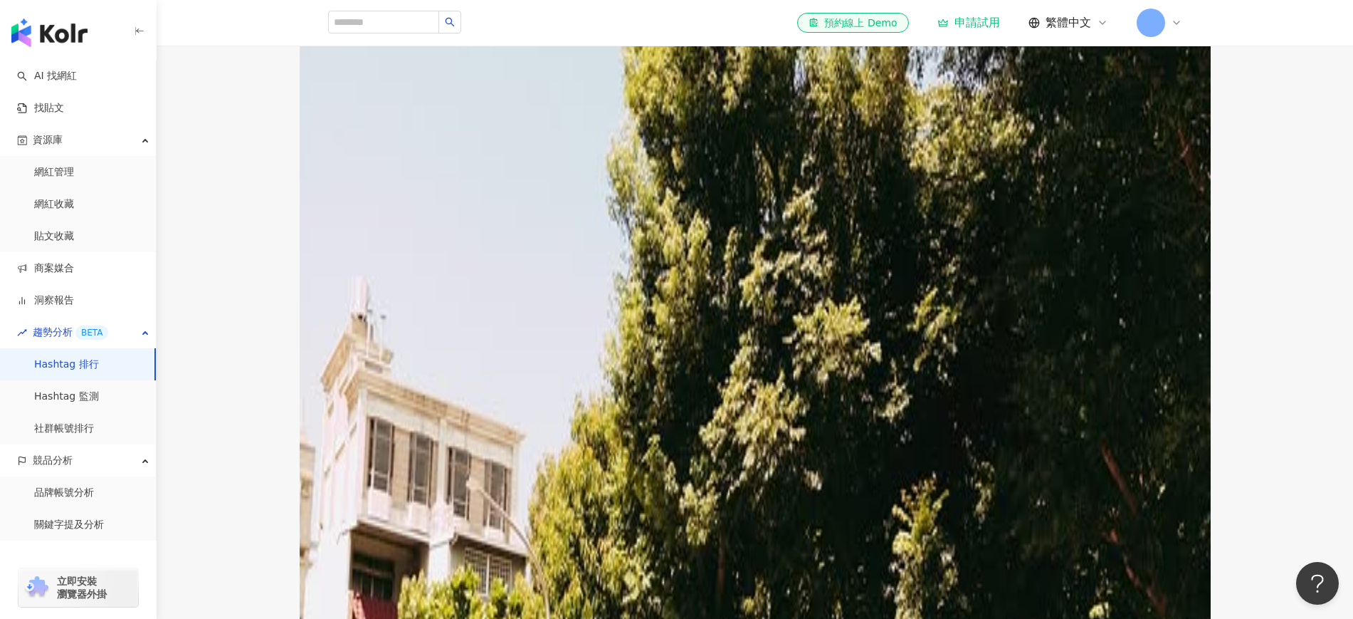
scroll to position [534, 0]
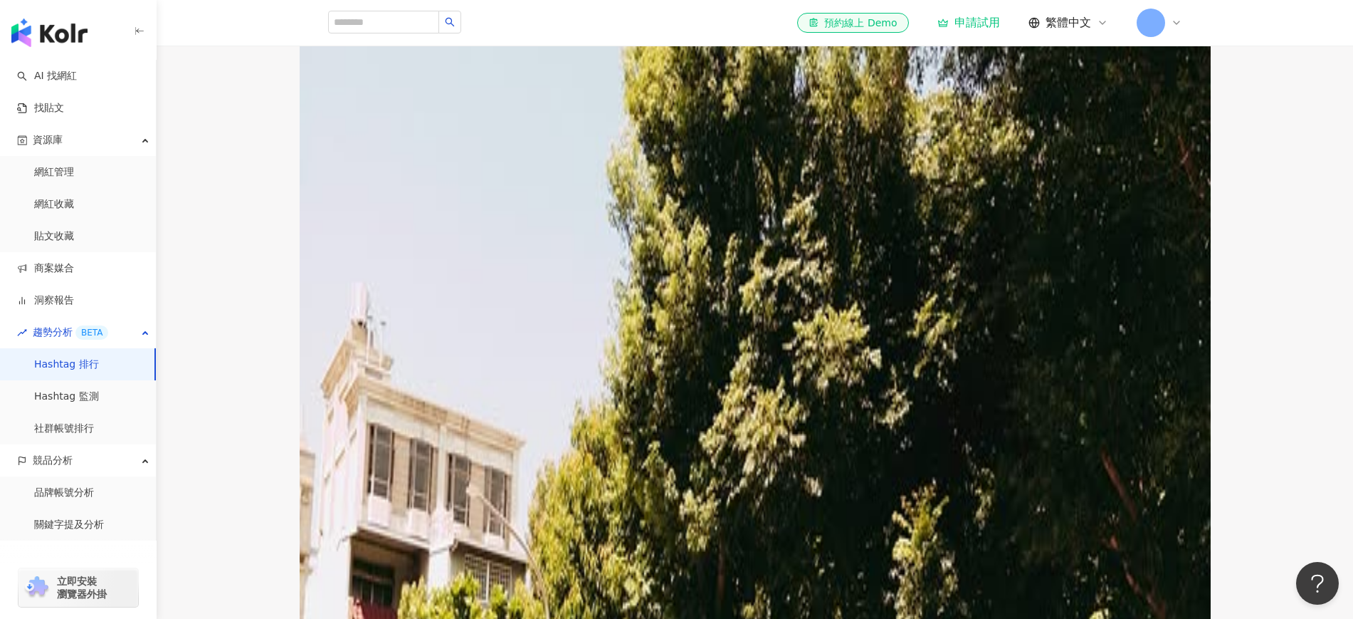
click at [383, 483] on div "查看更多" at bounding box center [363, 575] width 40 height 11
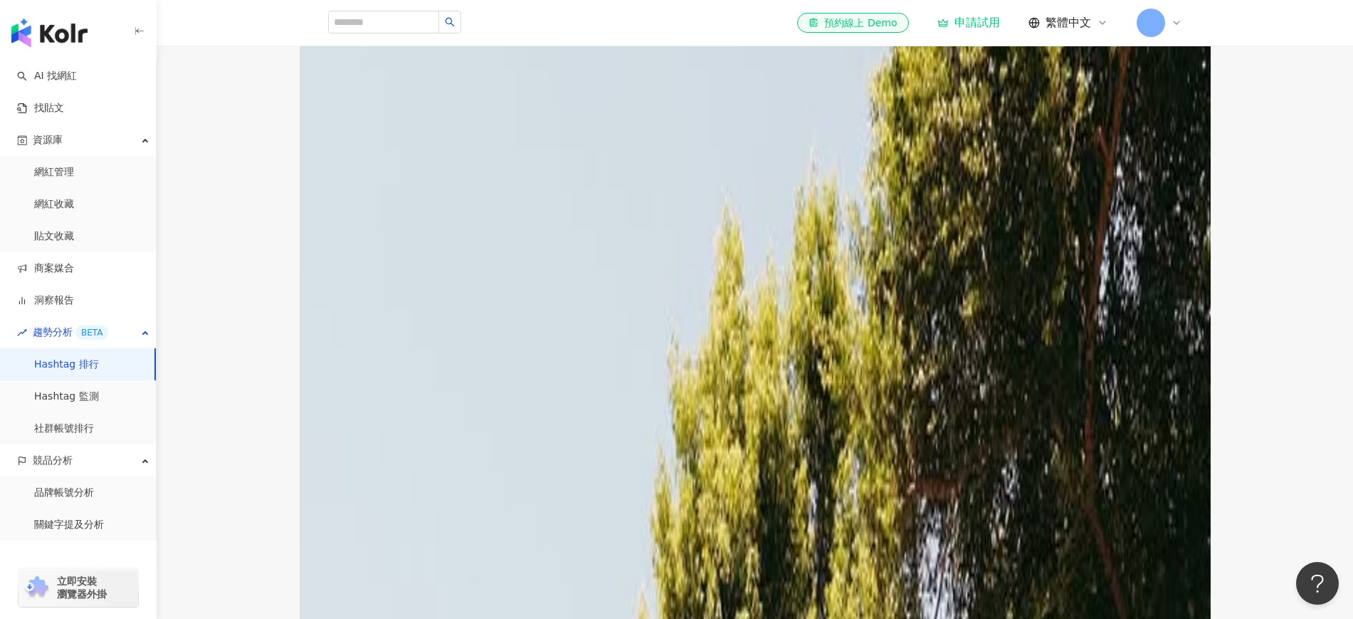
scroll to position [0, 0]
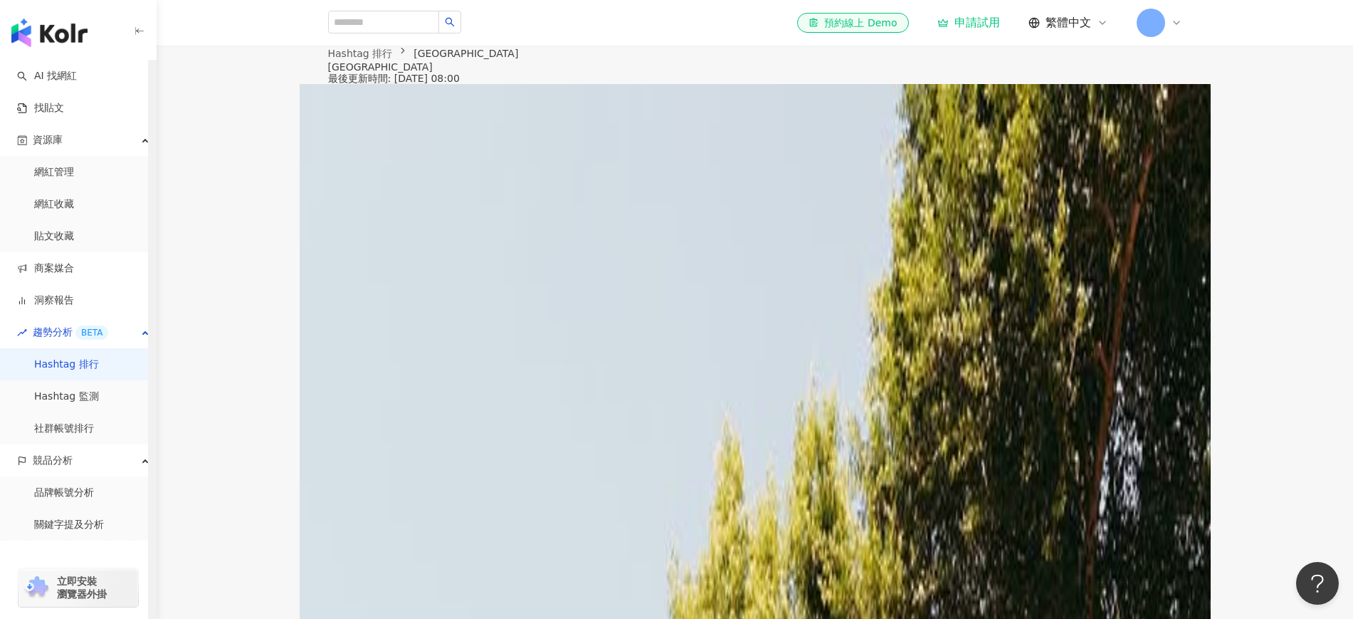
click at [88, 357] on link "Hashtag 排行" at bounding box center [66, 364] width 65 height 14
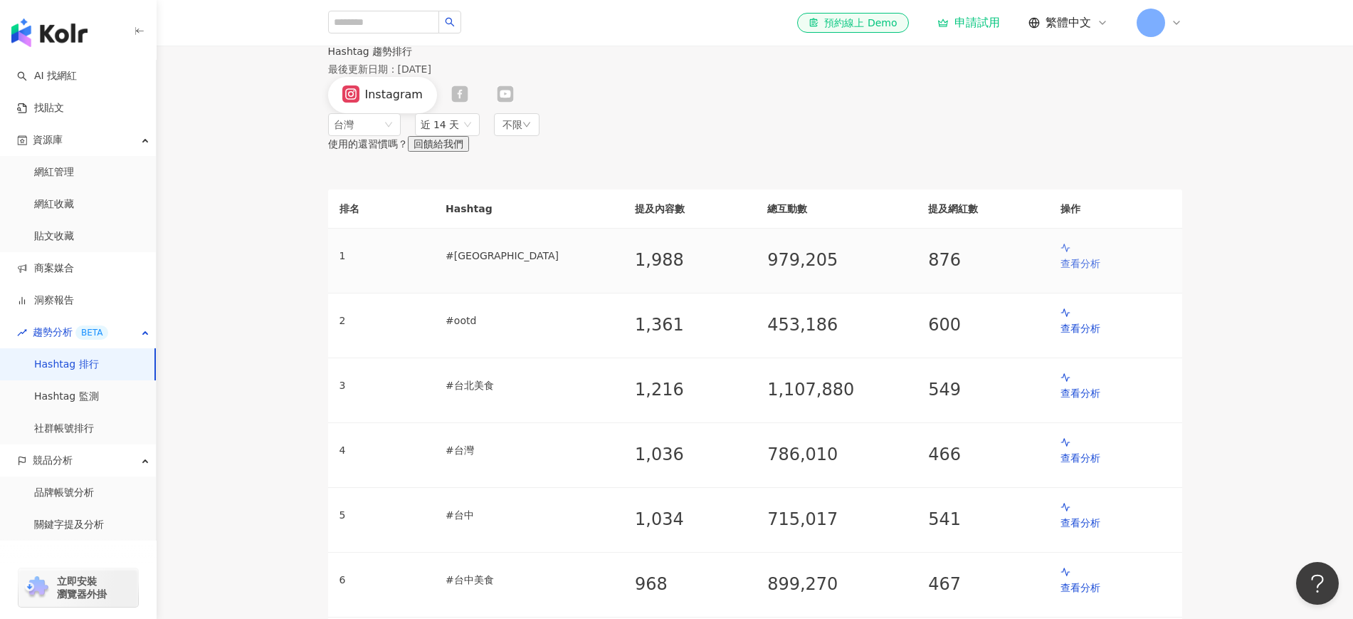
click at [1082, 271] on p "查看分析" at bounding box center [1116, 264] width 110 height 16
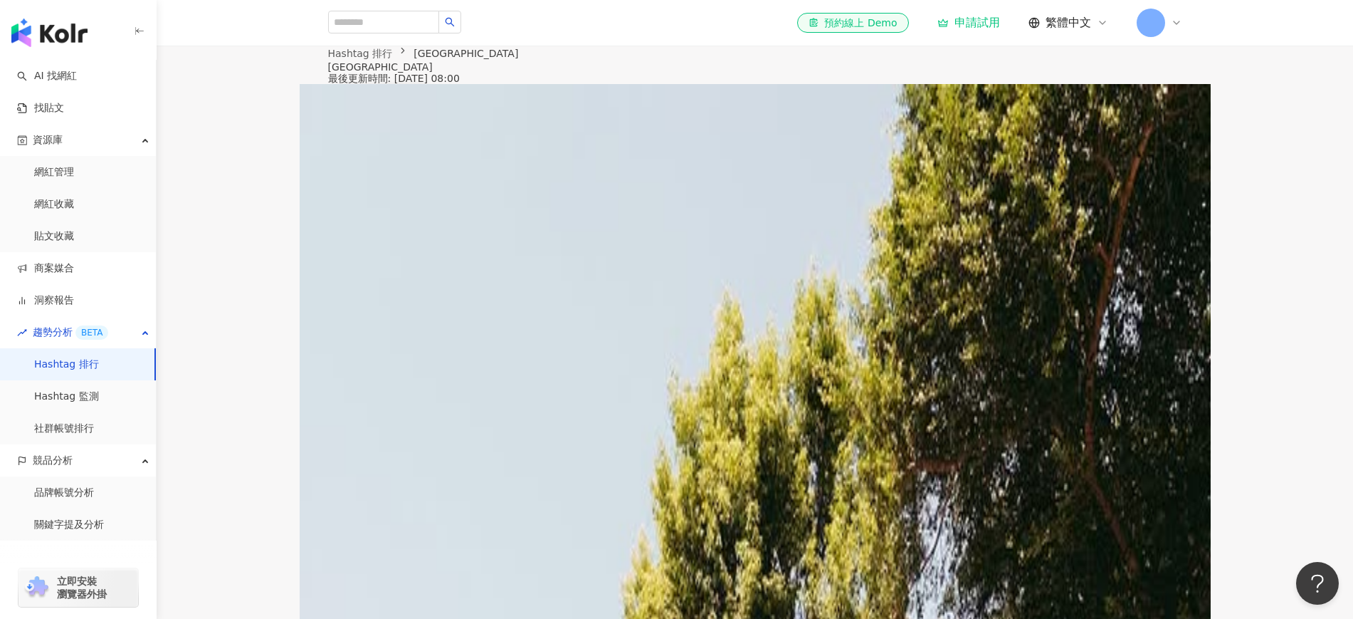
click at [455, 110] on icon at bounding box center [459, 101] width 17 height 17
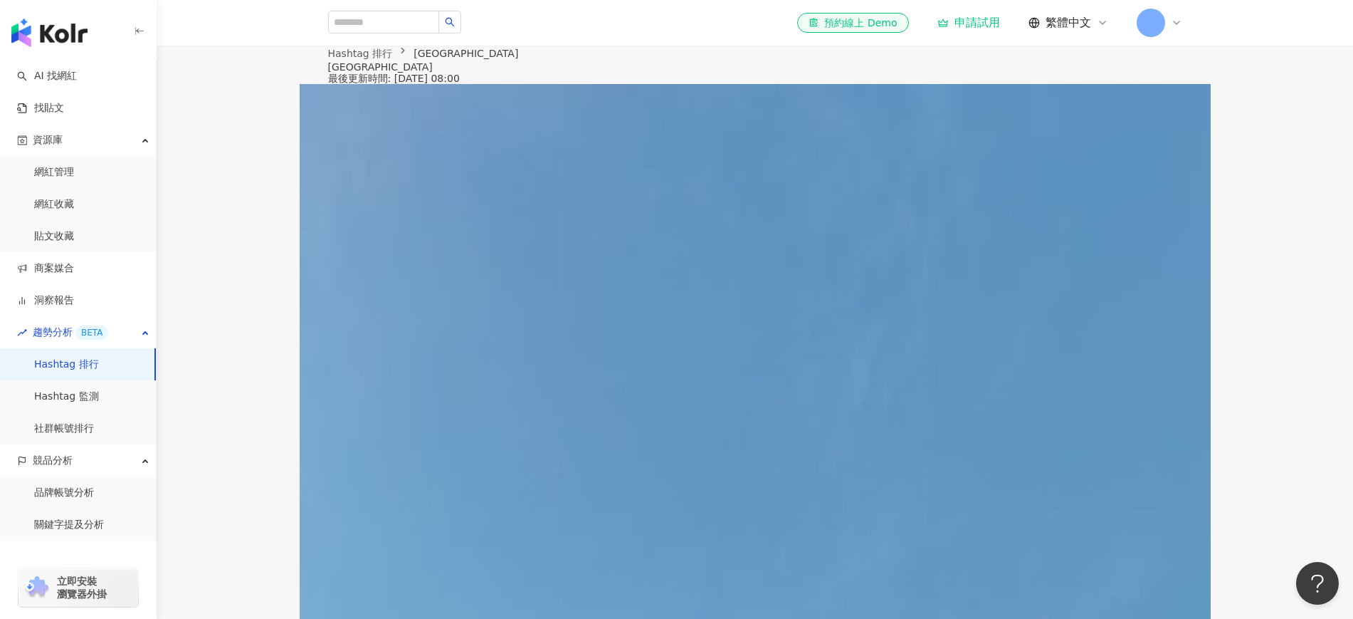
click at [498, 110] on icon at bounding box center [501, 101] width 16 height 16
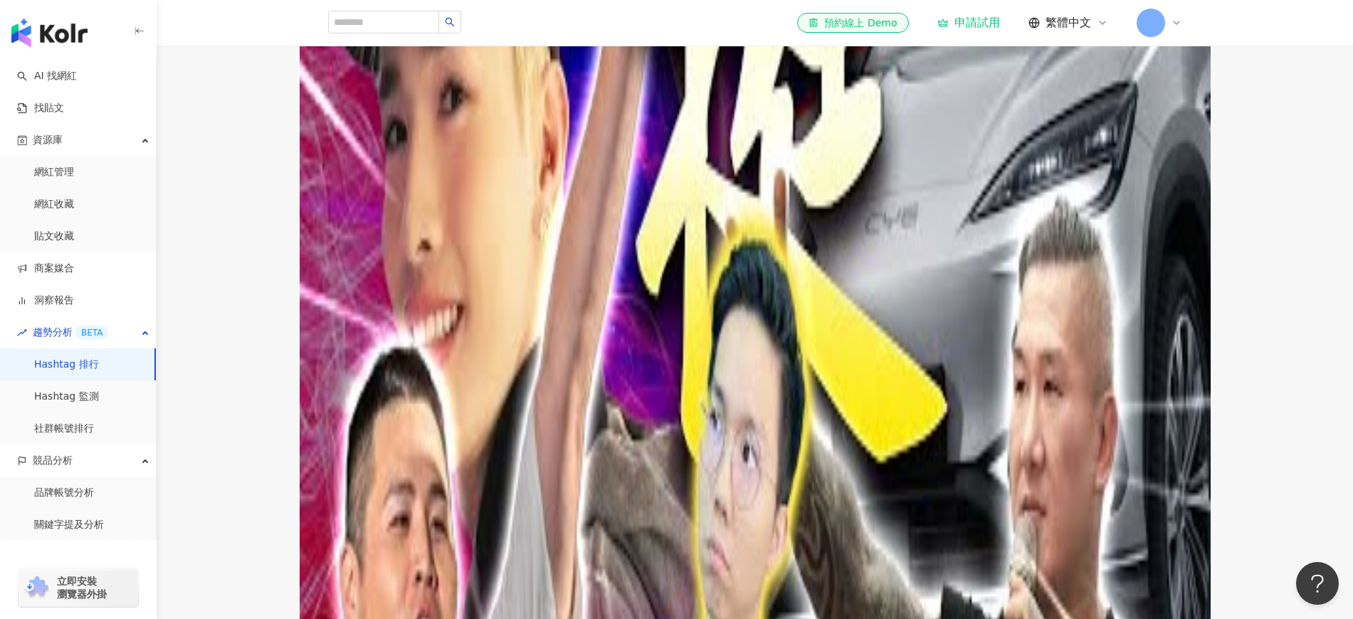
scroll to position [623, 0]
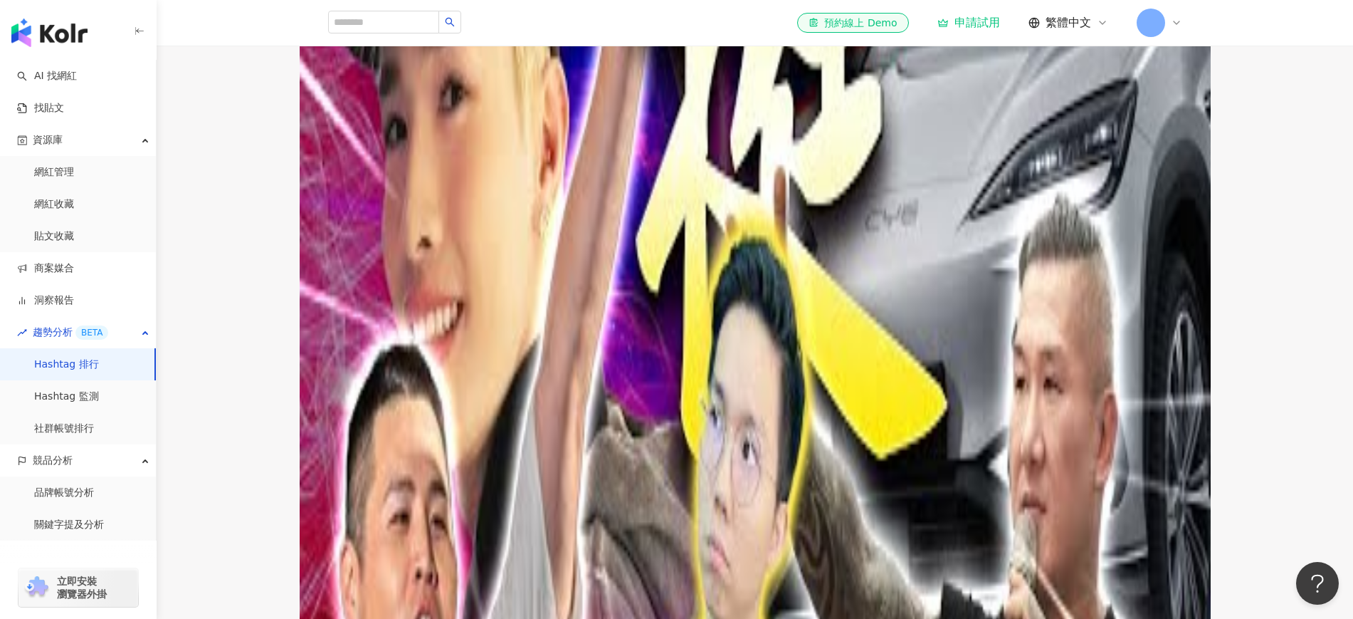
click at [383, 481] on div "查看更多" at bounding box center [363, 486] width 40 height 11
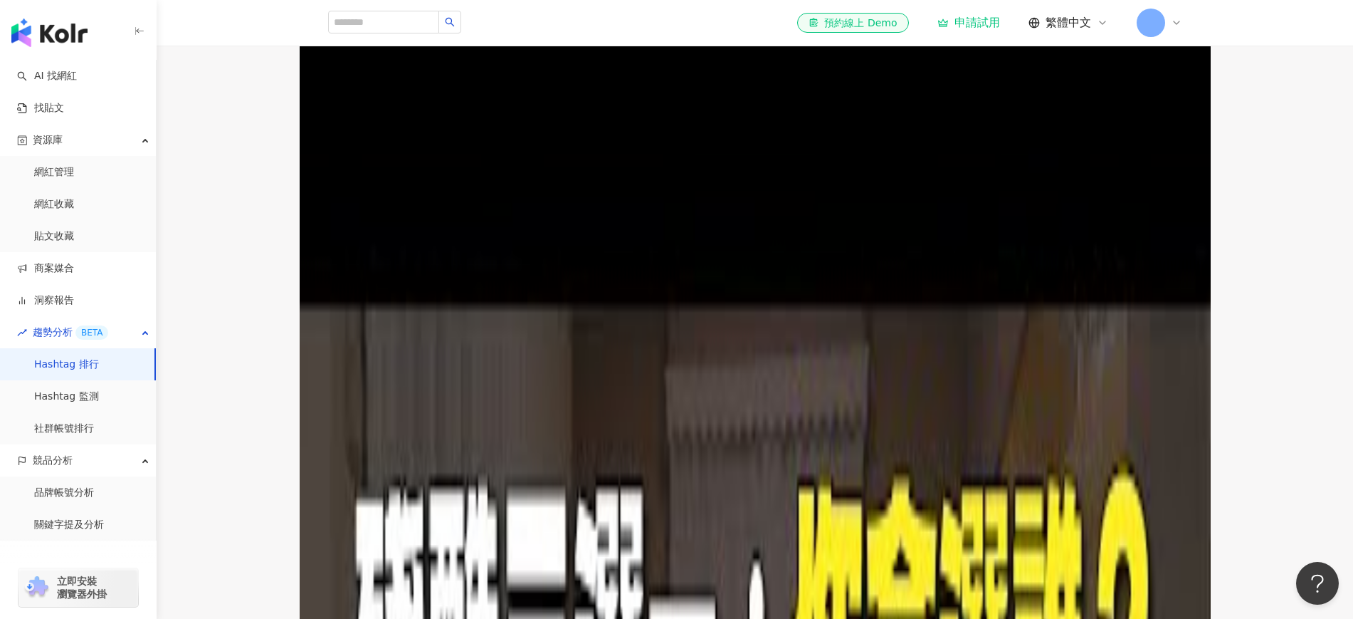
scroll to position [356, 0]
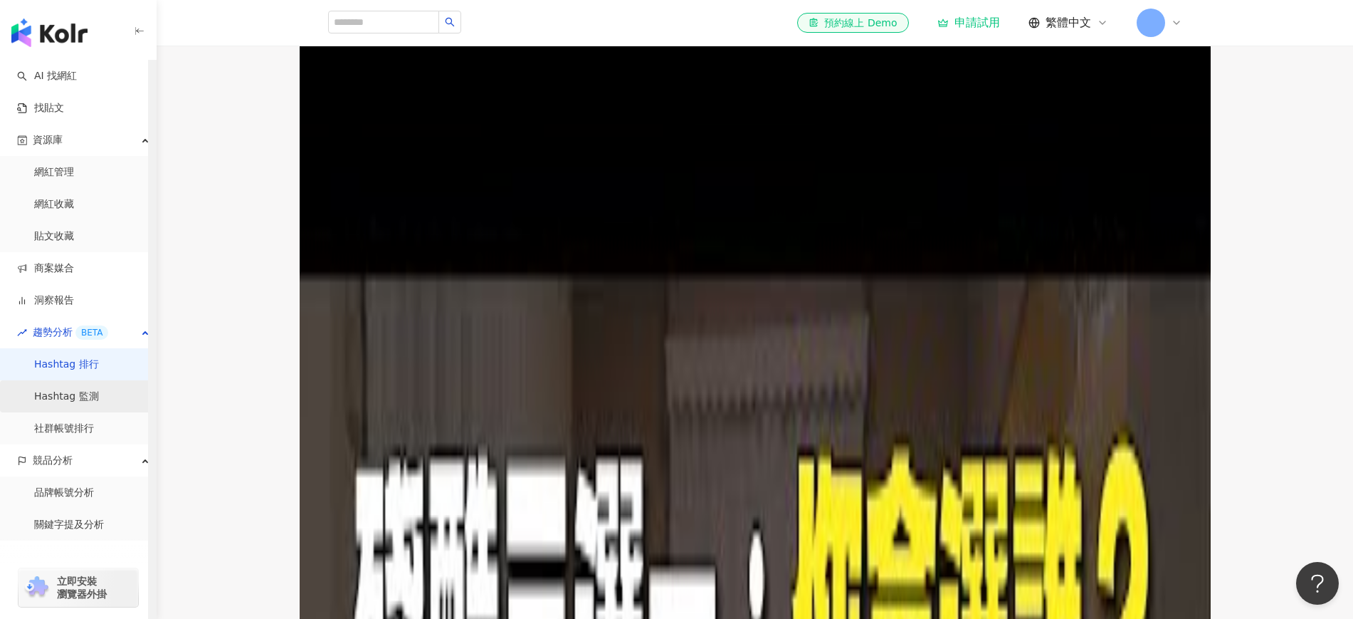
click at [99, 399] on link "Hashtag 監測" at bounding box center [66, 396] width 65 height 14
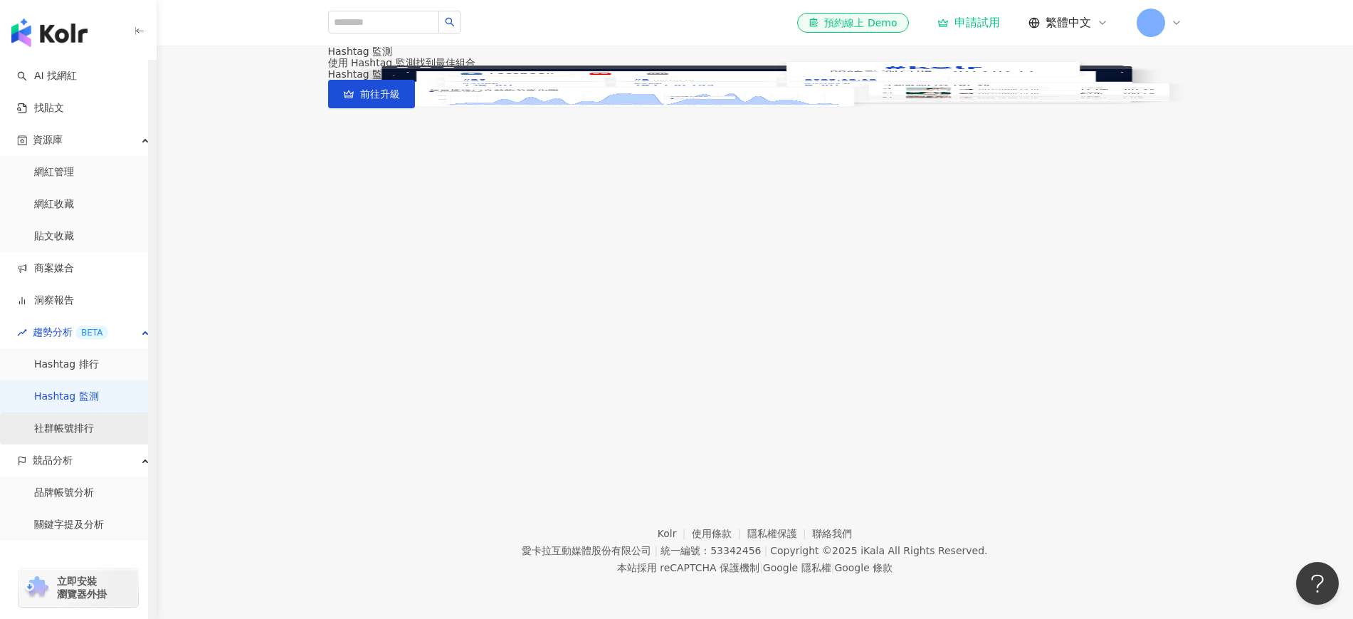
click at [93, 429] on link "社群帳號排行" at bounding box center [64, 428] width 60 height 14
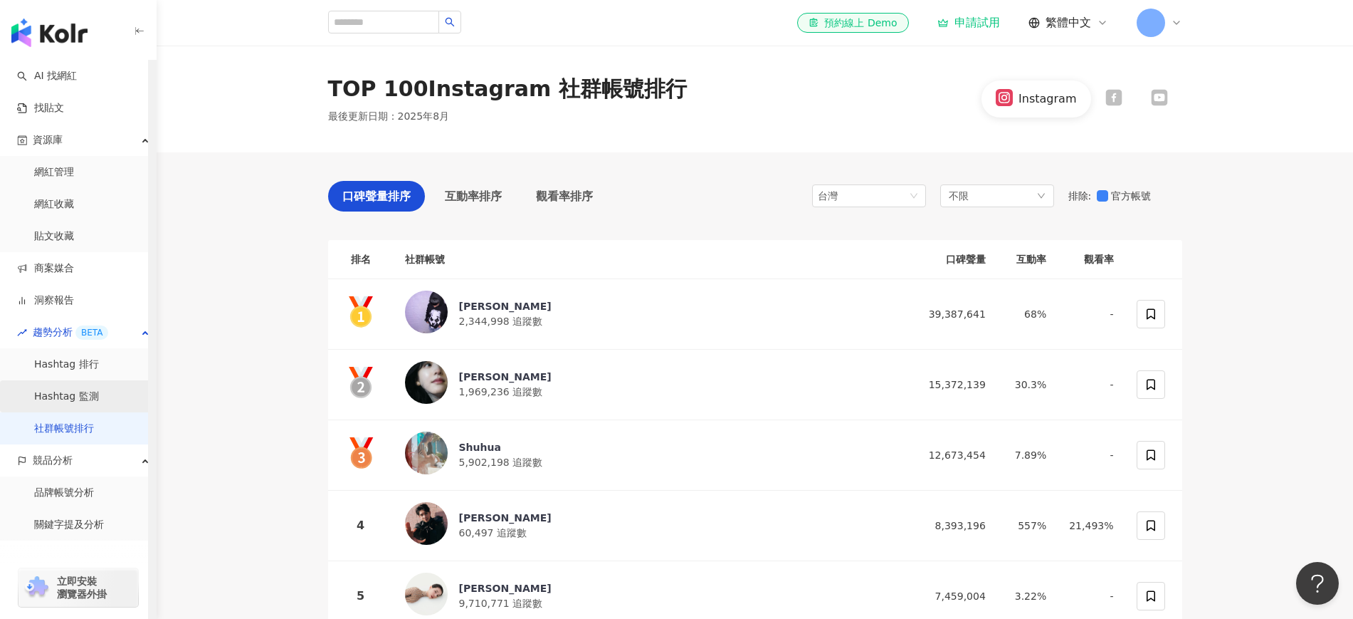
click at [99, 404] on link "Hashtag 監測" at bounding box center [66, 396] width 65 height 14
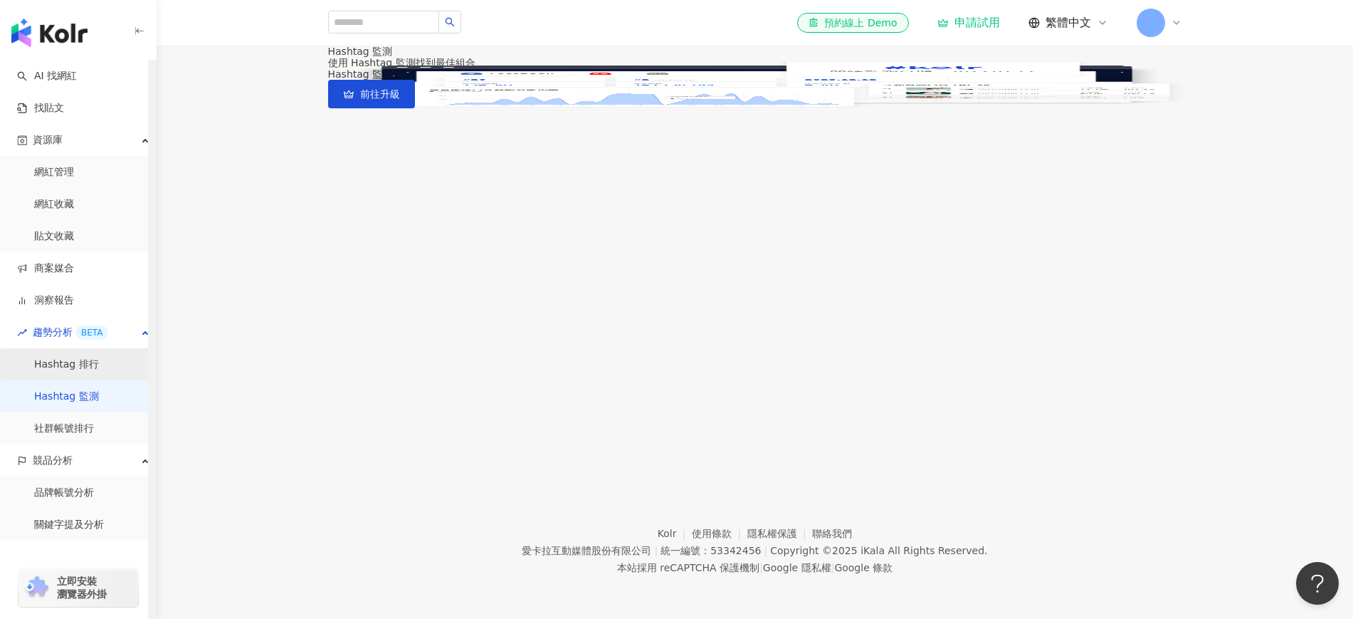
click at [99, 372] on link "Hashtag 排行" at bounding box center [66, 364] width 65 height 14
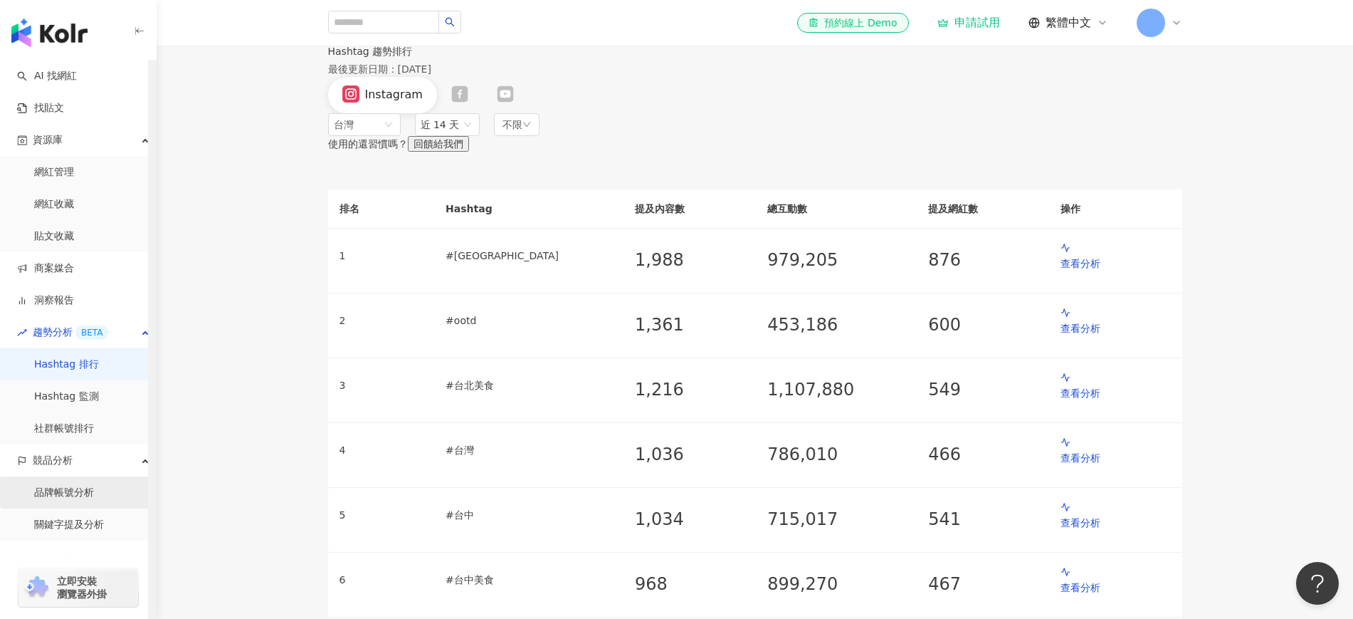
click at [67, 483] on link "品牌帳號分析" at bounding box center [64, 493] width 60 height 14
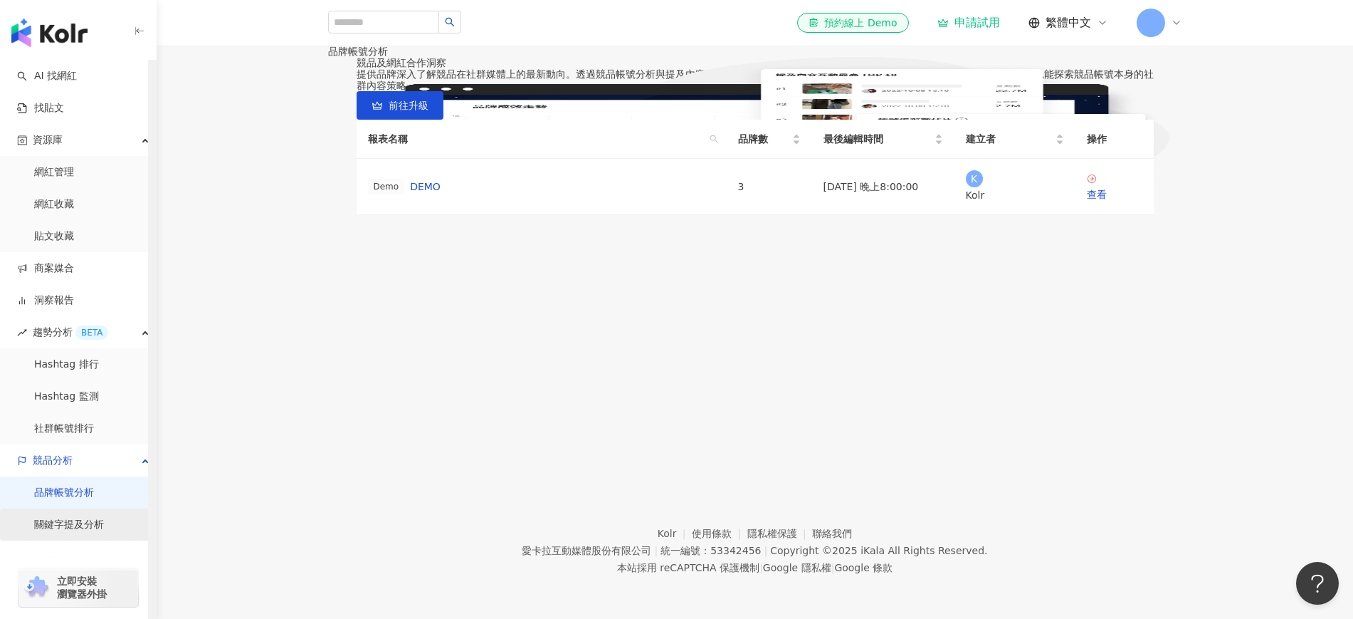
click at [73, 483] on link "關鍵字提及分析" at bounding box center [69, 525] width 70 height 14
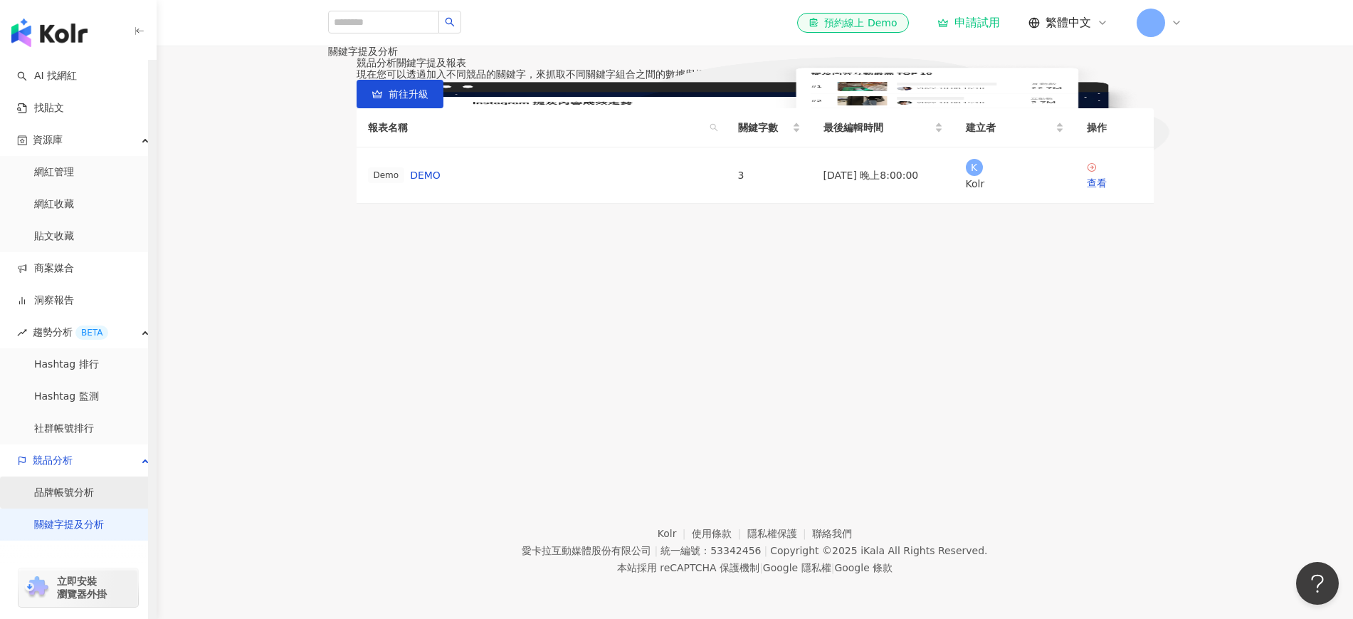
click at [74, 483] on link "品牌帳號分析" at bounding box center [64, 493] width 60 height 14
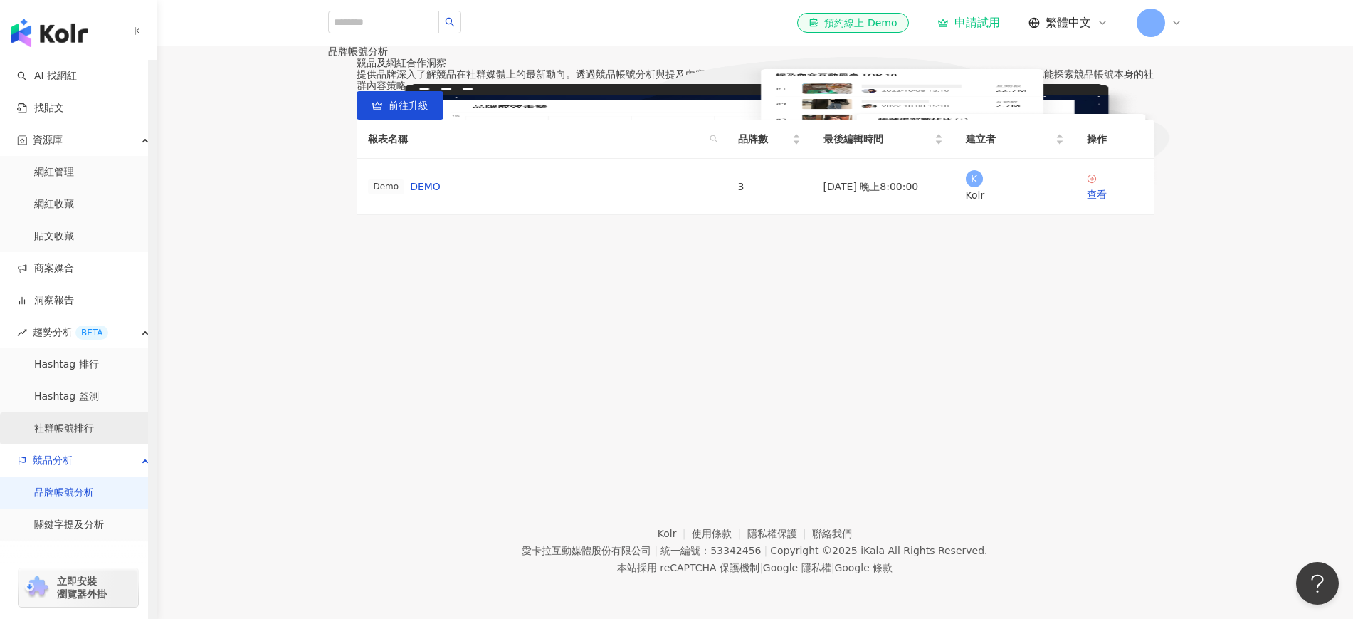
click at [78, 428] on link "社群帳號排行" at bounding box center [64, 428] width 60 height 14
click at [85, 392] on link "Hashtag 監測" at bounding box center [66, 396] width 65 height 14
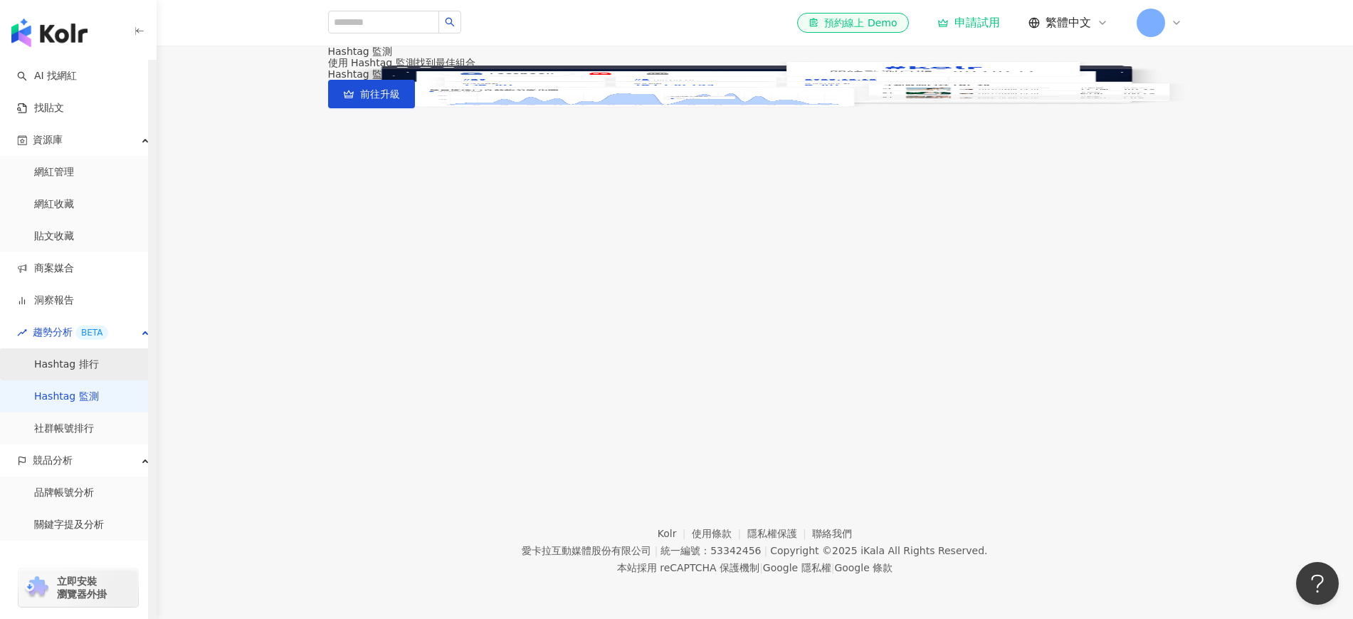
click at [83, 361] on link "Hashtag 排行" at bounding box center [66, 364] width 65 height 14
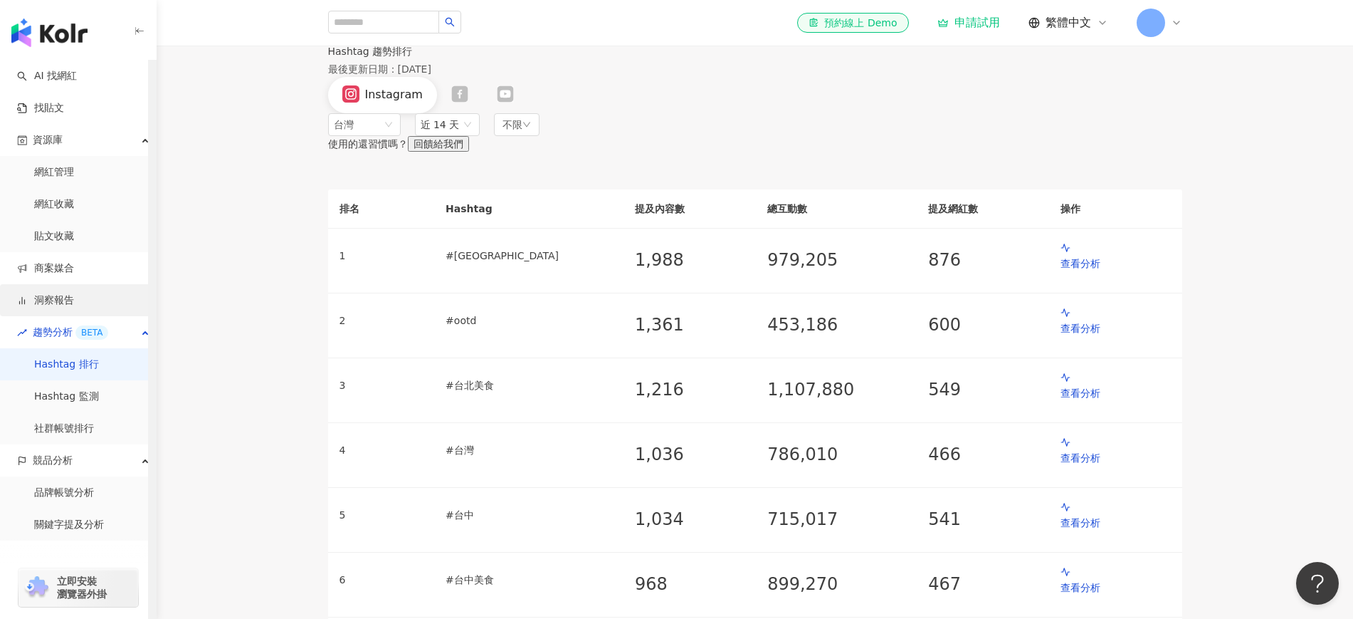
click at [74, 293] on link "洞察報告" at bounding box center [45, 300] width 57 height 14
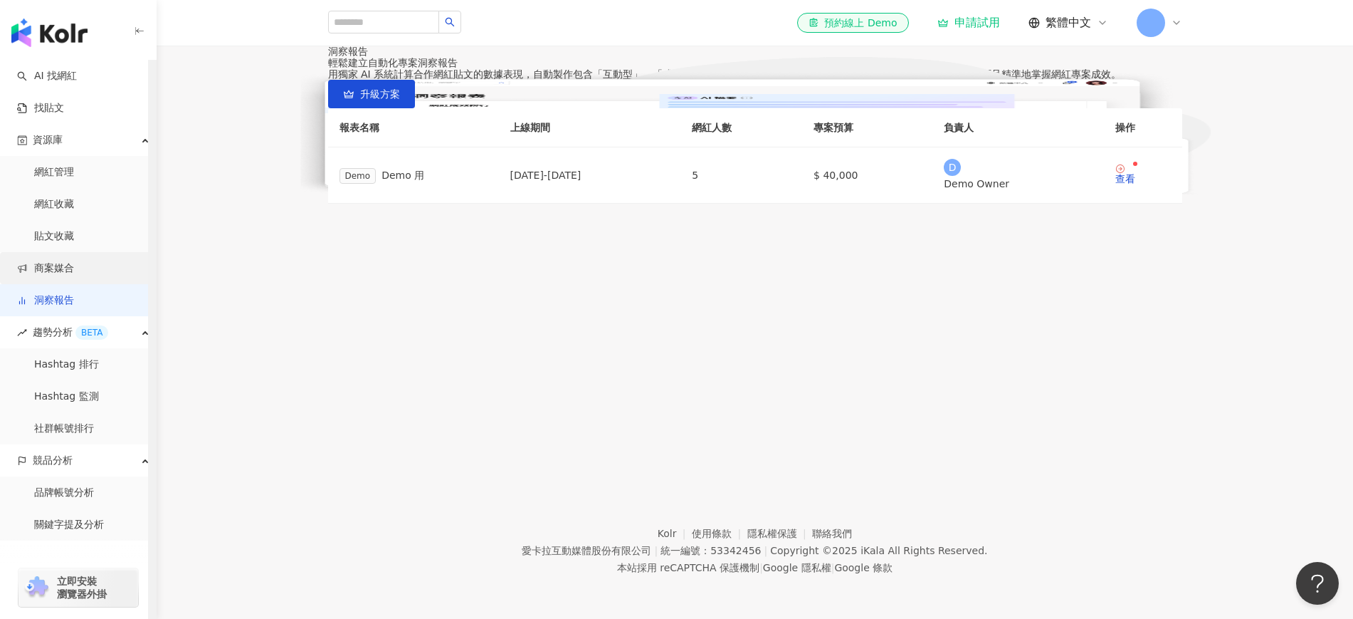
click at [74, 266] on link "商案媒合" at bounding box center [45, 268] width 57 height 14
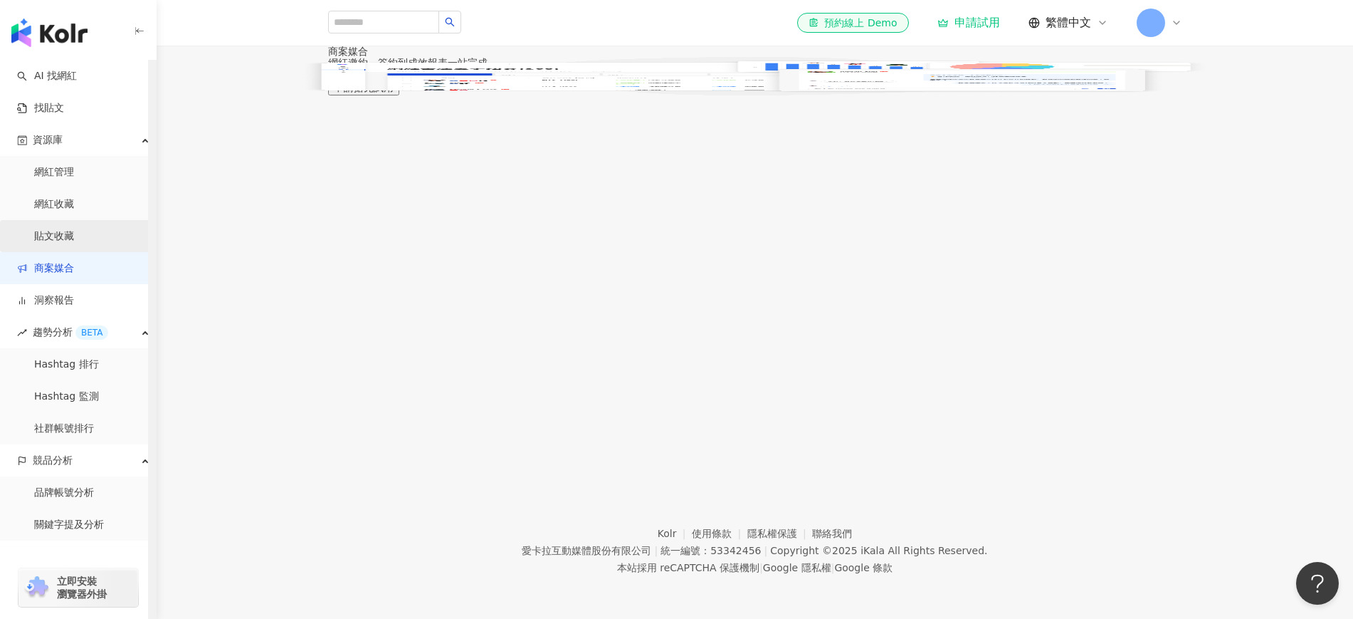
click at [74, 231] on link "貼文收藏" at bounding box center [54, 236] width 40 height 14
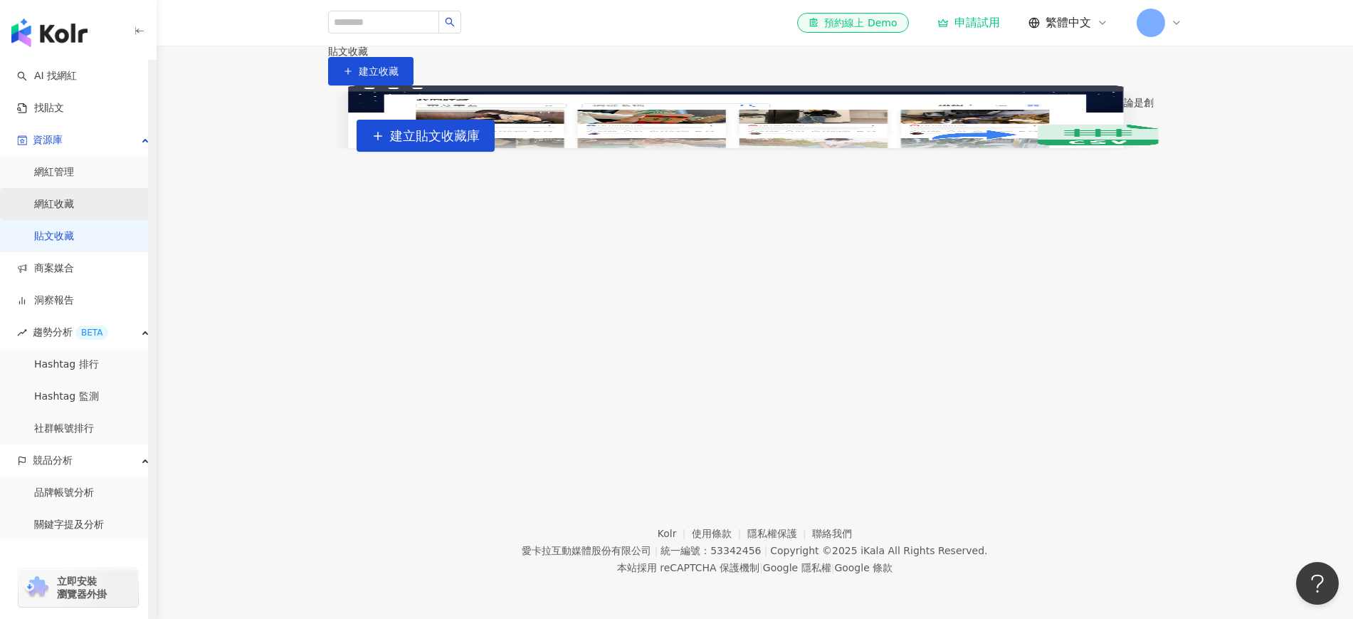
click at [73, 209] on link "網紅收藏" at bounding box center [54, 204] width 40 height 14
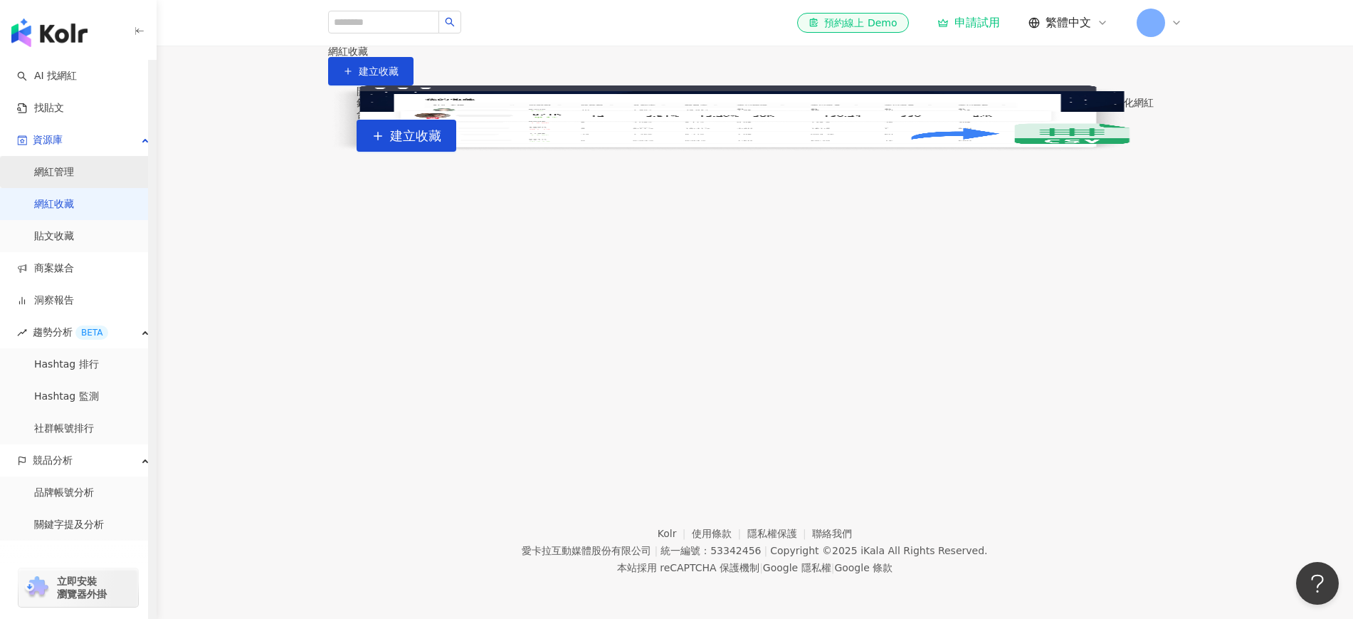
click at [69, 177] on link "網紅管理" at bounding box center [54, 172] width 40 height 14
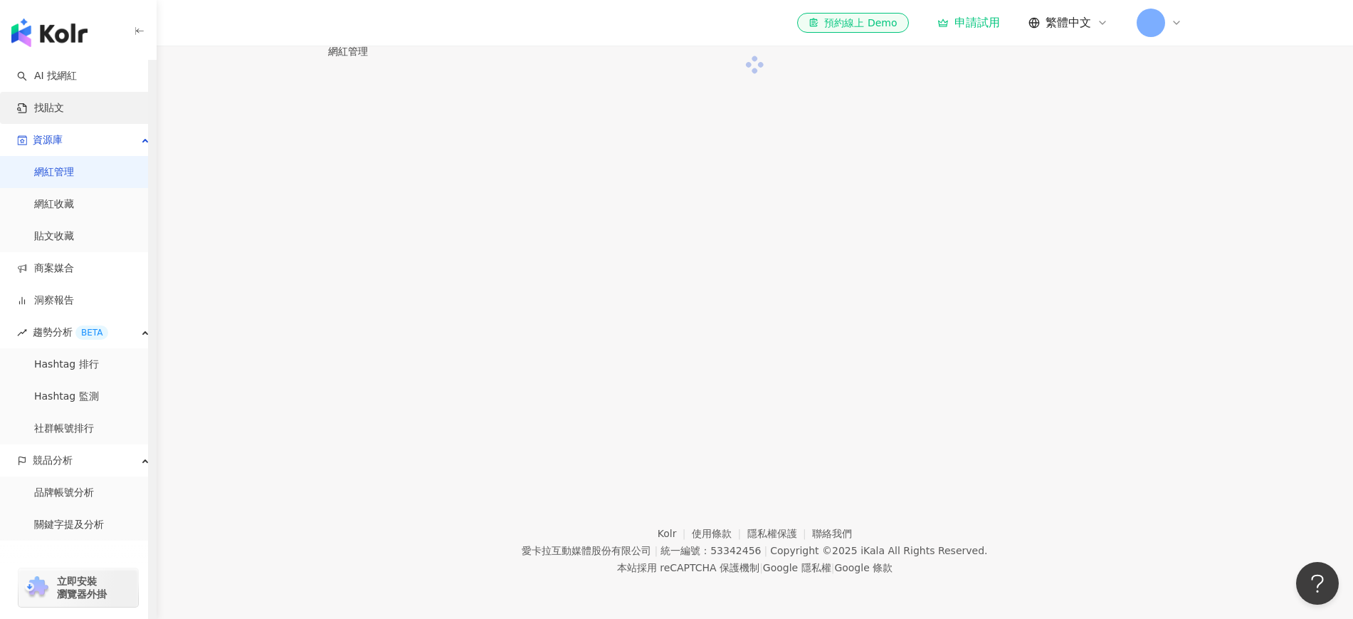
click at [64, 110] on link "找貼文" at bounding box center [40, 108] width 47 height 14
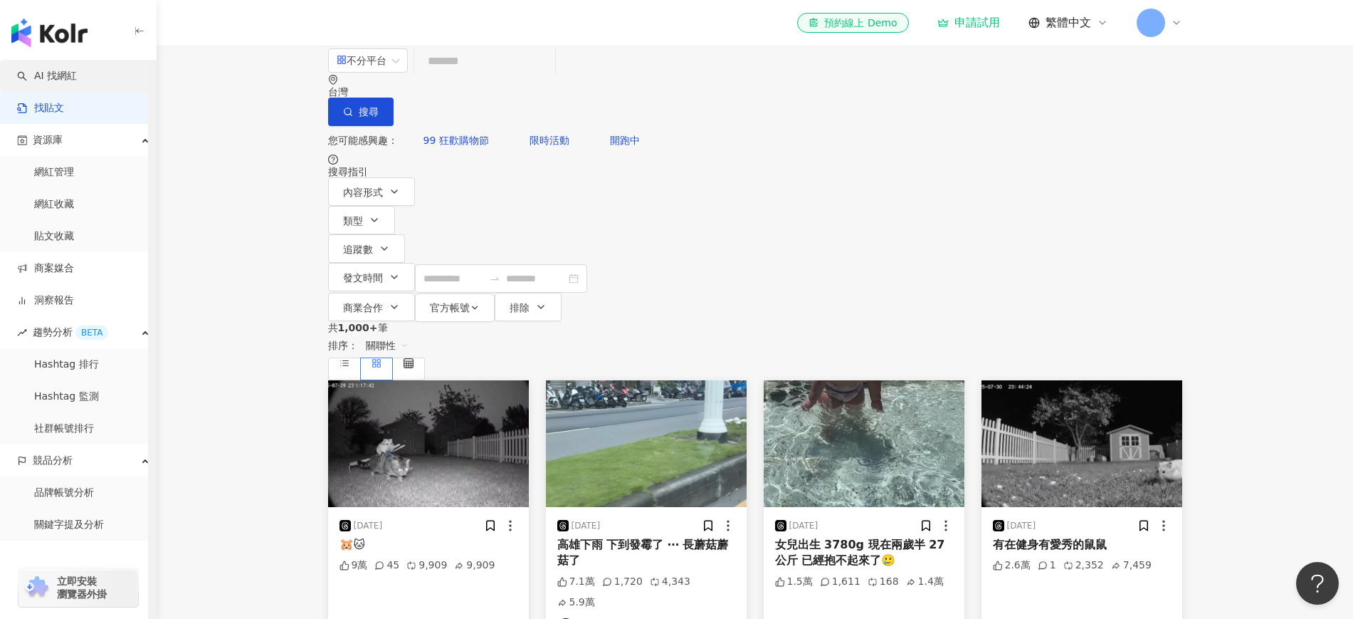
click at [66, 75] on link "AI 找網紅" at bounding box center [47, 76] width 60 height 14
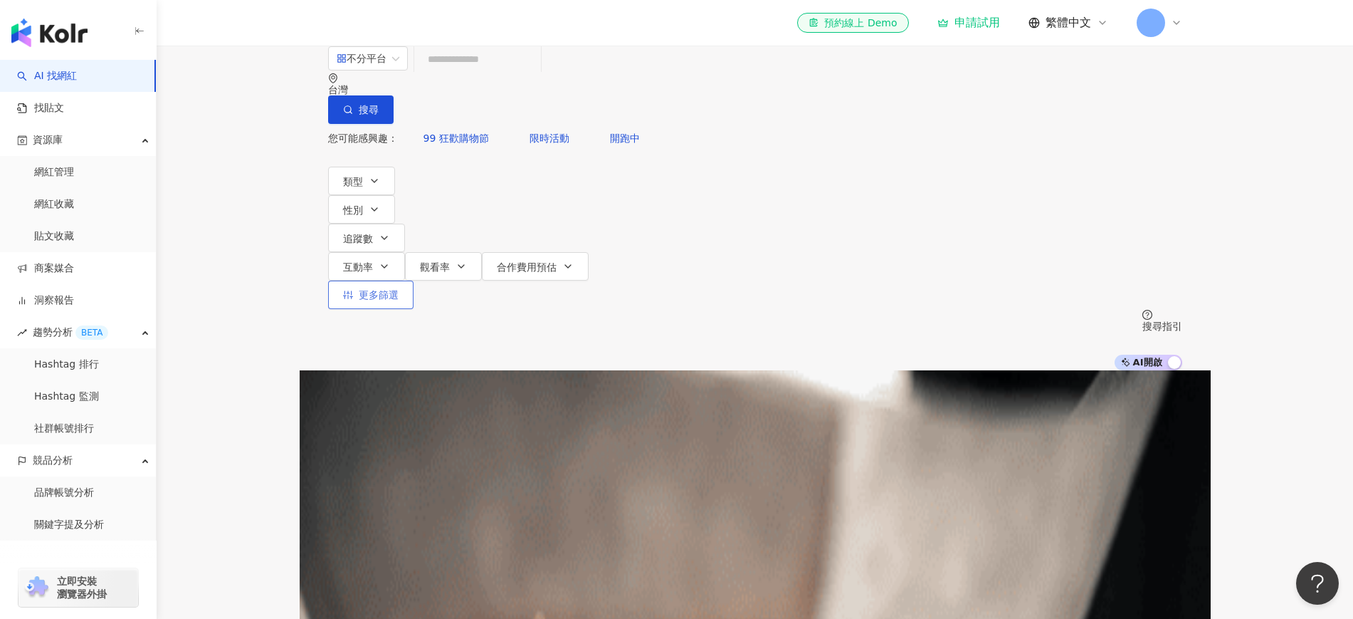
click at [353, 290] on icon "button" at bounding box center [348, 295] width 10 height 10
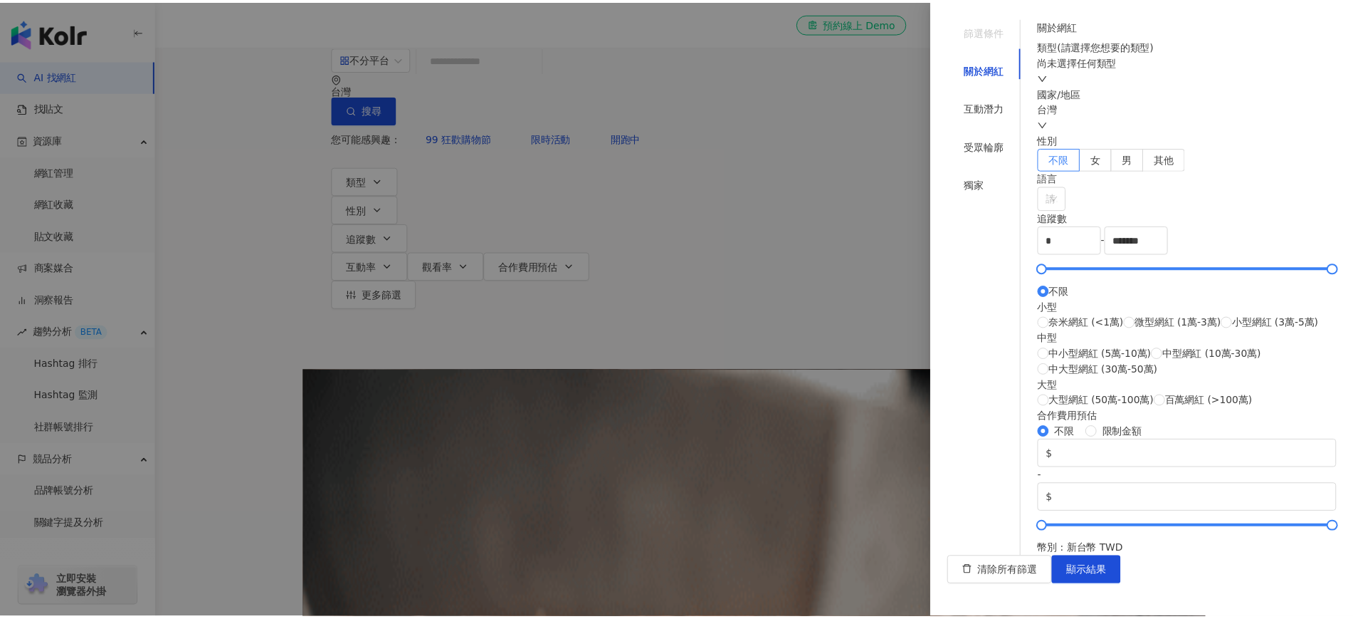
scroll to position [456, 0]
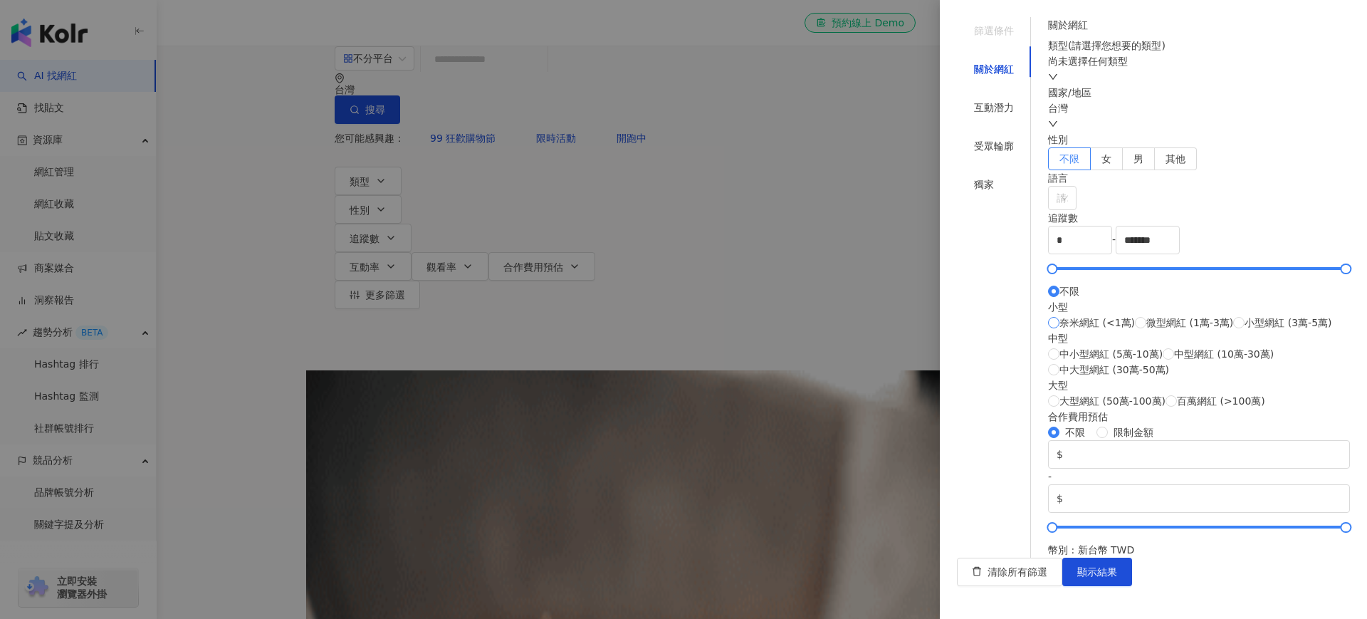
click at [1082, 315] on span "奈米網紅 (<1萬)" at bounding box center [1096, 323] width 75 height 16
type input "****"
click at [1082, 483] on div "清除所有篩選 顯示結果" at bounding box center [1153, 571] width 393 height 28
click at [1082, 483] on span "顯示結果" at bounding box center [1097, 571] width 40 height 11
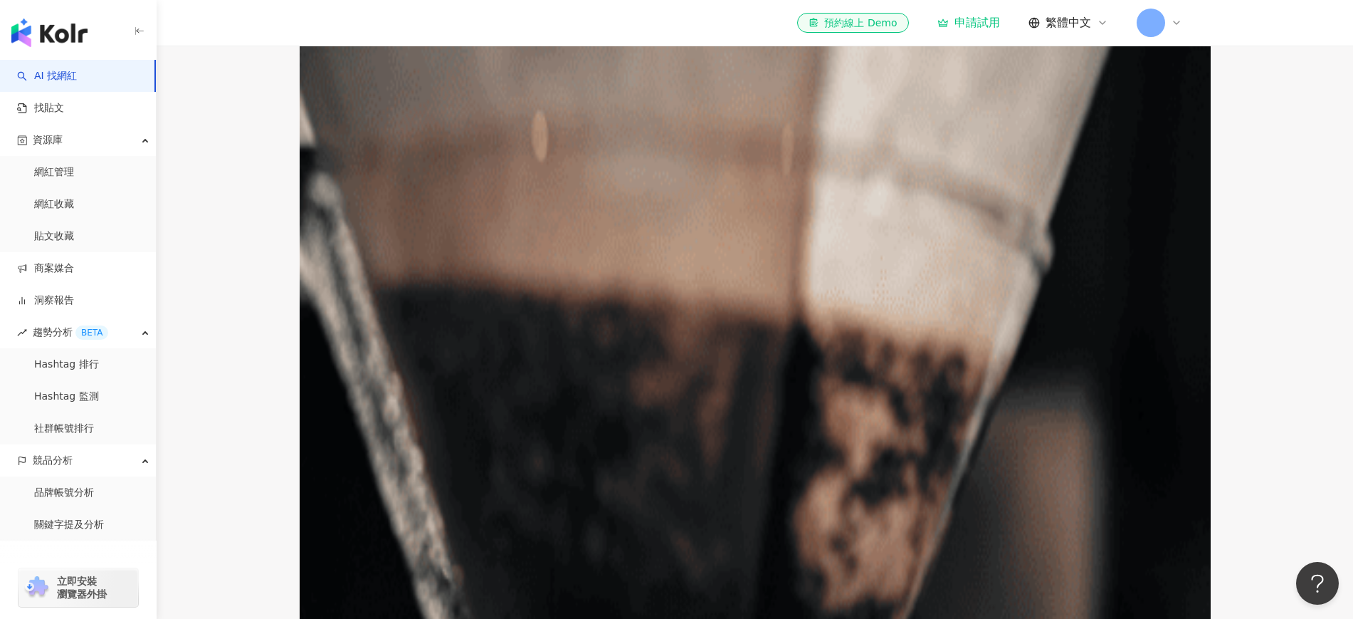
scroll to position [445, 0]
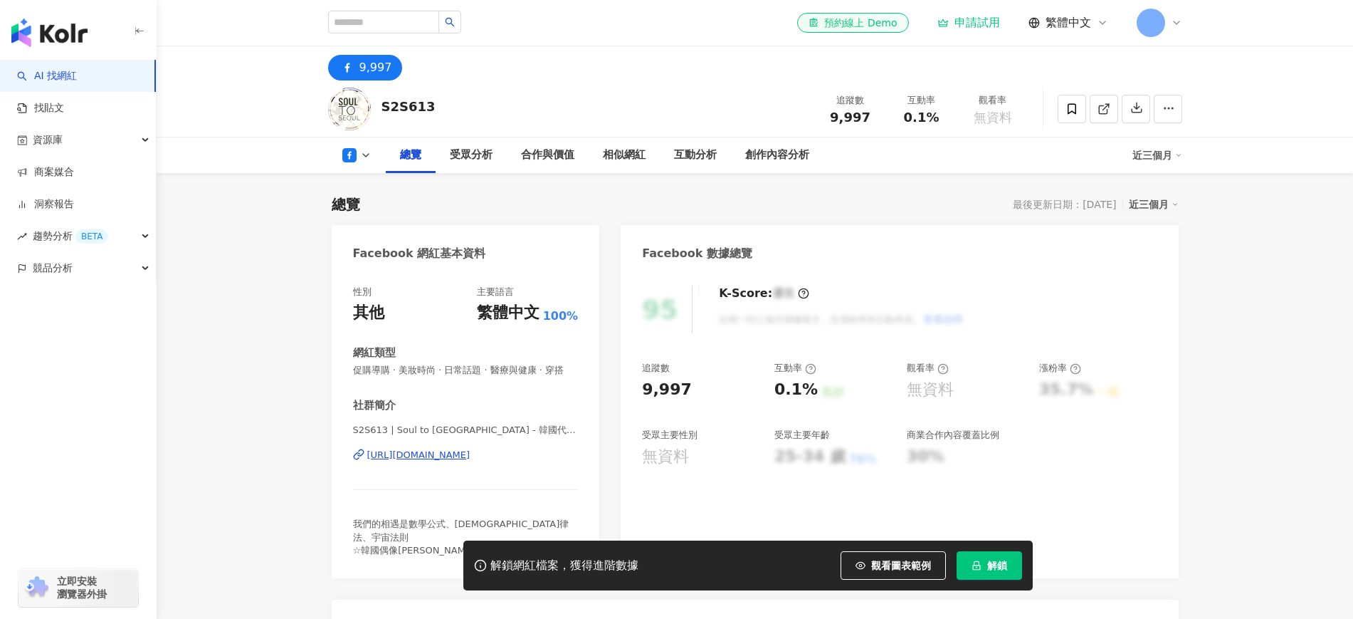
scroll to position [178, 0]
